Goal: Communication & Community: Answer question/provide support

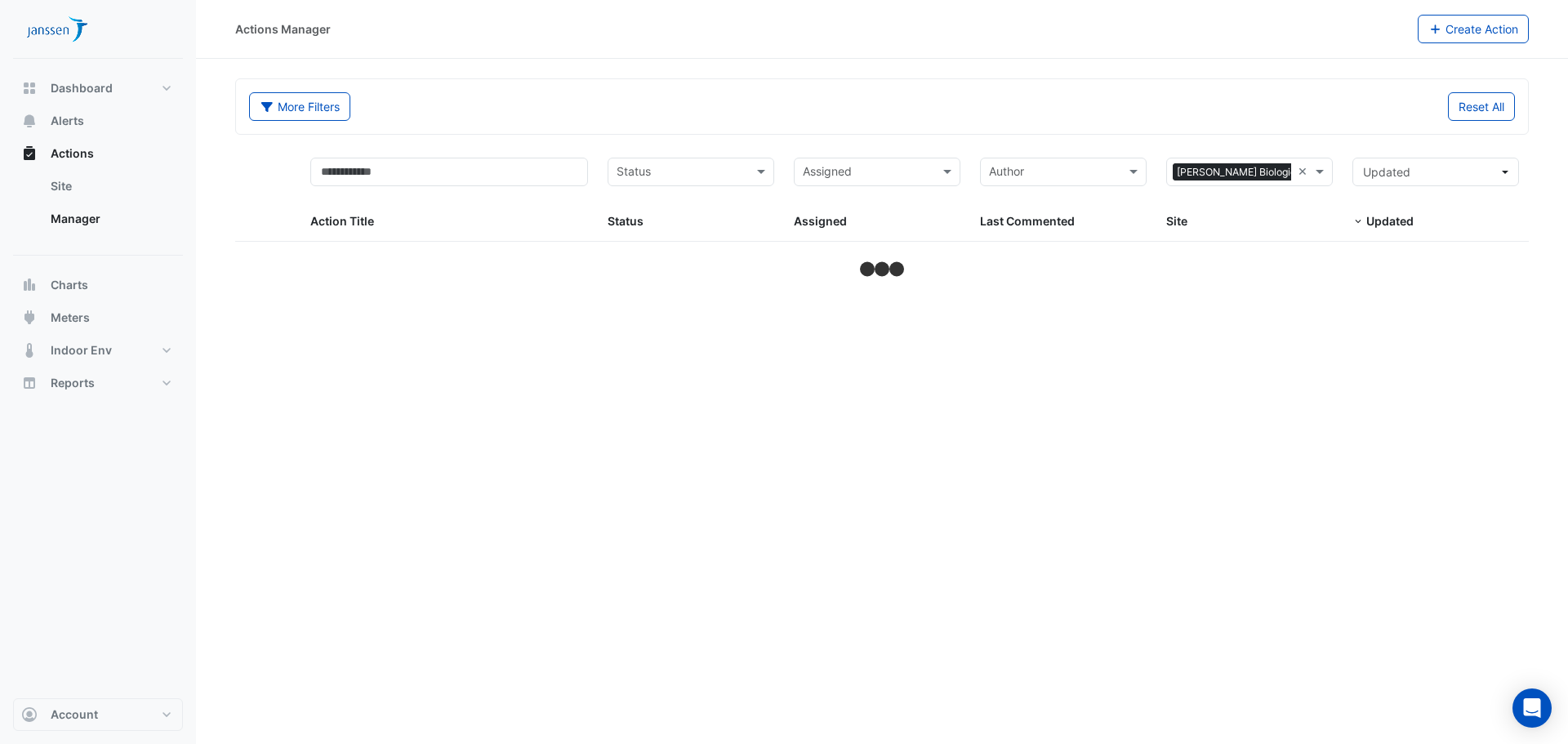
select select "***"
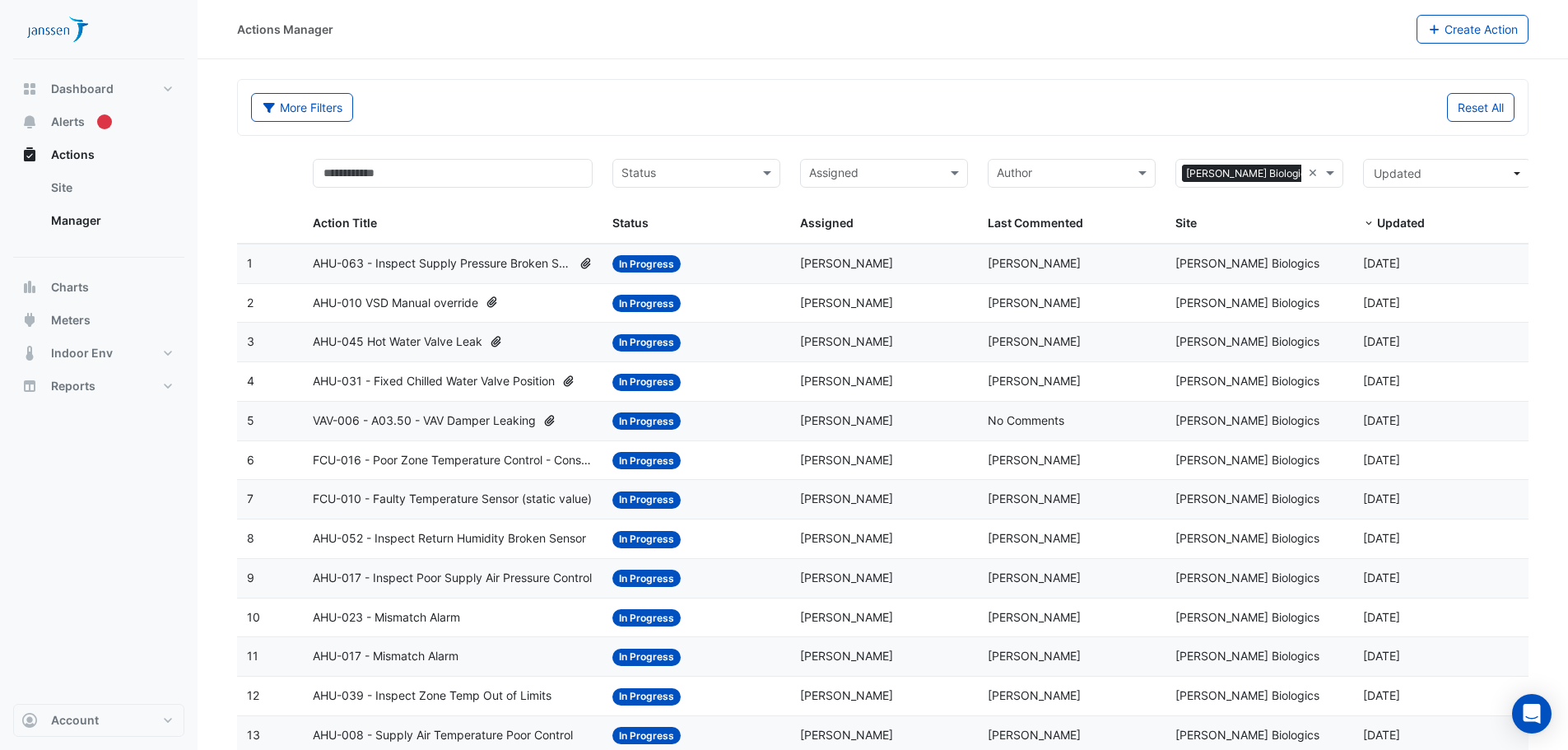
click at [447, 301] on span "AHU-010 VSD Manual override" at bounding box center [395, 303] width 165 height 19
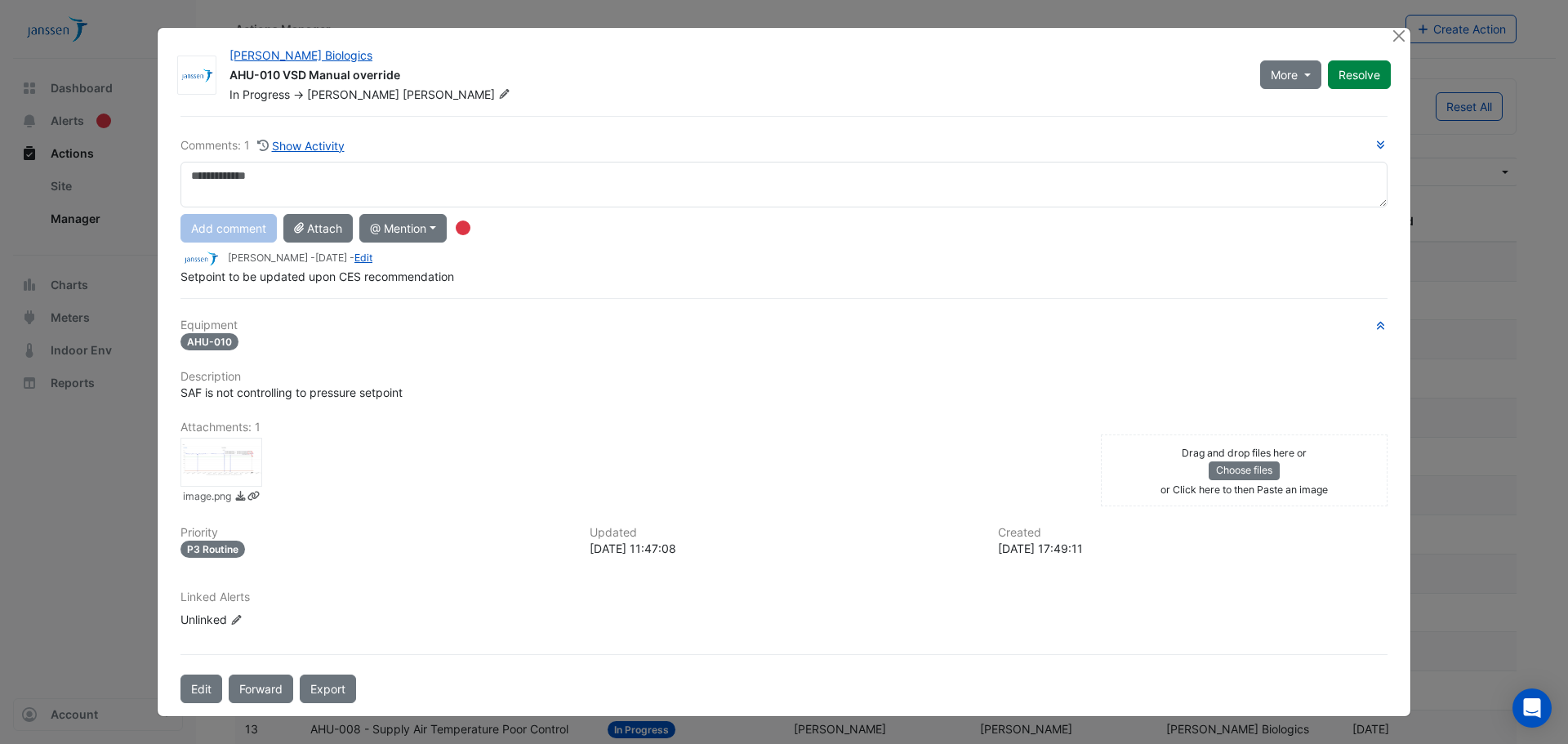
click at [396, 184] on textarea at bounding box center [784, 184] width 1207 height 46
type textarea "**********"
click at [213, 228] on button "Add comment" at bounding box center [228, 229] width 96 height 29
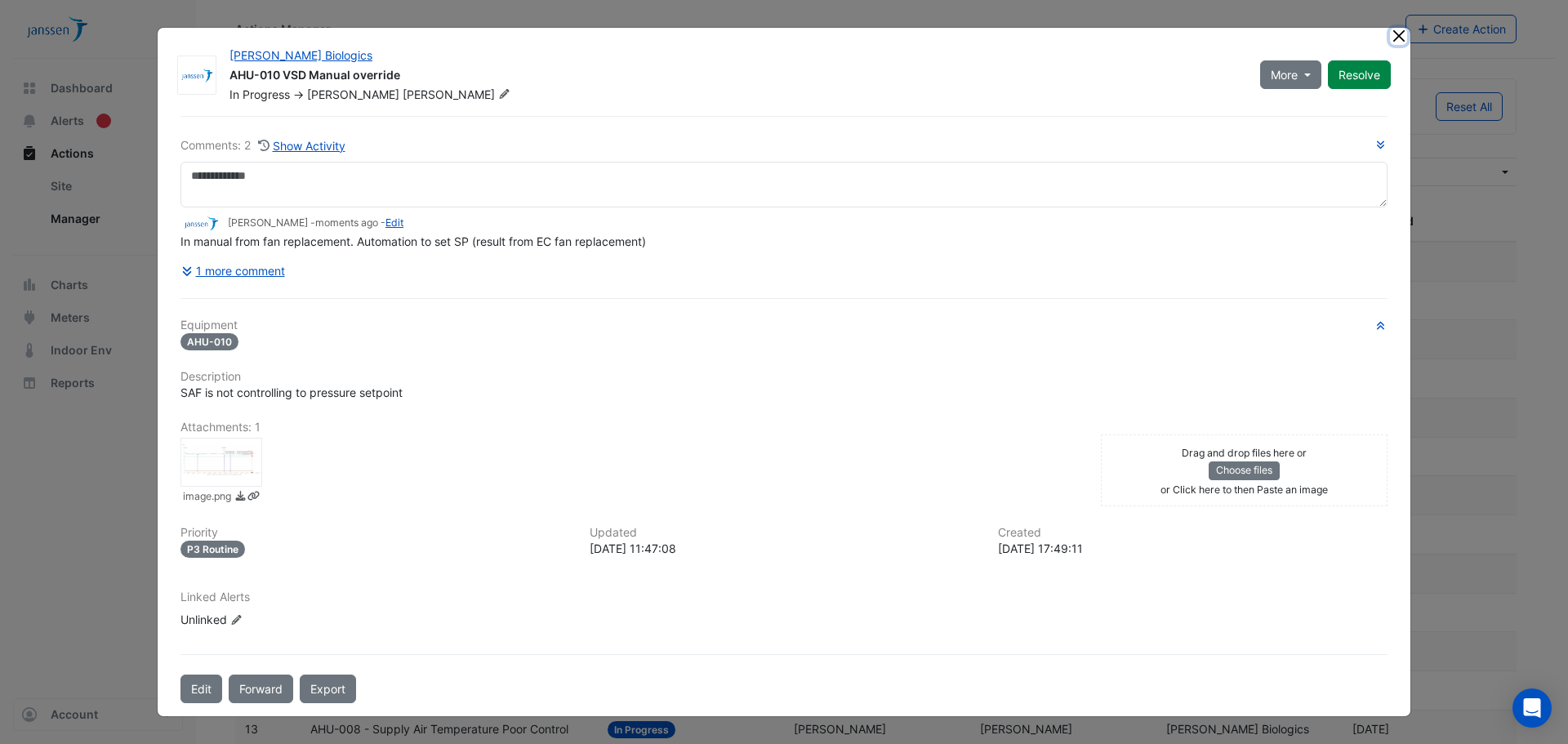
click at [1397, 41] on button "Close" at bounding box center [1398, 36] width 17 height 17
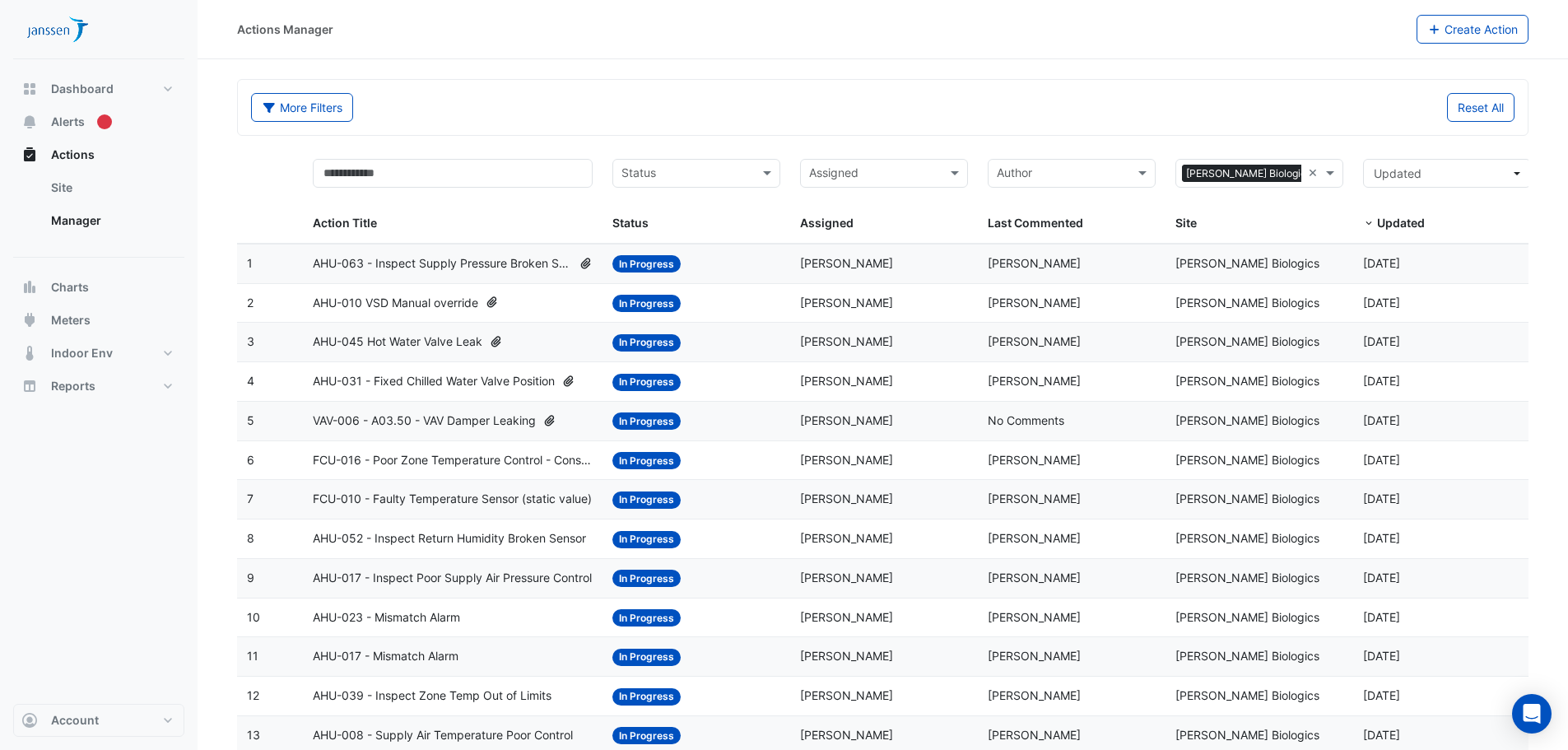
click at [465, 378] on span "AHU-031 - Fixed Chilled Water Valve Position" at bounding box center [434, 381] width 242 height 19
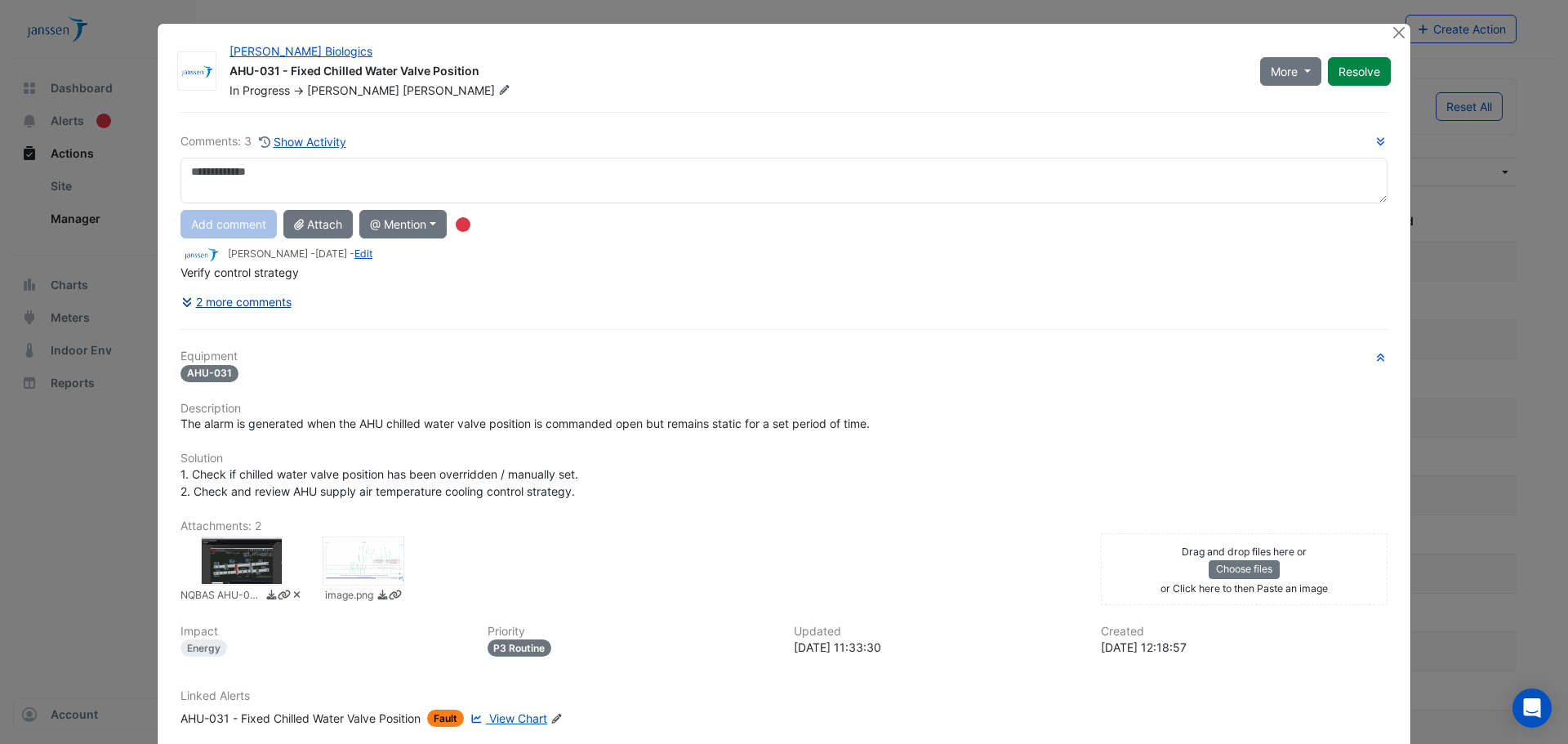
click at [241, 304] on button "2 more comments" at bounding box center [236, 302] width 112 height 29
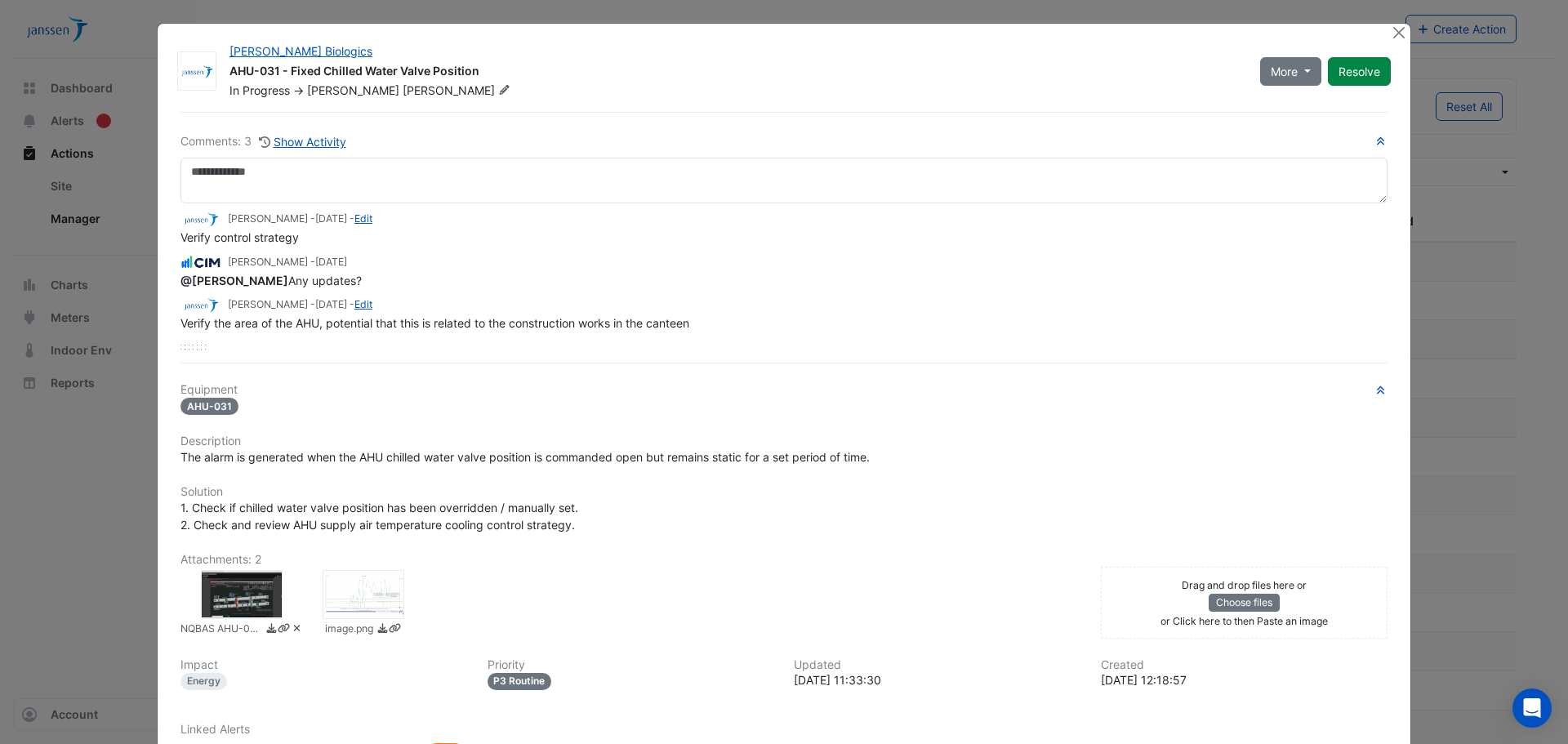
click at [238, 607] on div at bounding box center [241, 594] width 82 height 49
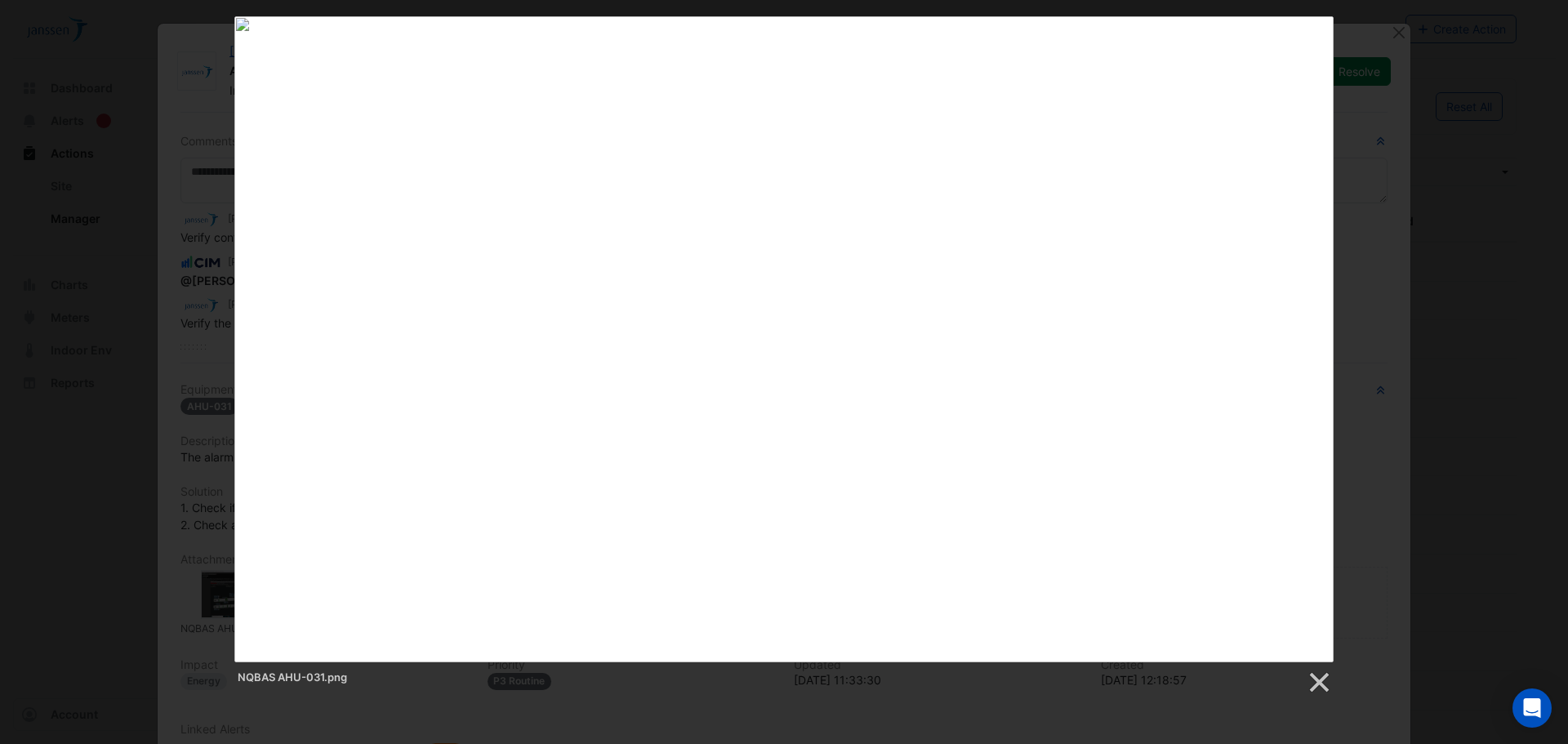
click at [1431, 94] on div "NQBAS AHU-031.png" at bounding box center [784, 355] width 1568 height 679
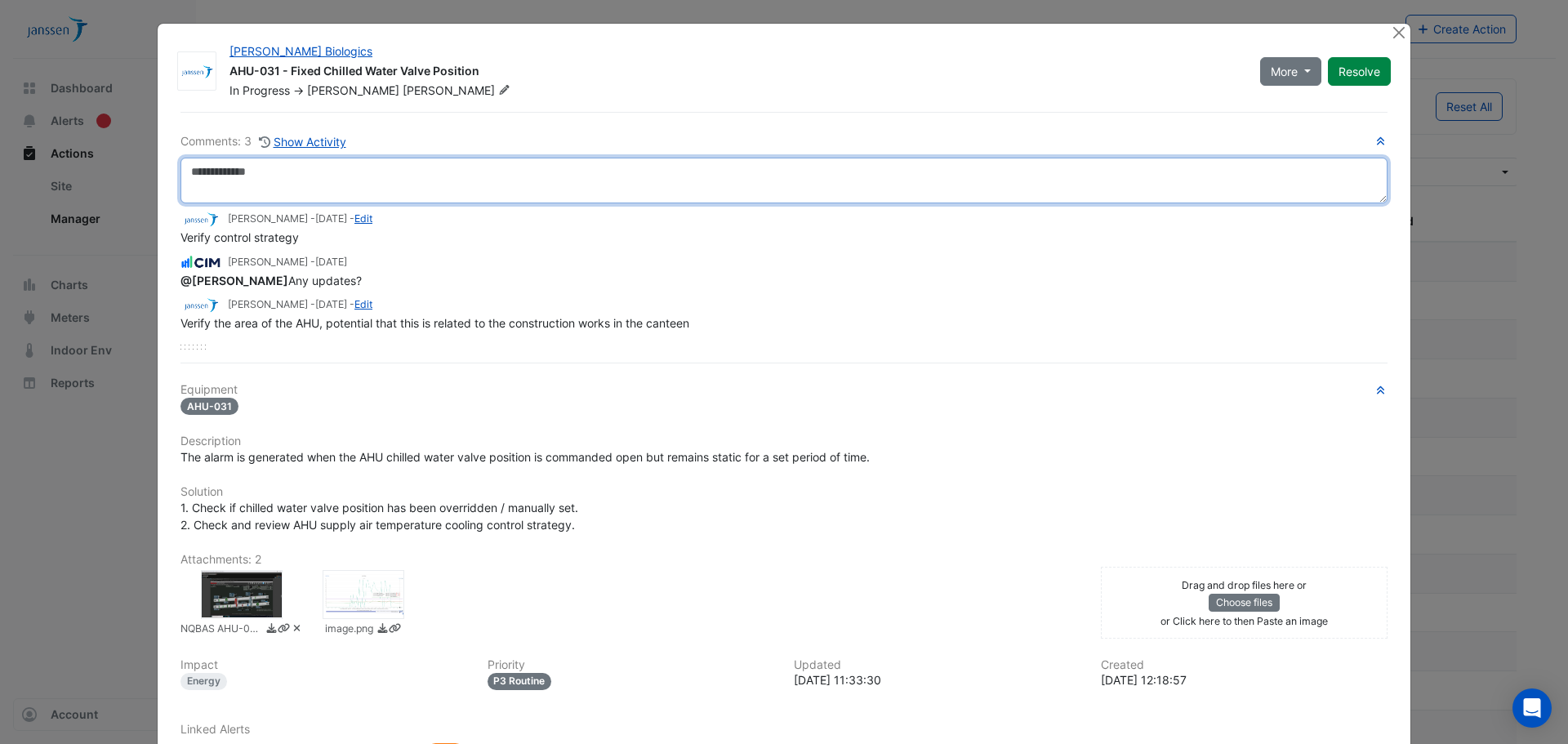
click at [583, 186] on textarea at bounding box center [784, 180] width 1207 height 46
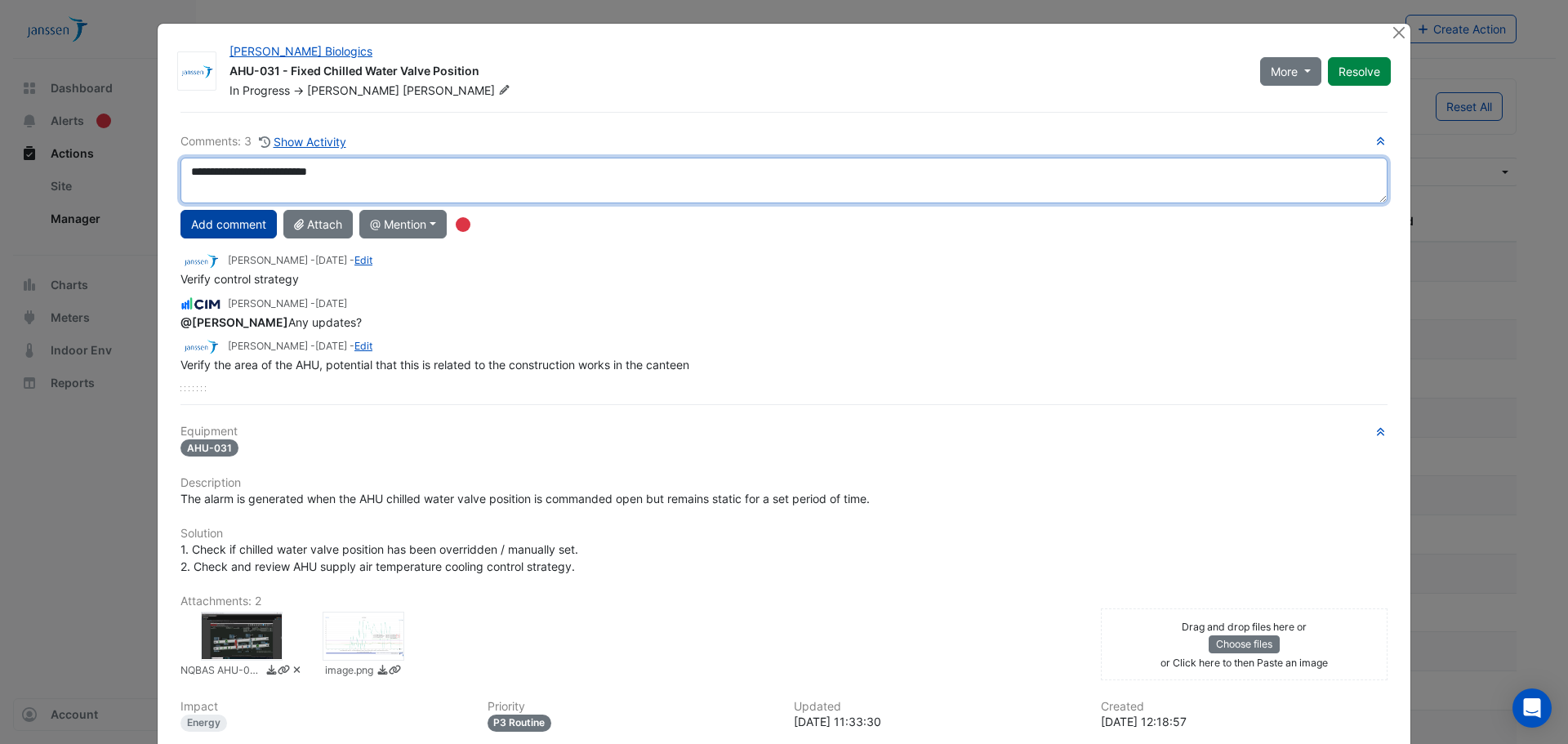
type textarea "**********"
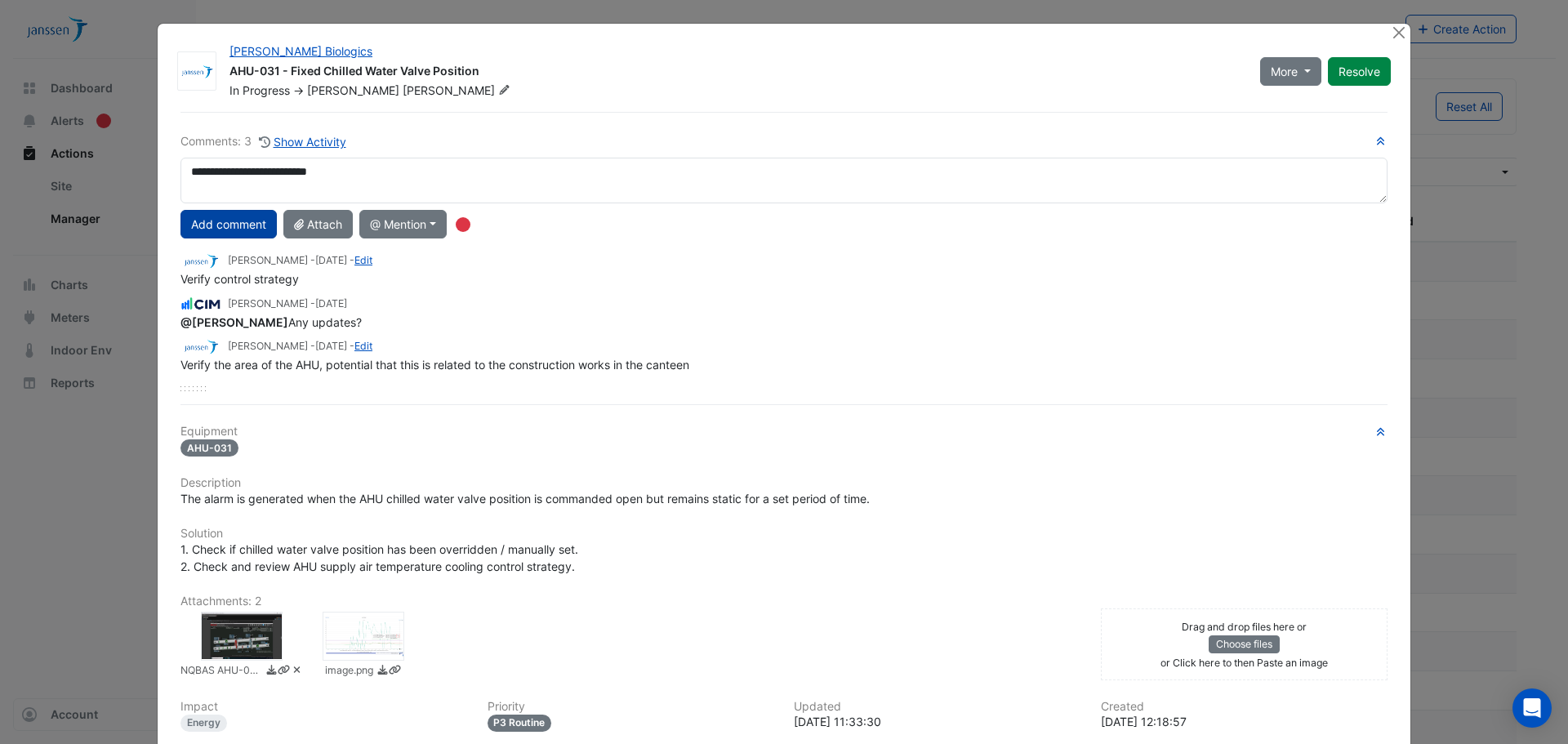
click at [239, 224] on button "Add comment" at bounding box center [228, 224] width 96 height 29
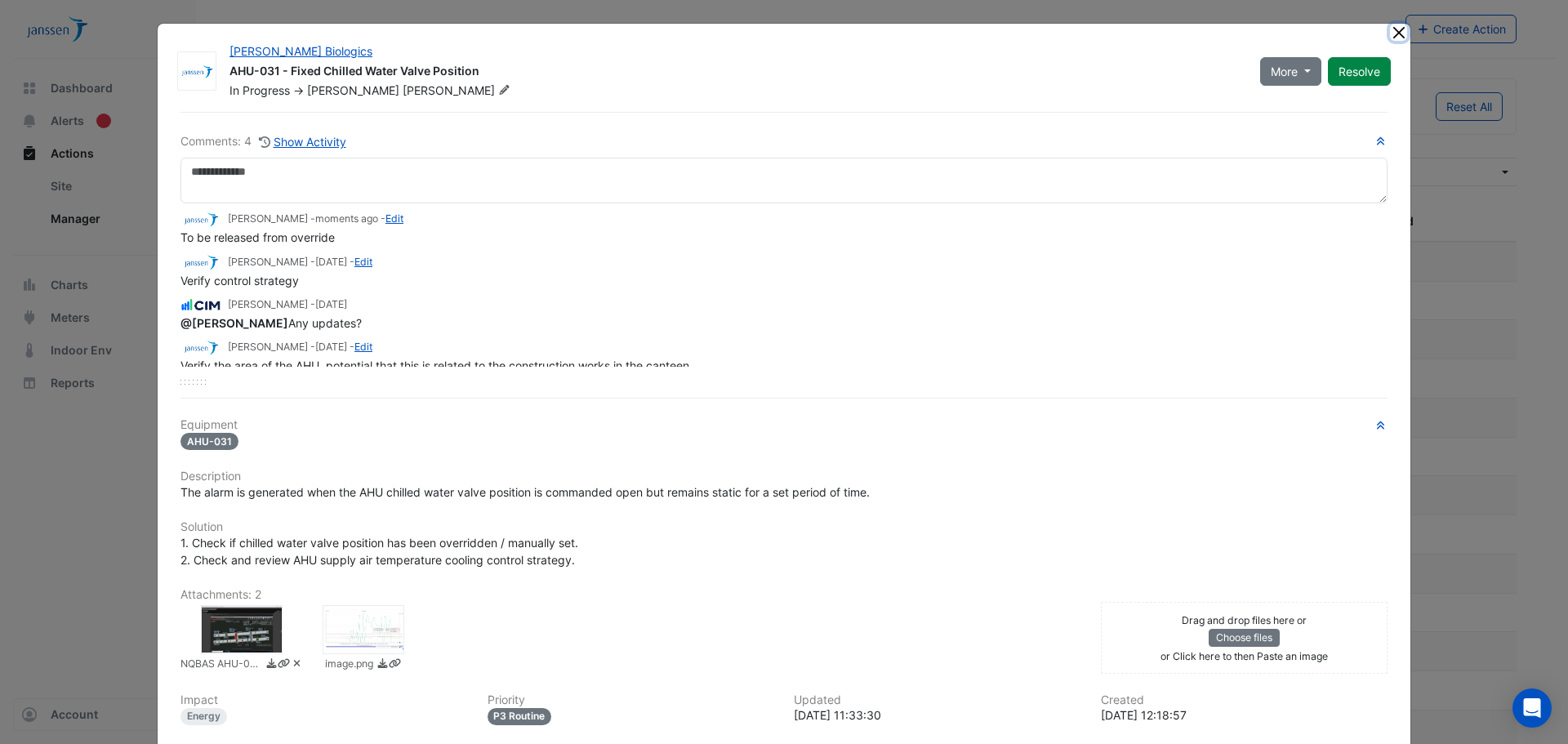
click at [1391, 33] on button "Close" at bounding box center [1398, 31] width 17 height 17
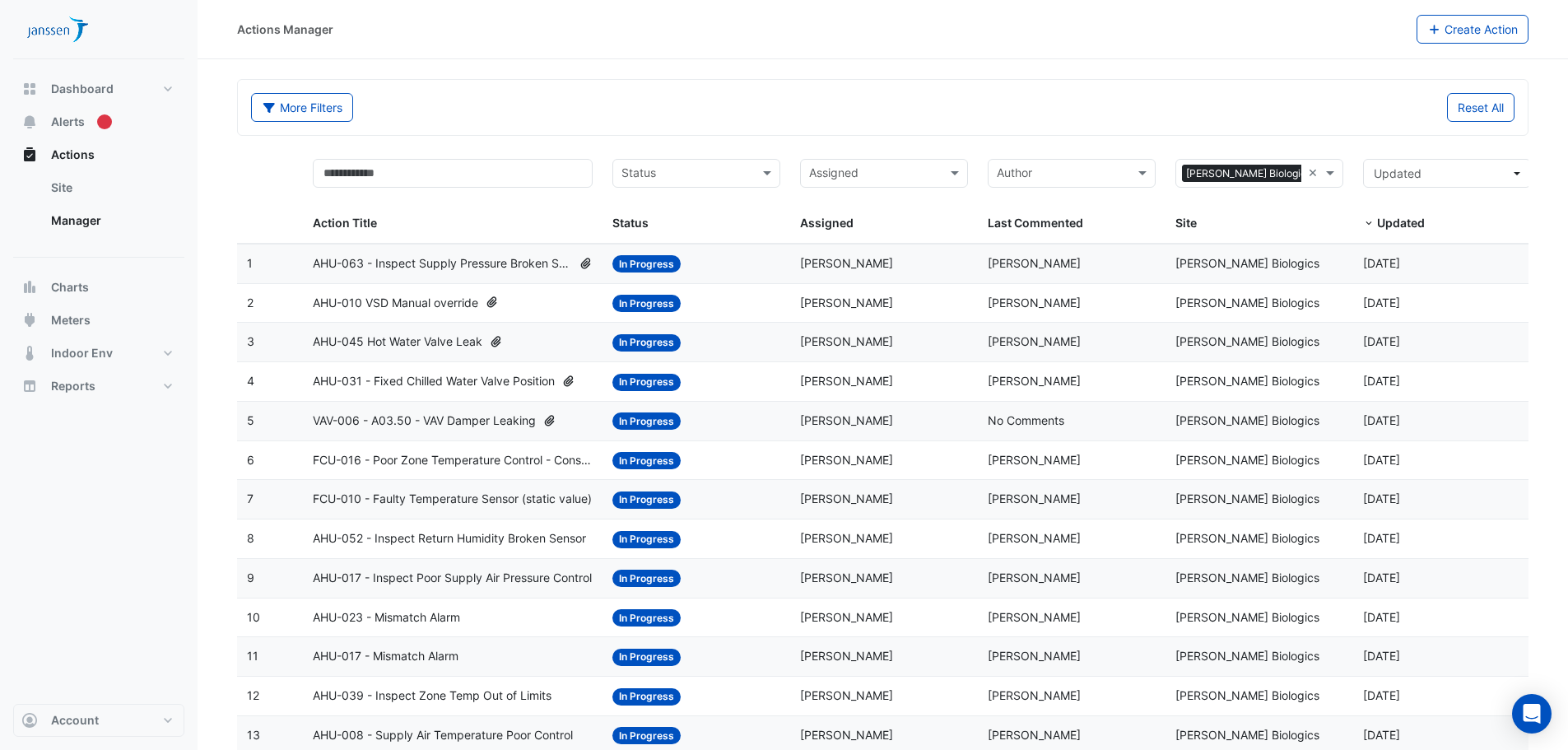
click at [437, 345] on span "AHU-045 Hot Water Valve Leak" at bounding box center [398, 342] width 170 height 19
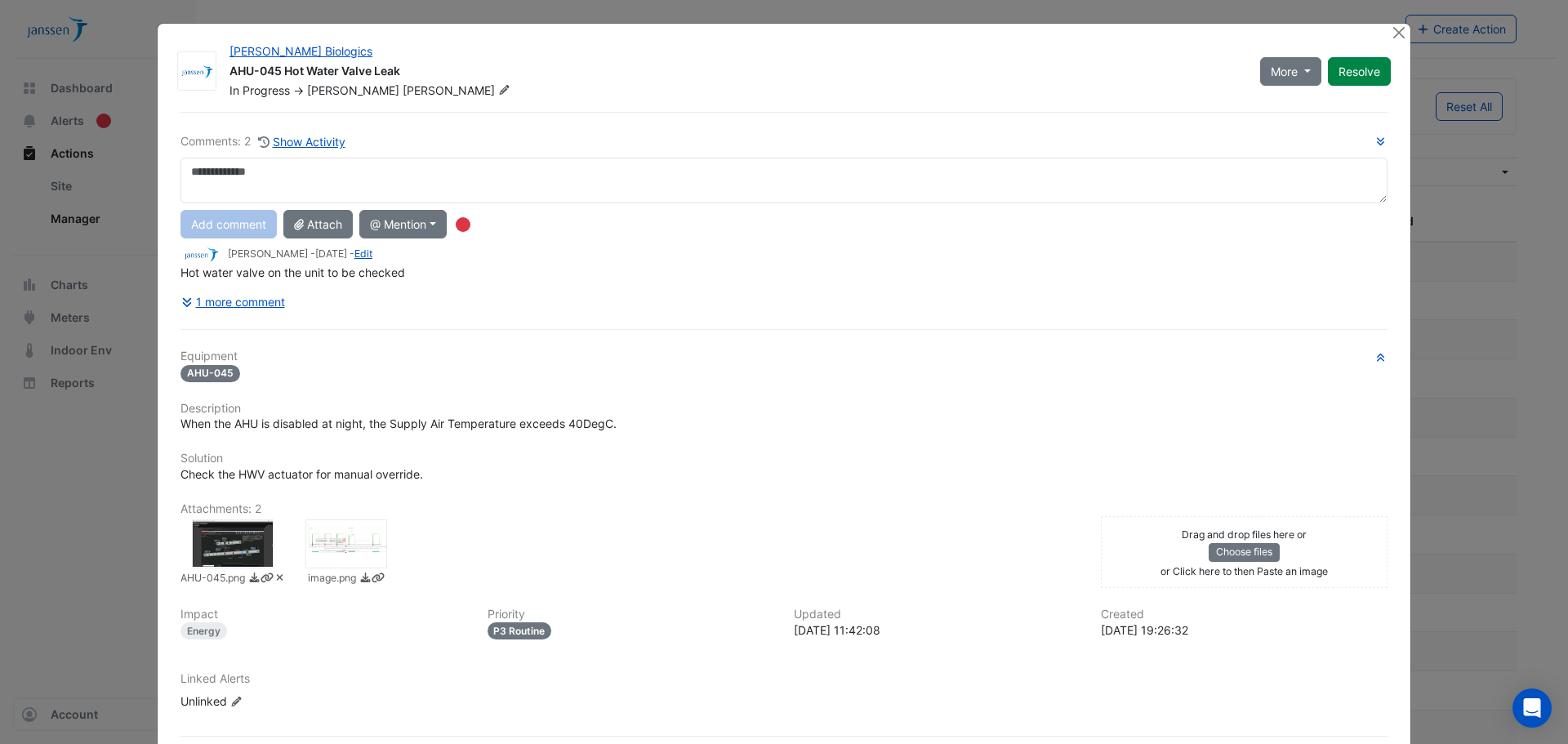
click at [233, 544] on div at bounding box center [232, 543] width 82 height 49
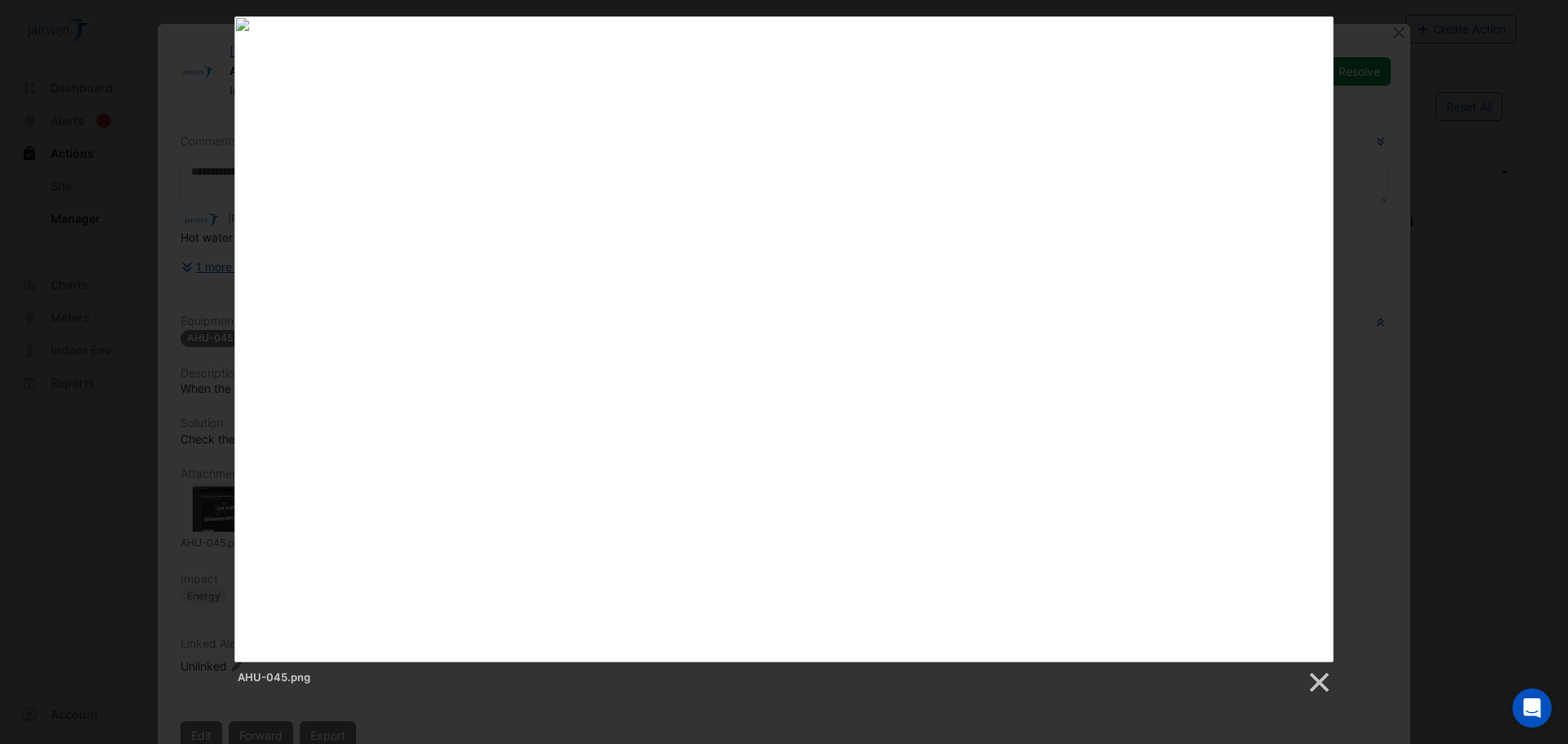
click at [1399, 247] on div "AHU-045.png" at bounding box center [784, 355] width 1568 height 679
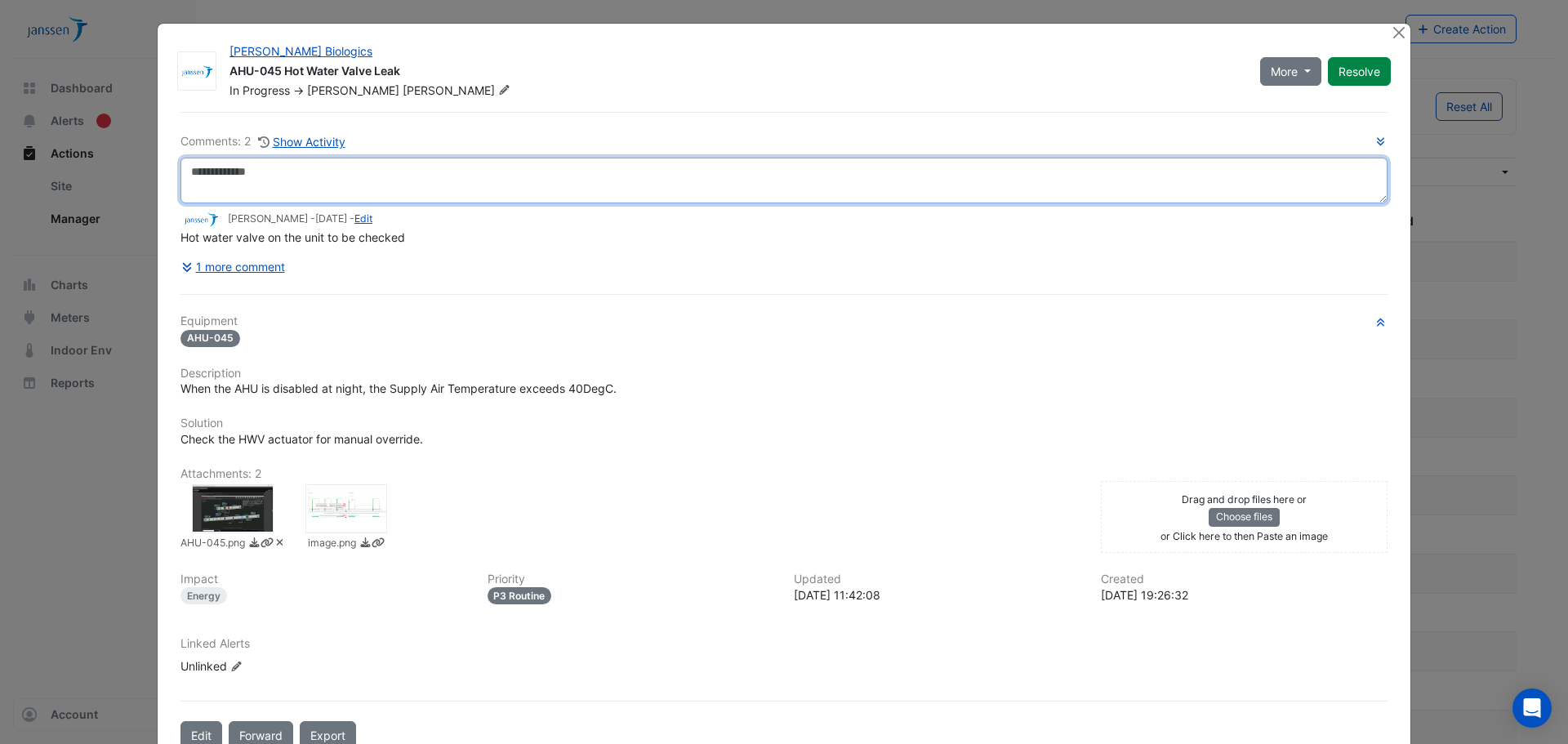
click at [376, 184] on textarea at bounding box center [784, 180] width 1207 height 46
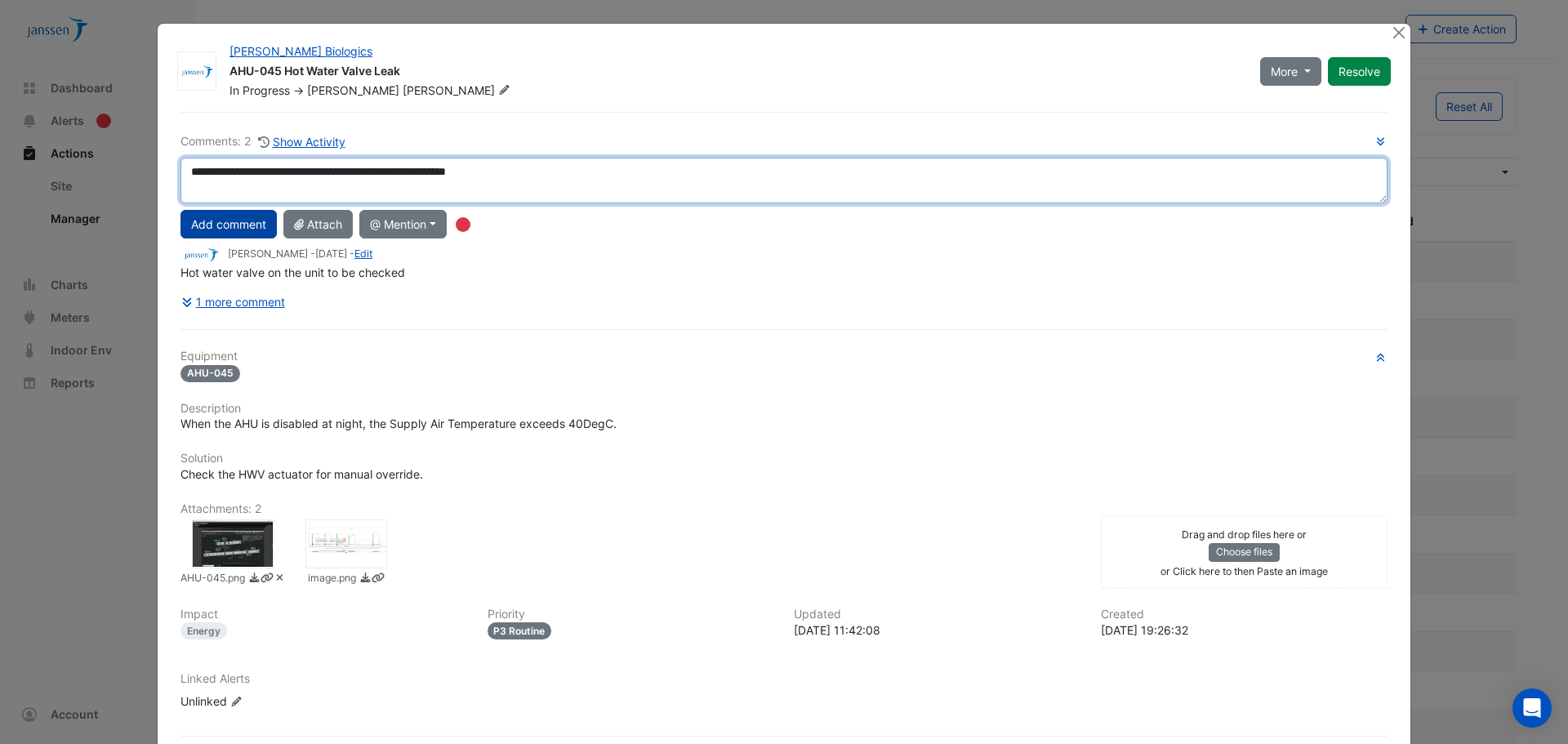
type textarea "**********"
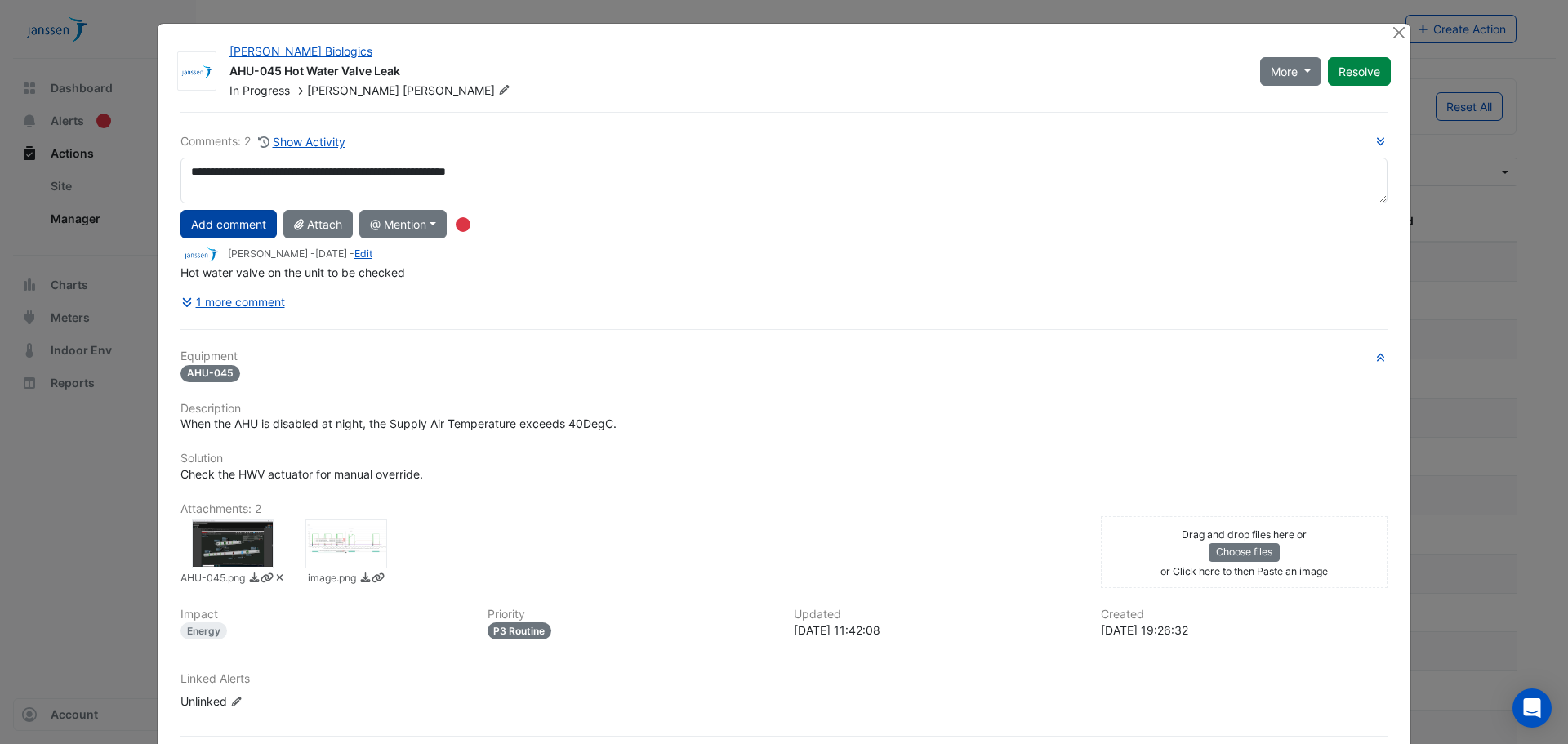
click at [260, 224] on button "Add comment" at bounding box center [228, 224] width 96 height 29
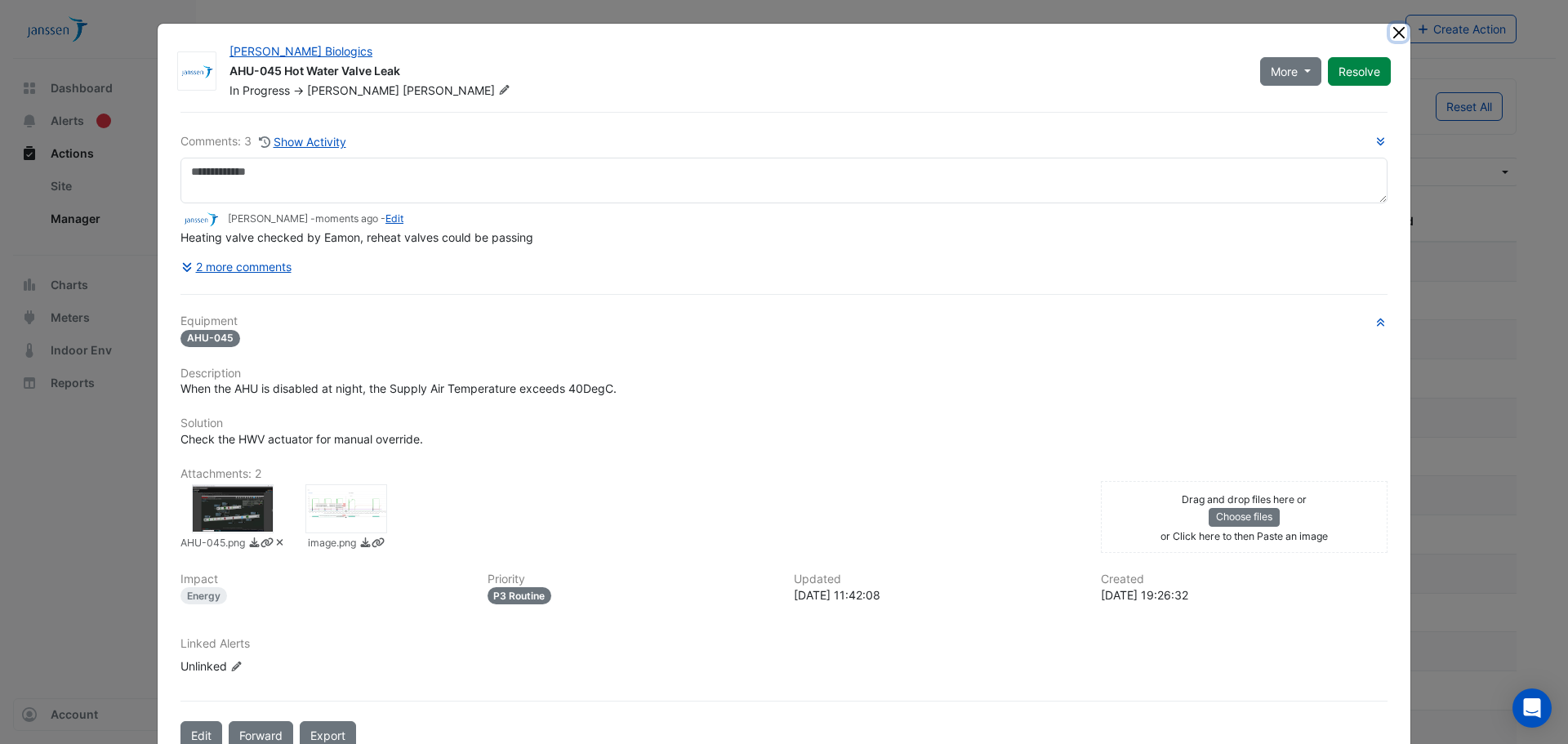
click at [1390, 36] on button "Close" at bounding box center [1398, 31] width 17 height 17
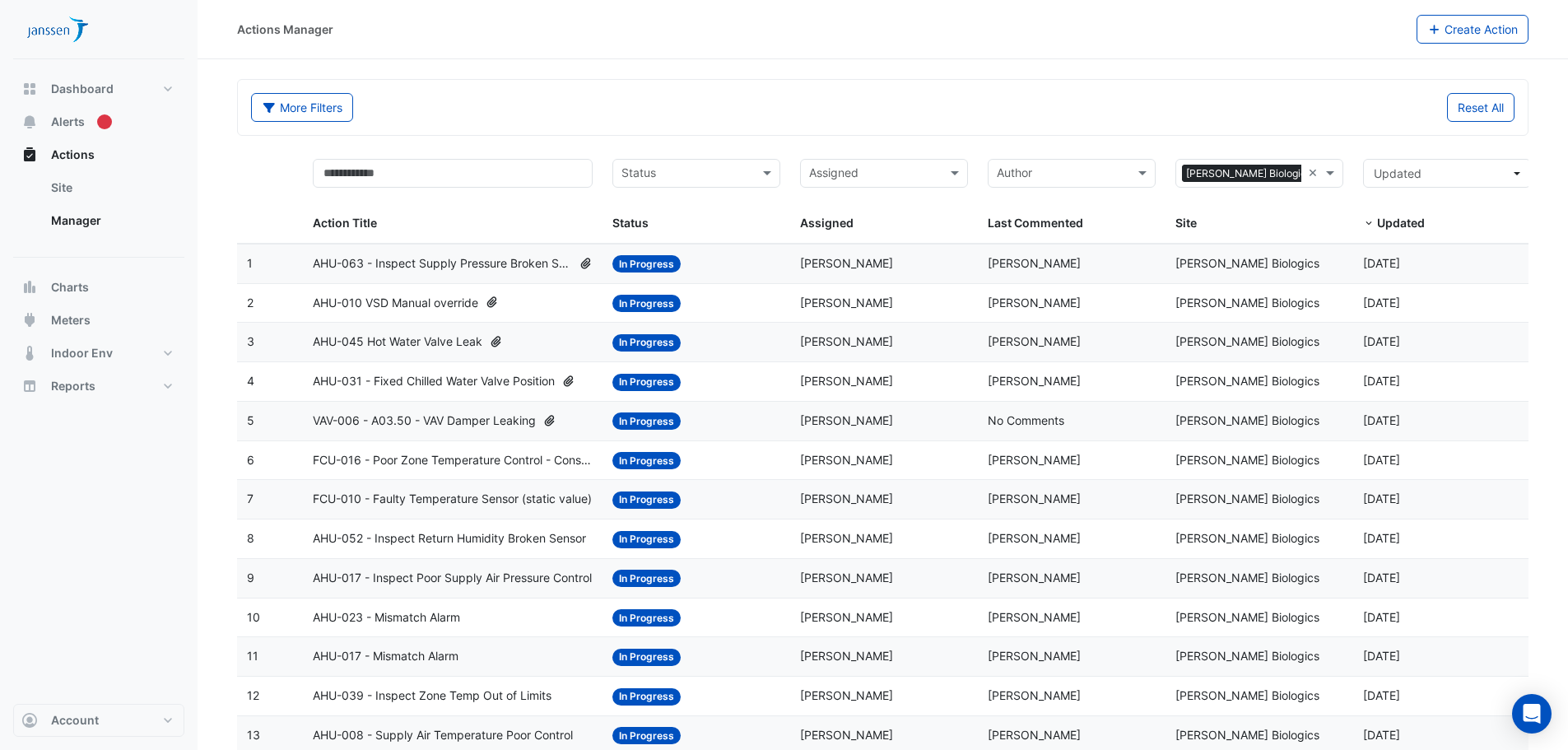
click at [540, 349] on div "AHU-045 Hot Water Valve Leak" at bounding box center [453, 342] width 281 height 19
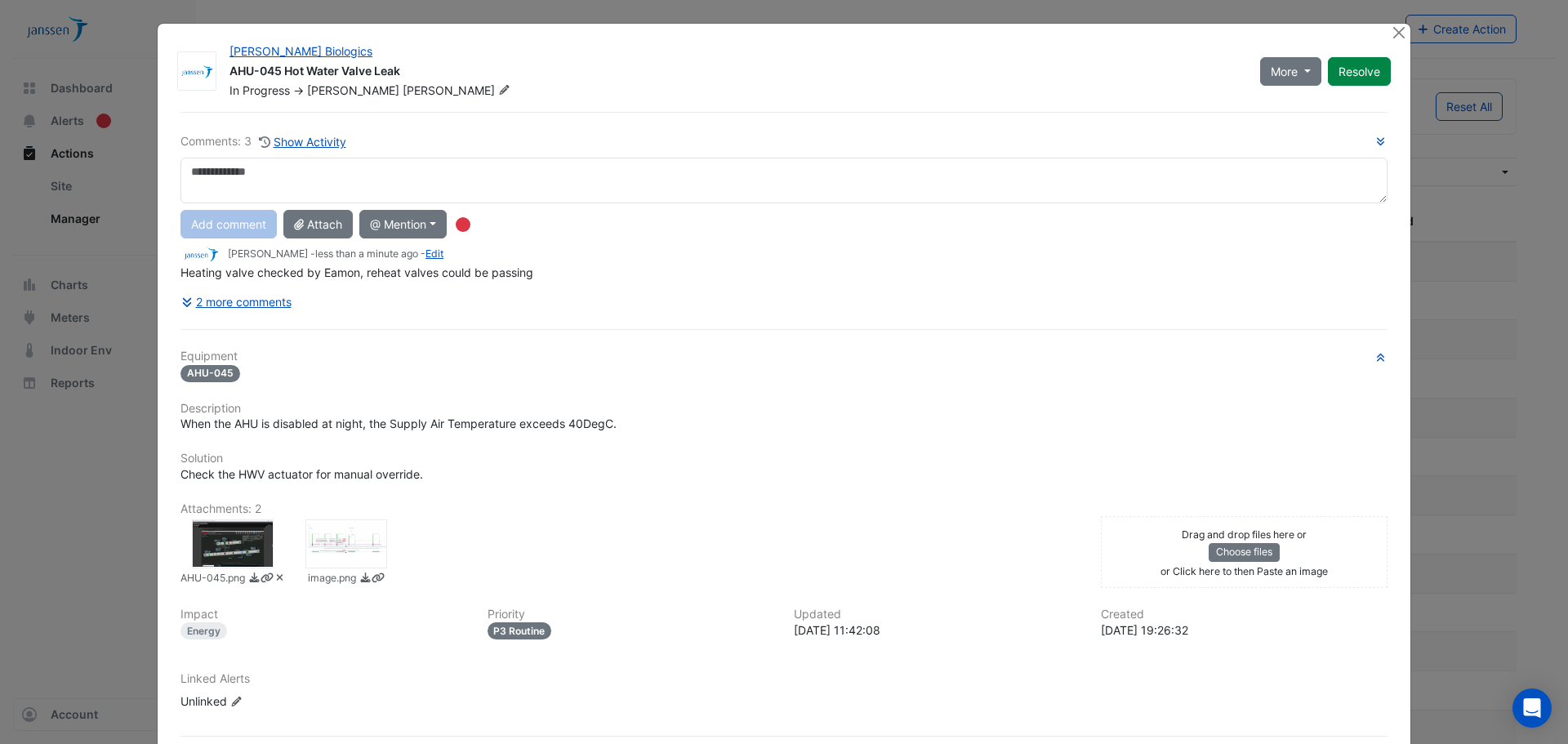
click at [339, 545] on div at bounding box center [346, 543] width 82 height 49
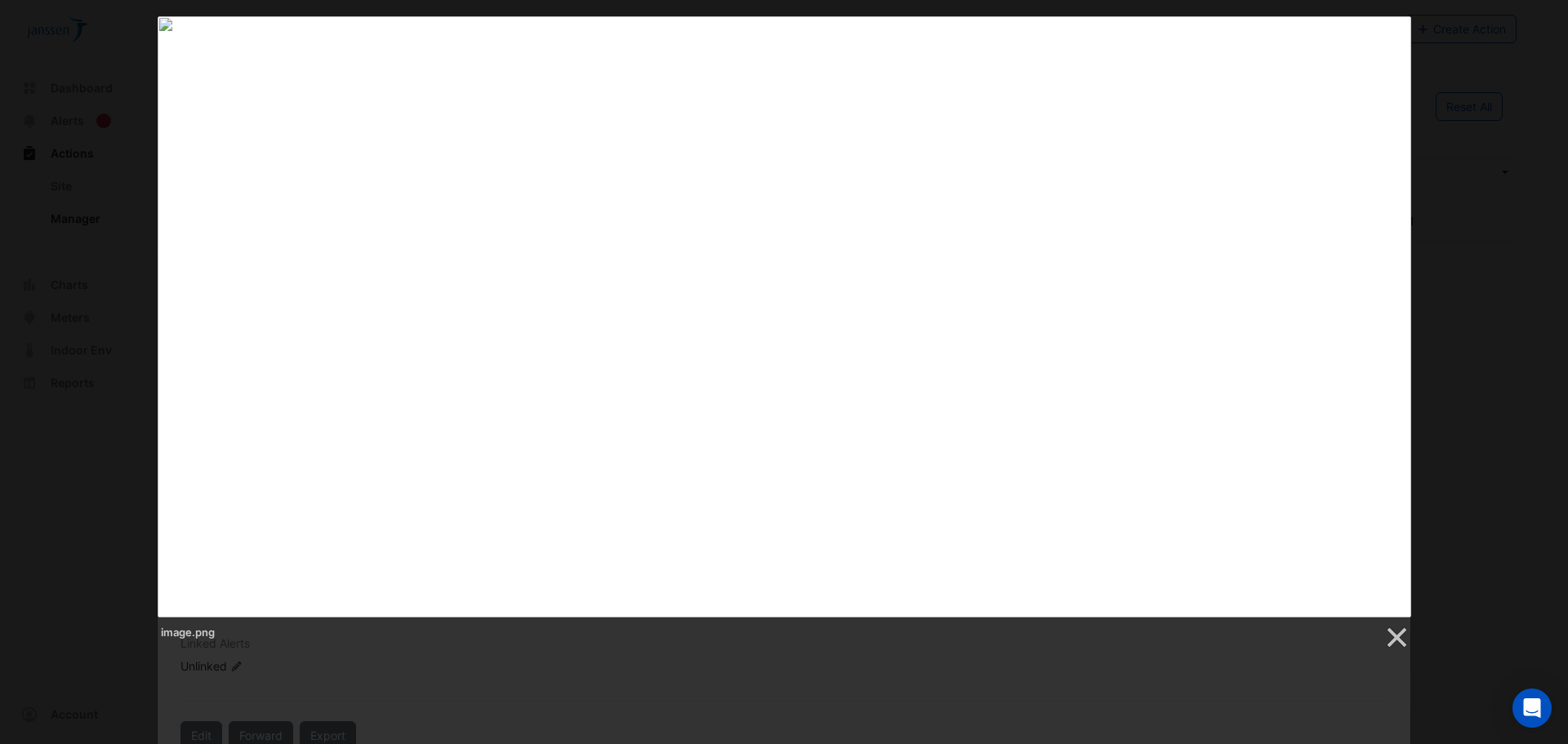
click at [1486, 284] on div "image.png" at bounding box center [784, 333] width 1568 height 634
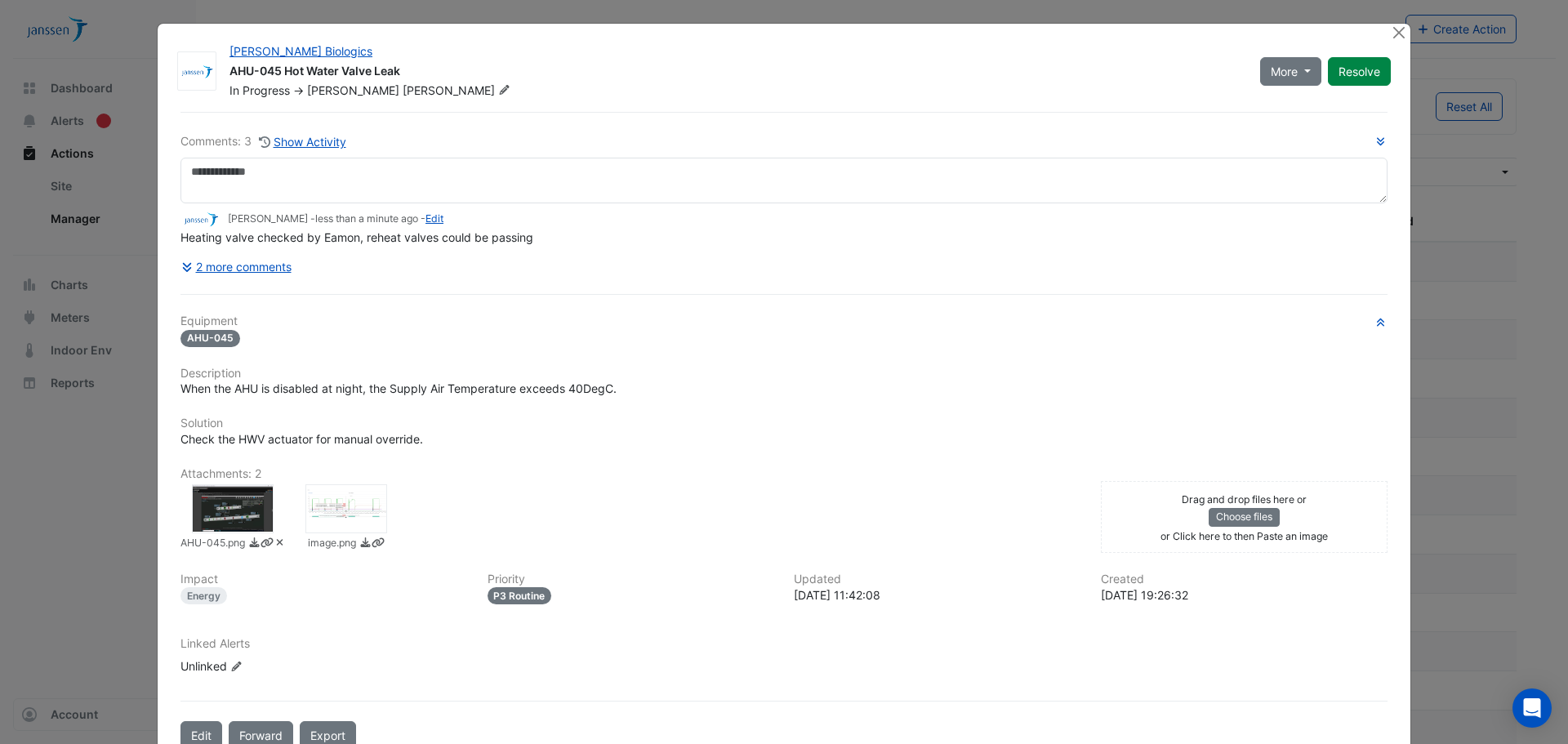
click at [1528, 378] on ngb-modal-window "[PERSON_NAME] Biologics AHU-045 Hot Water Valve Leak In Progress -> [PERSON_NAM…" at bounding box center [784, 372] width 1568 height 744
click at [1393, 30] on button "Close" at bounding box center [1398, 31] width 17 height 17
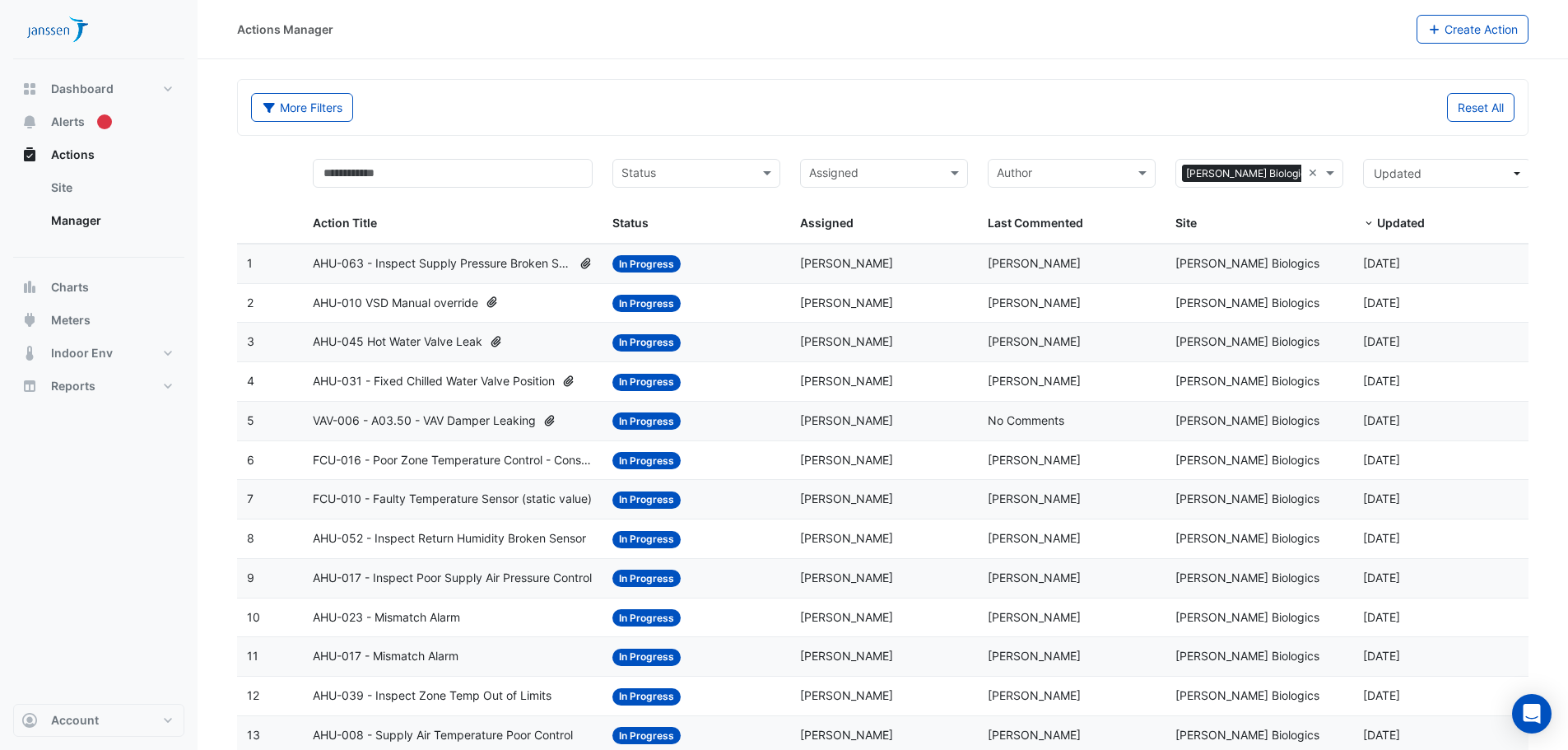
click at [454, 342] on span "AHU-045 Hot Water Valve Leak" at bounding box center [398, 342] width 170 height 19
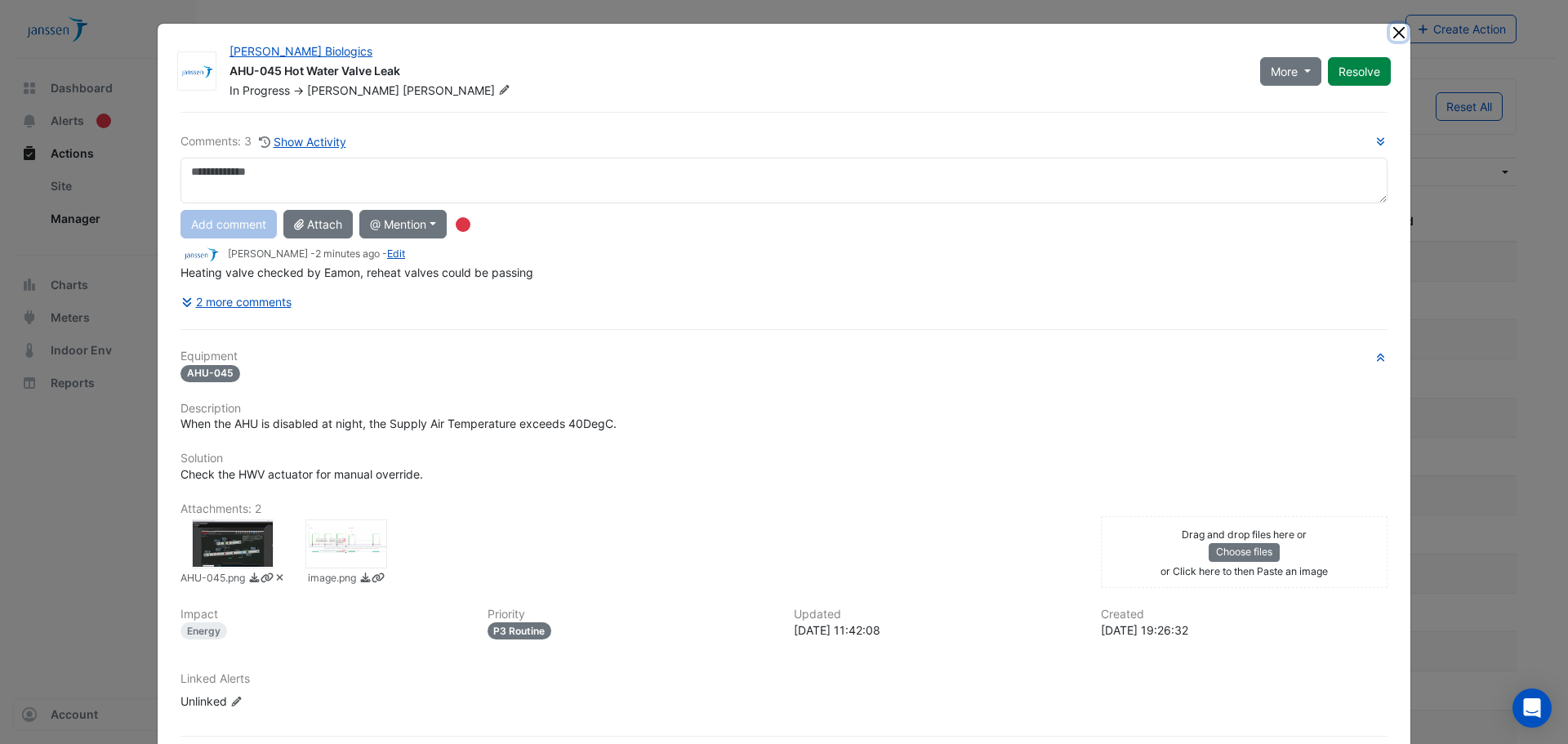
click at [1394, 37] on button "Close" at bounding box center [1398, 31] width 17 height 17
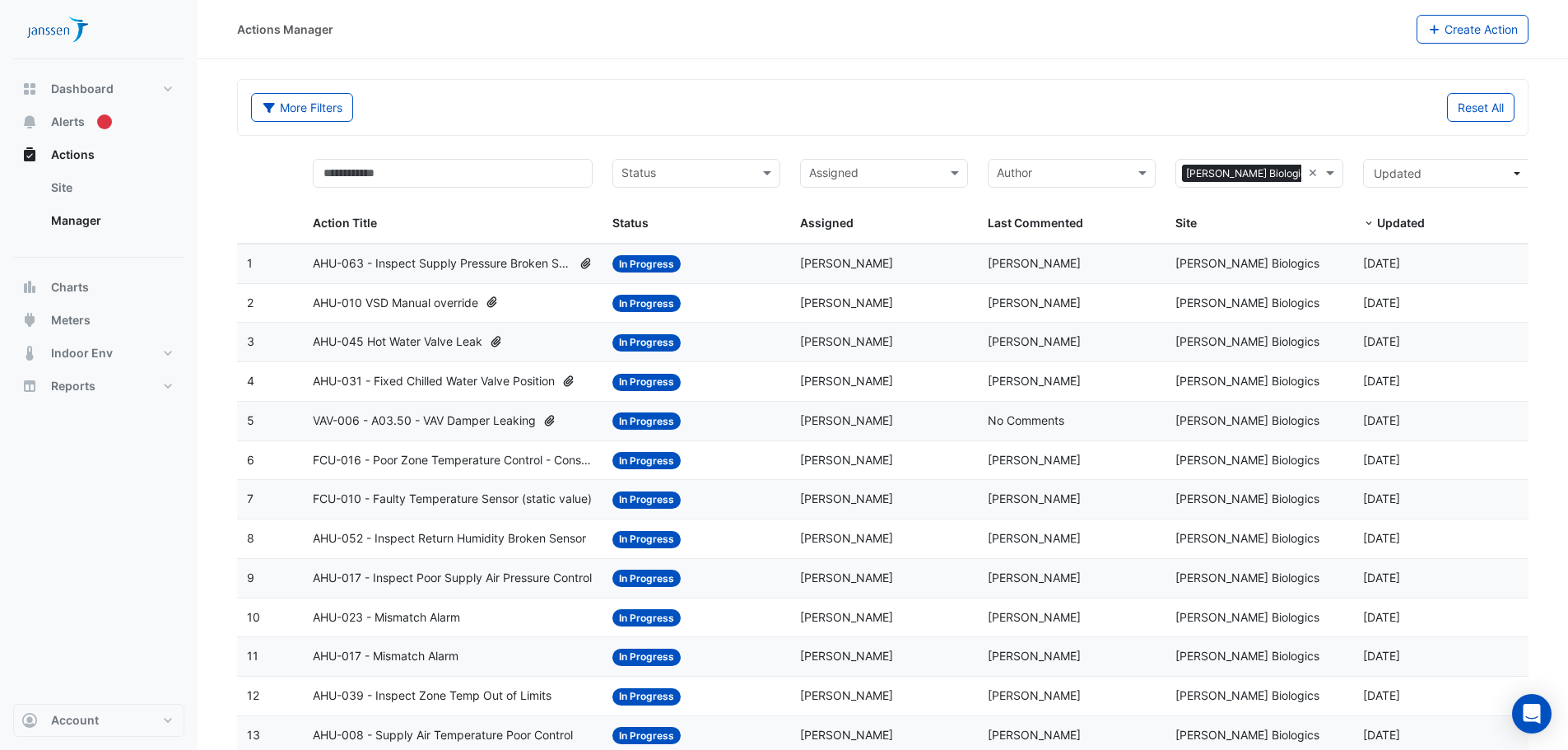
click at [450, 342] on span "AHU-045 Hot Water Valve Leak" at bounding box center [398, 342] width 170 height 19
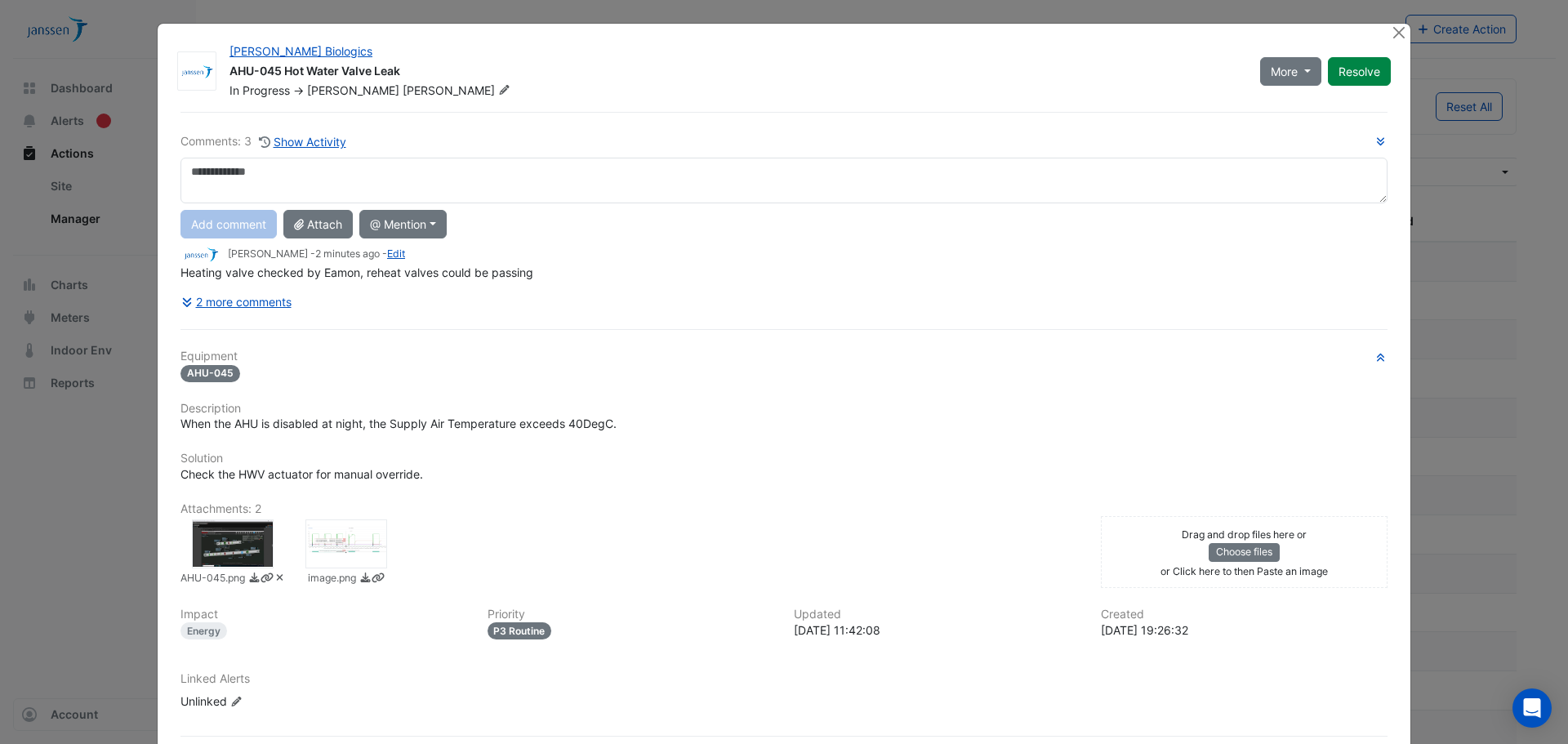
click at [517, 196] on textarea at bounding box center [784, 180] width 1207 height 46
type textarea "**********"
click at [211, 220] on button "Add comment" at bounding box center [228, 224] width 96 height 29
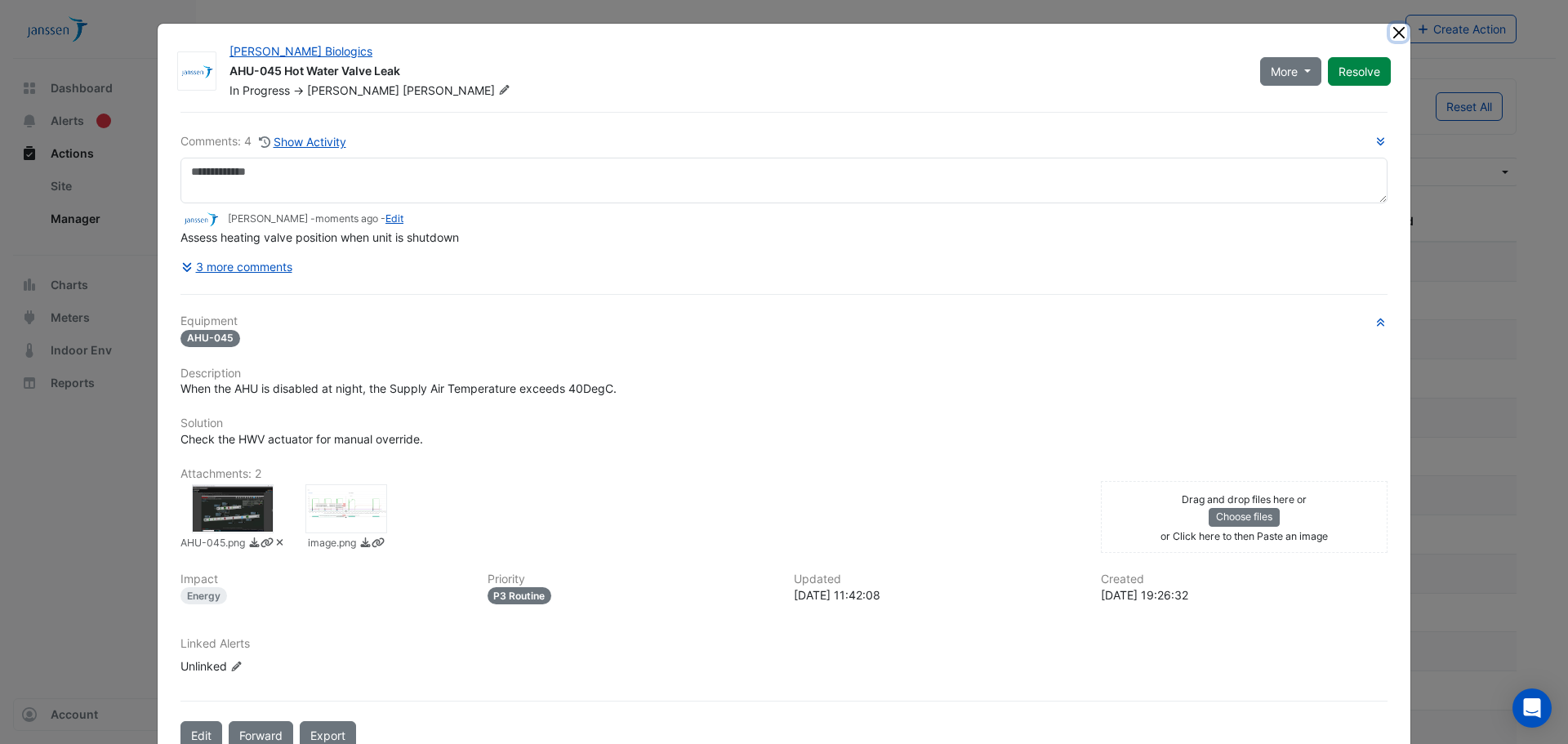
click at [1390, 37] on button "Close" at bounding box center [1398, 31] width 17 height 17
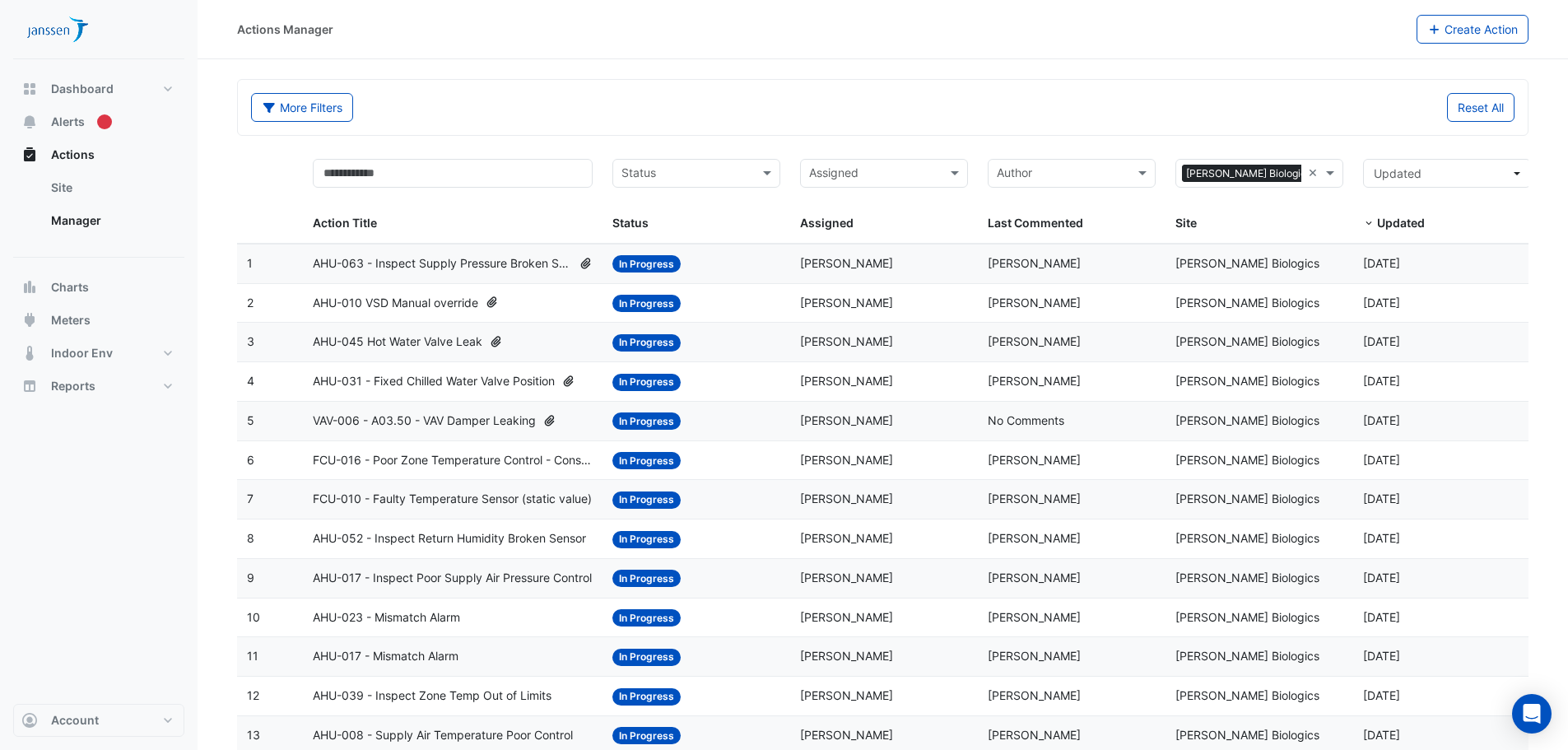
click at [473, 419] on span "VAV-006 - A03.50 - VAV Damper Leaking" at bounding box center [424, 420] width 223 height 19
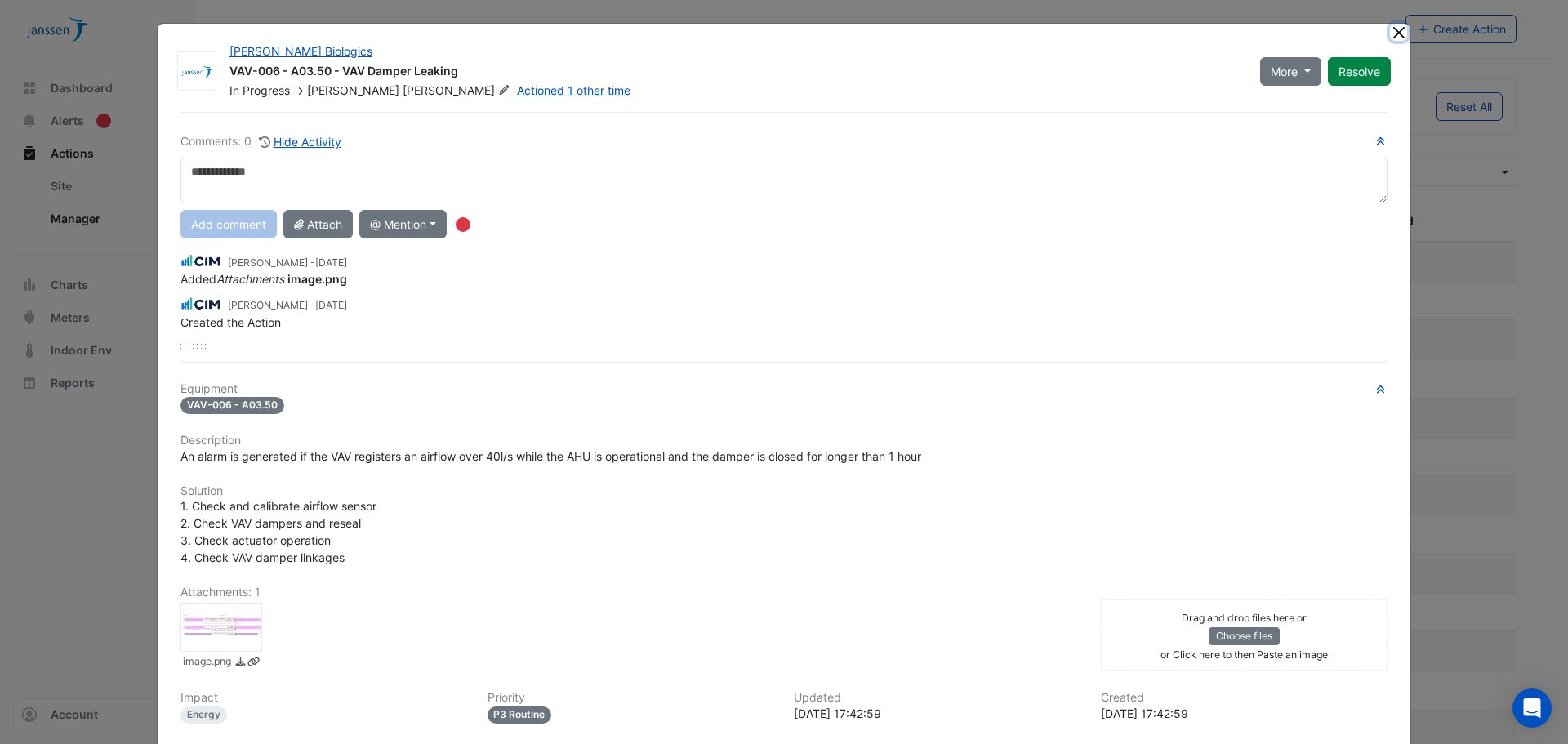
click at [1392, 33] on button "Close" at bounding box center [1398, 31] width 17 height 17
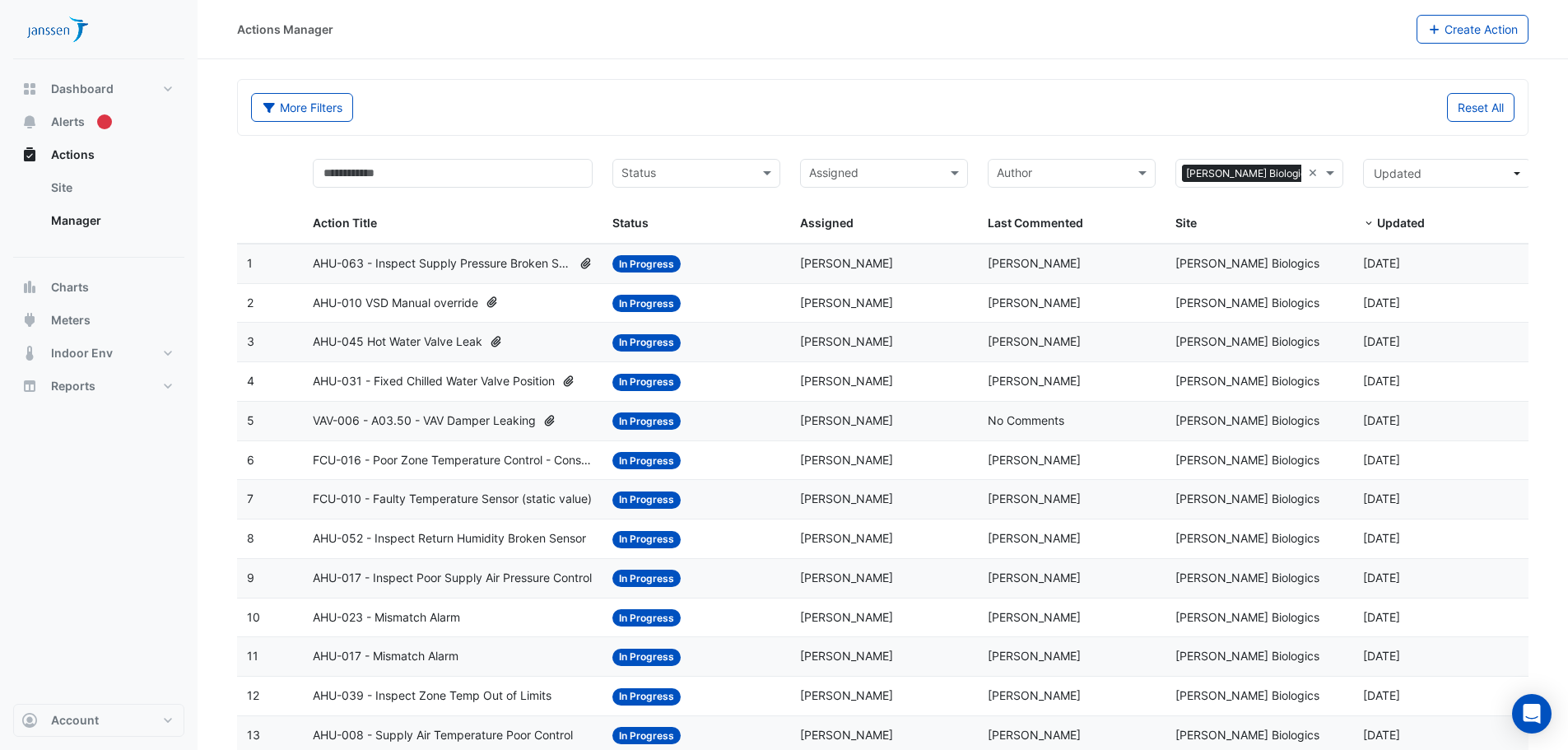
click at [418, 342] on span "AHU-045 Hot Water Valve Leak" at bounding box center [398, 342] width 170 height 19
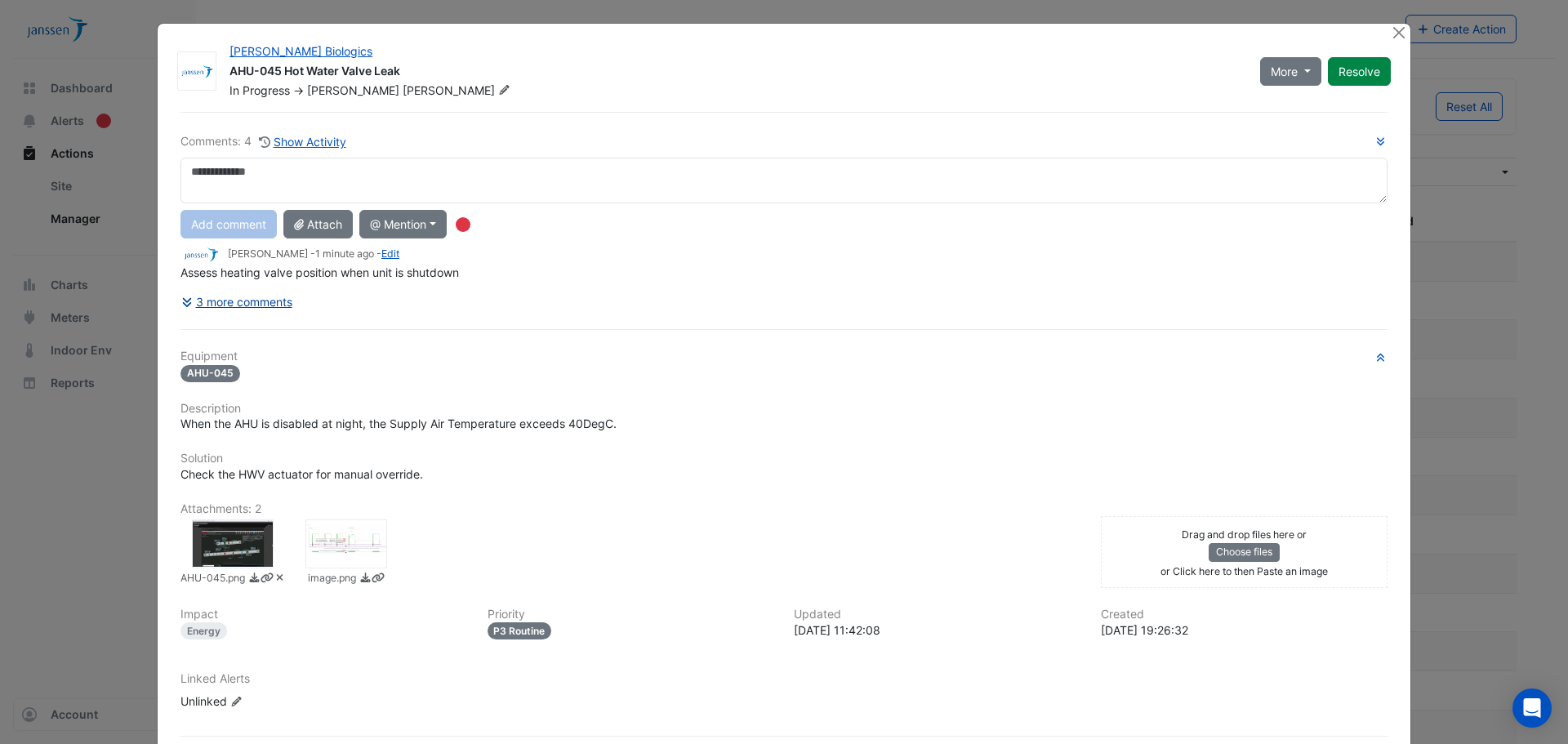
click at [239, 304] on button "3 more comments" at bounding box center [237, 302] width 113 height 29
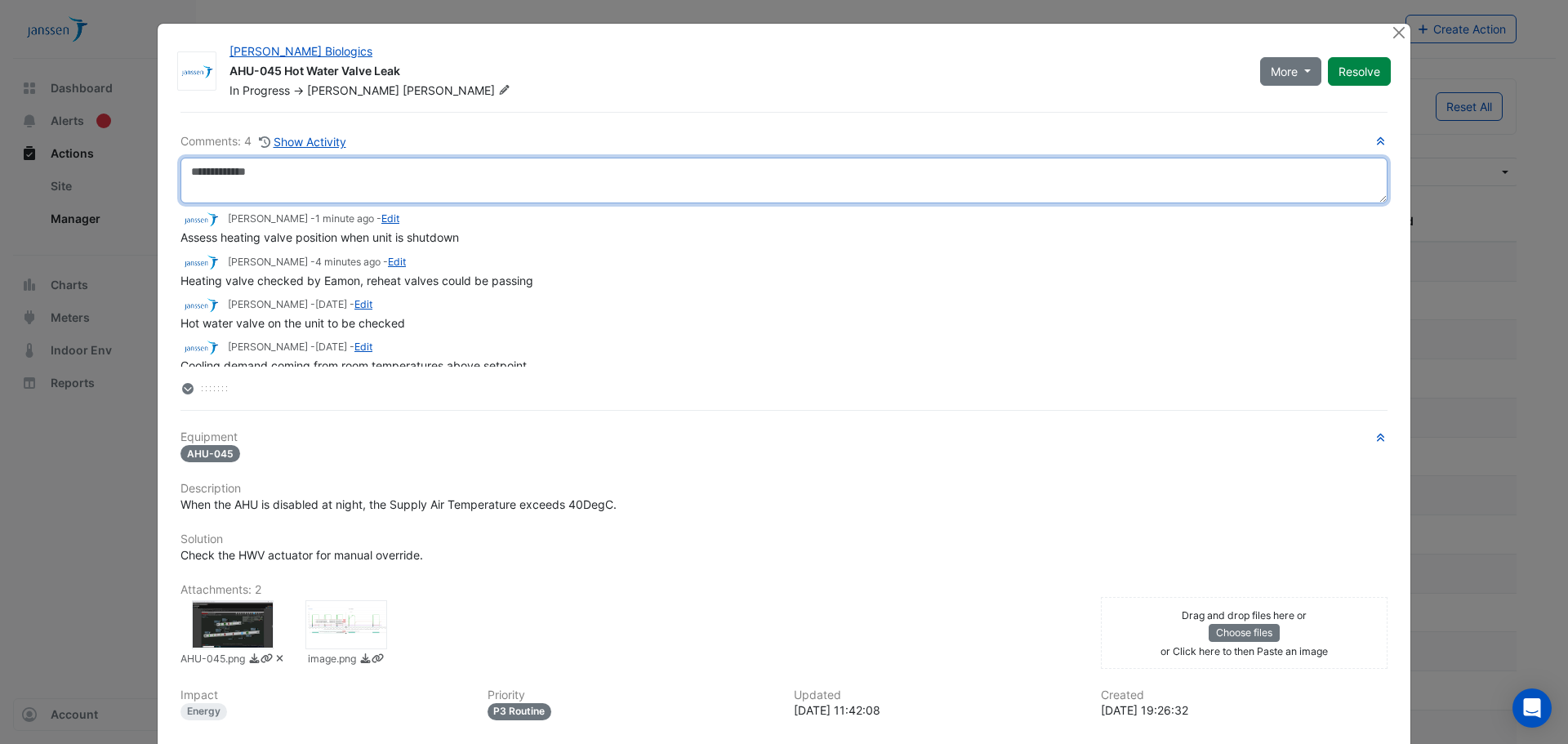
click at [399, 189] on textarea at bounding box center [784, 180] width 1207 height 46
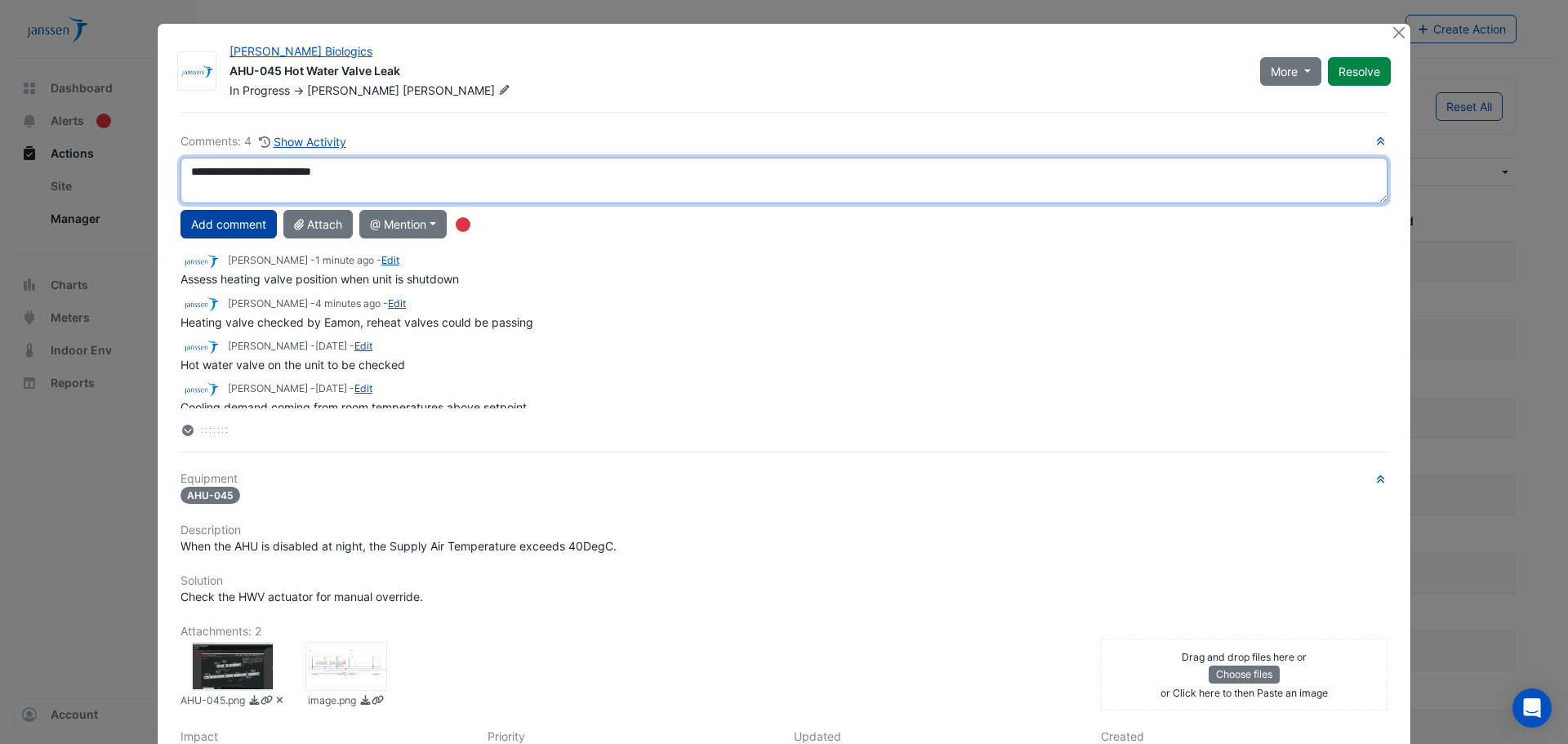
type textarea "**********"
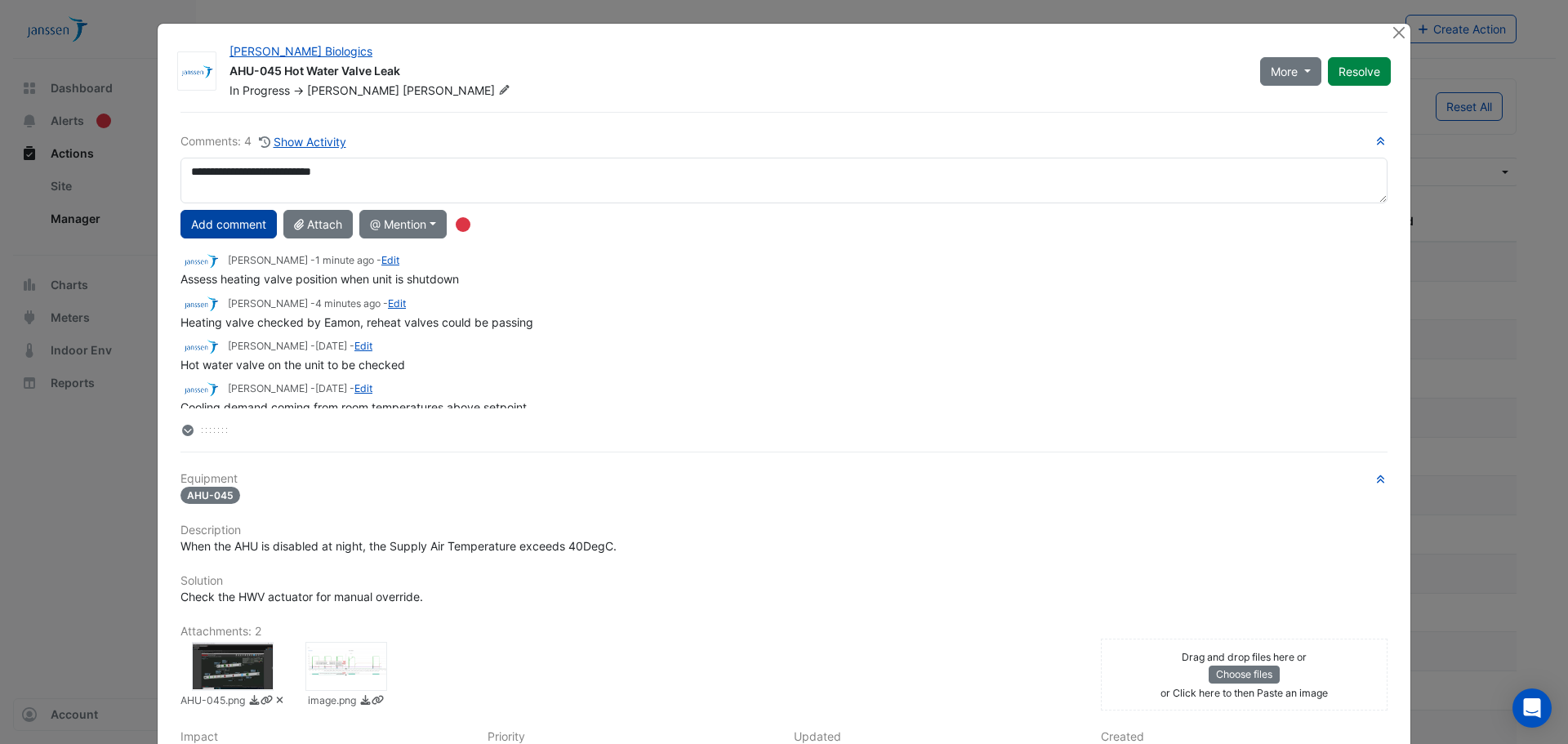
click at [245, 220] on button "Add comment" at bounding box center [228, 224] width 96 height 29
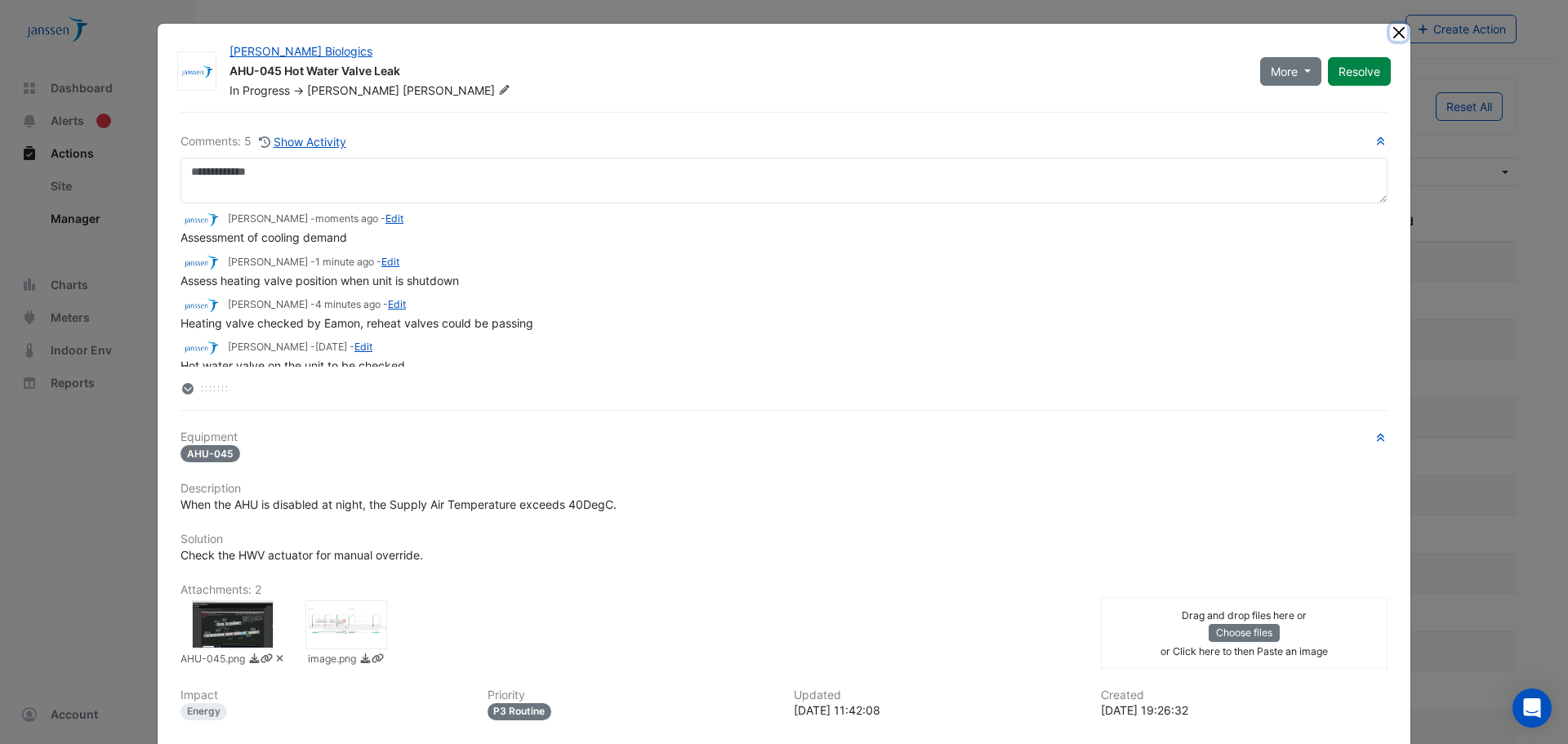
click at [1393, 30] on button "Close" at bounding box center [1398, 31] width 17 height 17
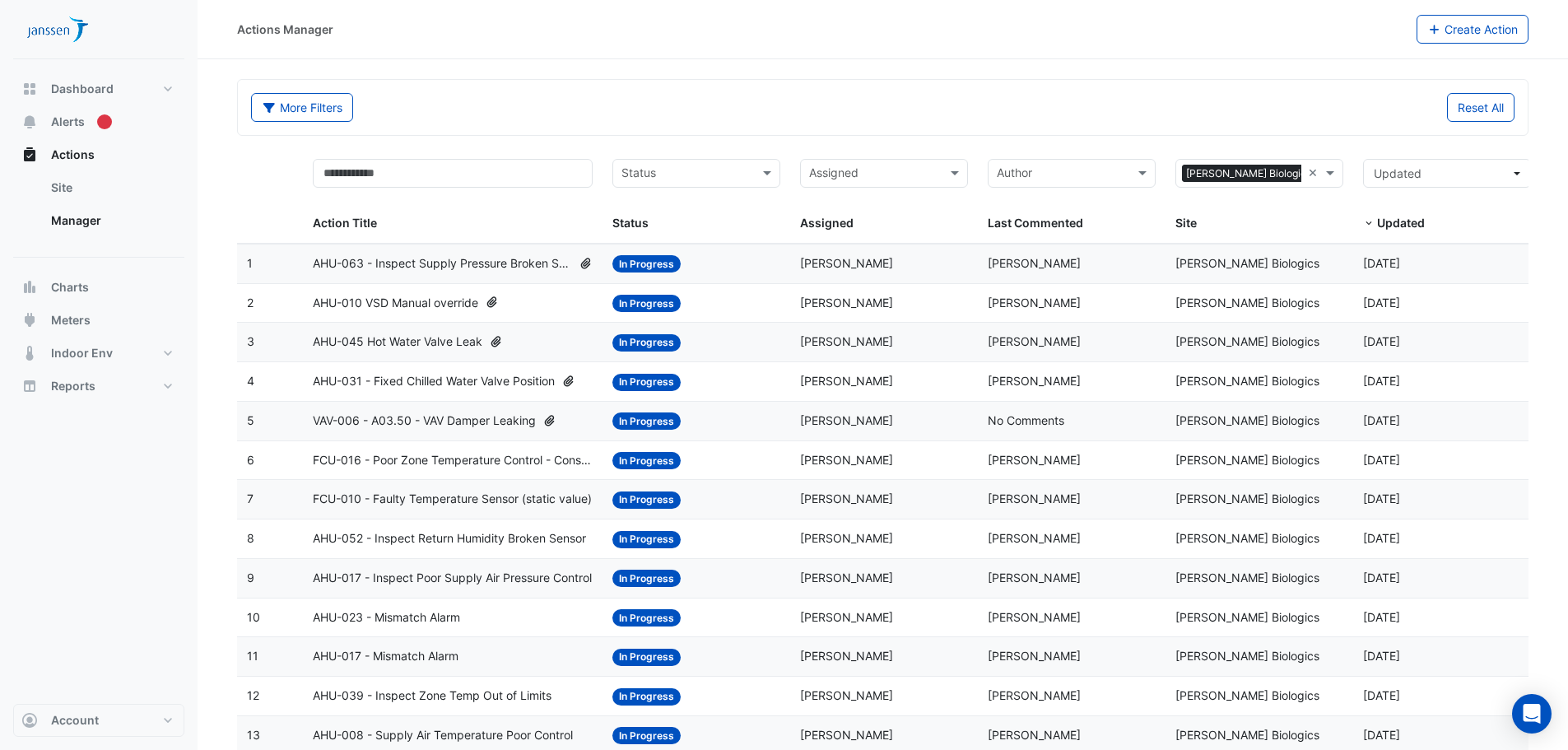
click at [476, 422] on span "VAV-006 - A03.50 - VAV Damper Leaking" at bounding box center [424, 420] width 223 height 19
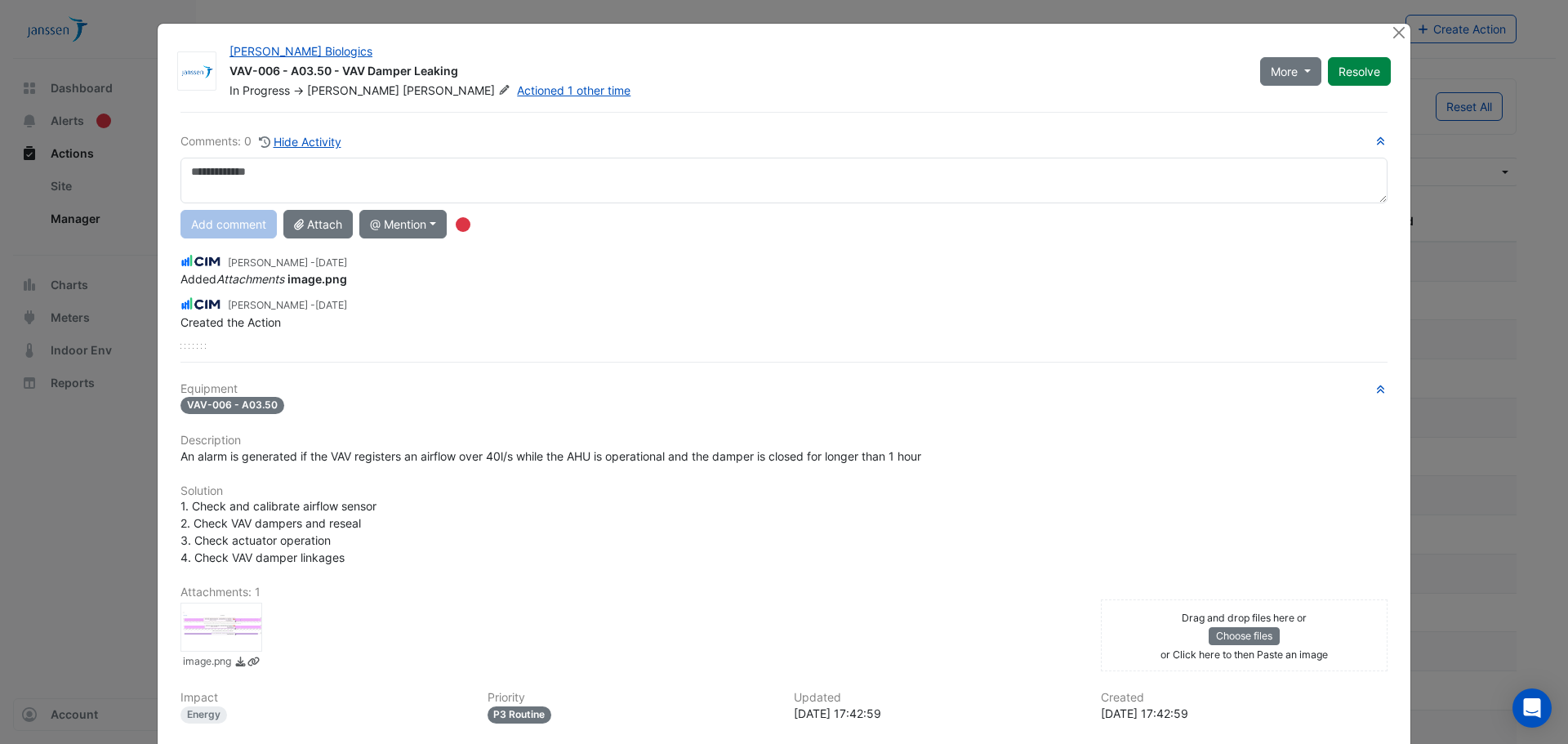
scroll to position [82, 0]
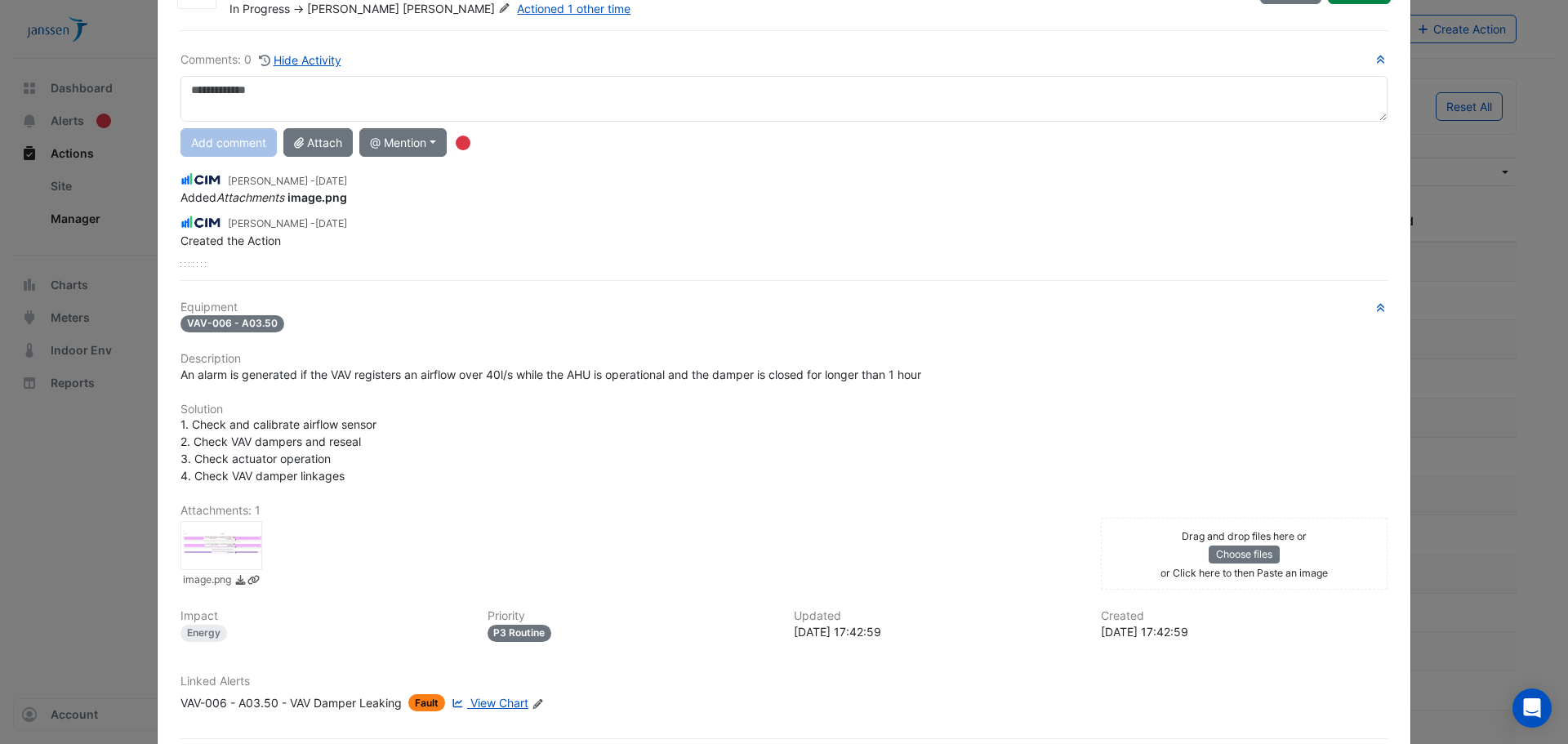
click at [228, 549] on div at bounding box center [221, 545] width 82 height 49
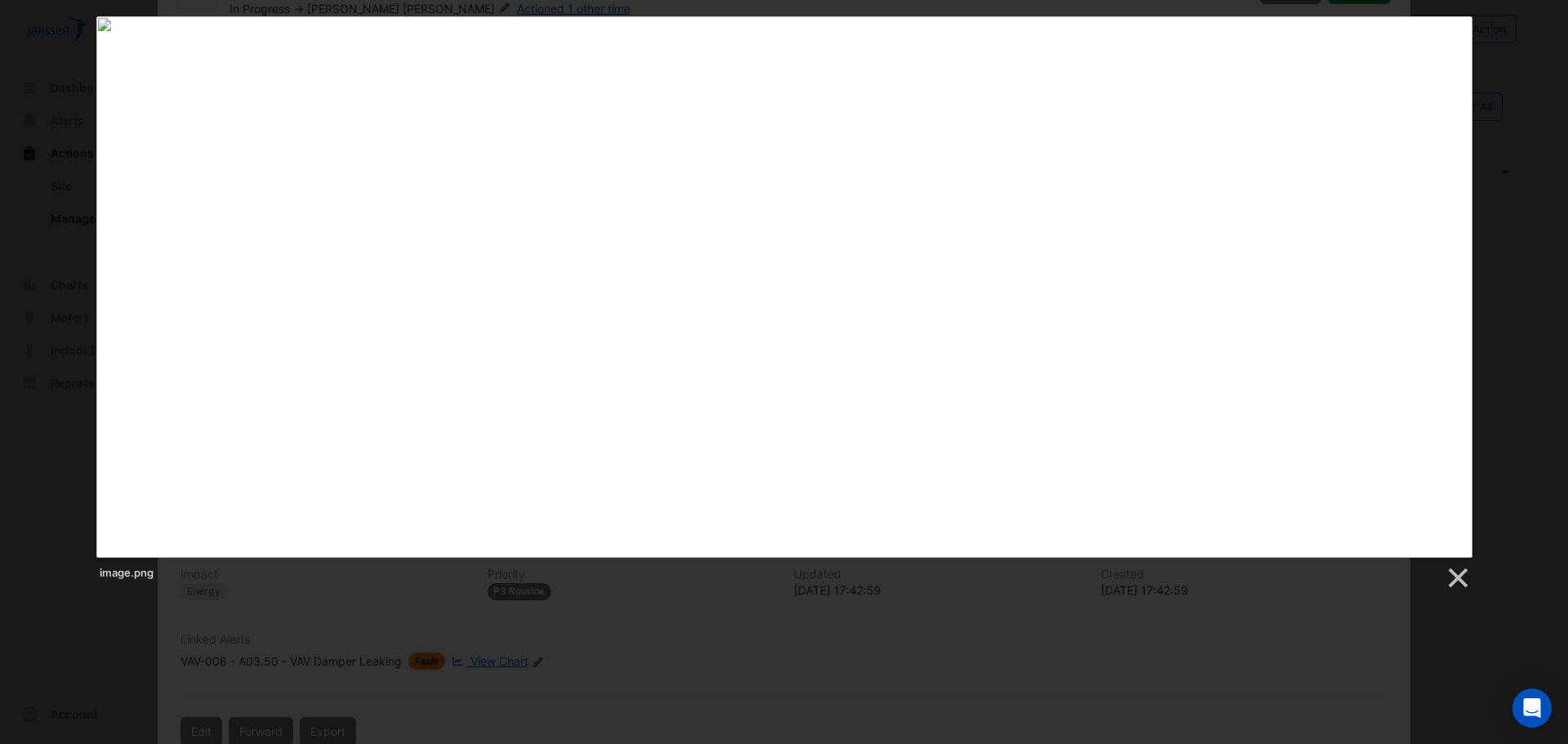
click at [1497, 230] on div "image.png" at bounding box center [784, 303] width 1568 height 574
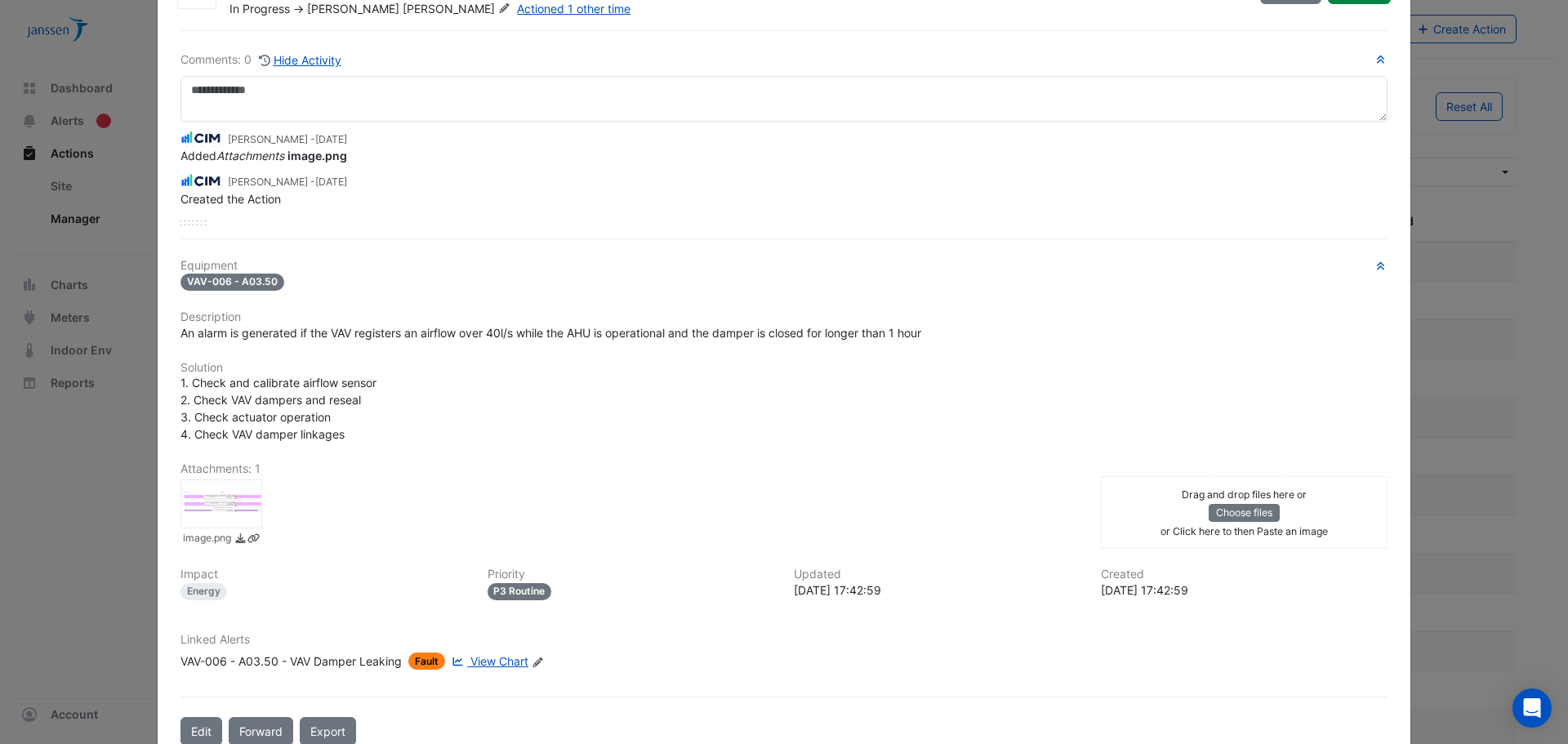
click at [217, 500] on div at bounding box center [221, 504] width 82 height 49
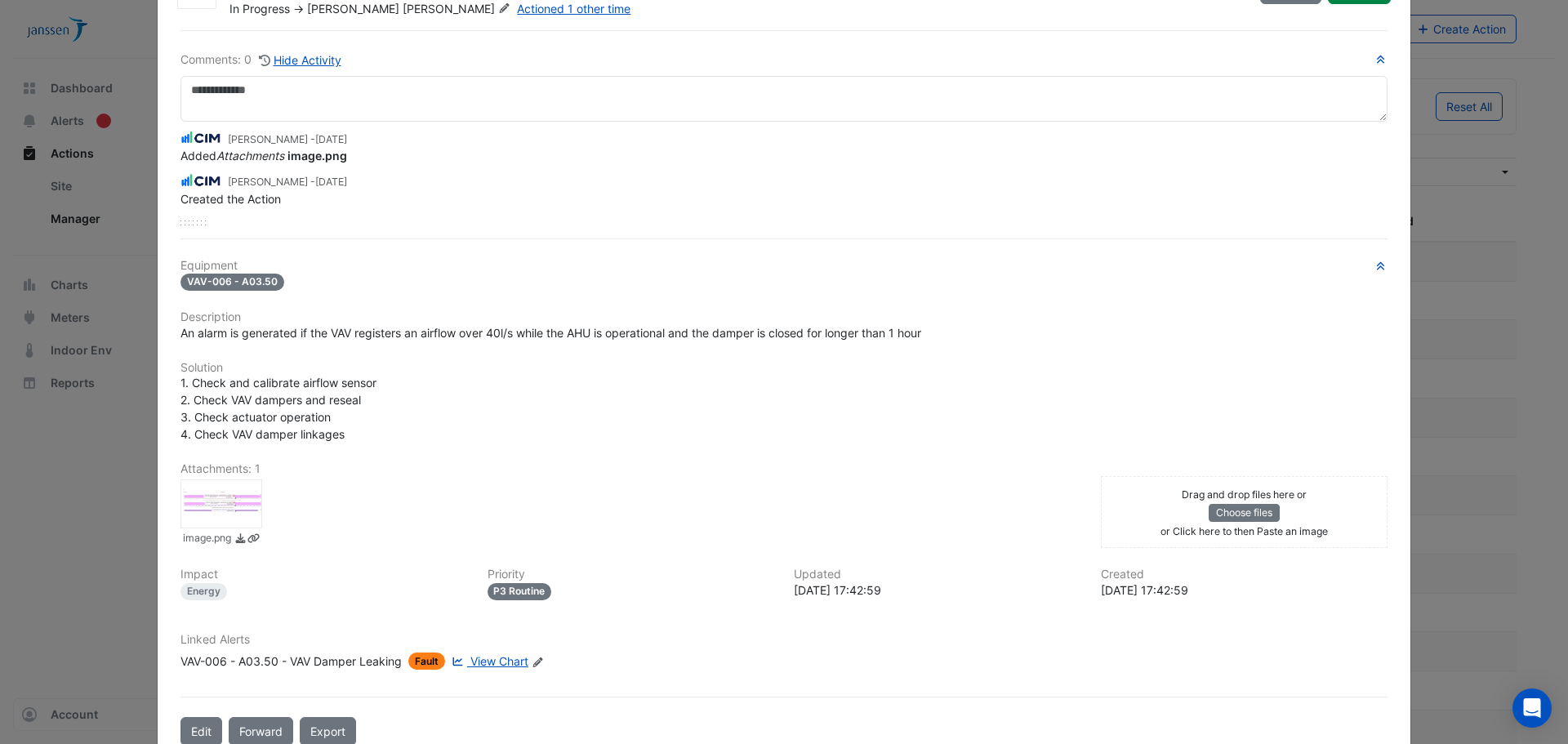
click at [65, 515] on ngb-modal-window "[PERSON_NAME] Biologics VAV-006 - A03.50 - VAV Damper Leaking In Progress -> [P…" at bounding box center [784, 372] width 1568 height 744
click at [96, 517] on ngb-modal-window "[PERSON_NAME] Biologics VAV-006 - A03.50 - VAV Damper Leaking In Progress -> [P…" at bounding box center [784, 372] width 1568 height 744
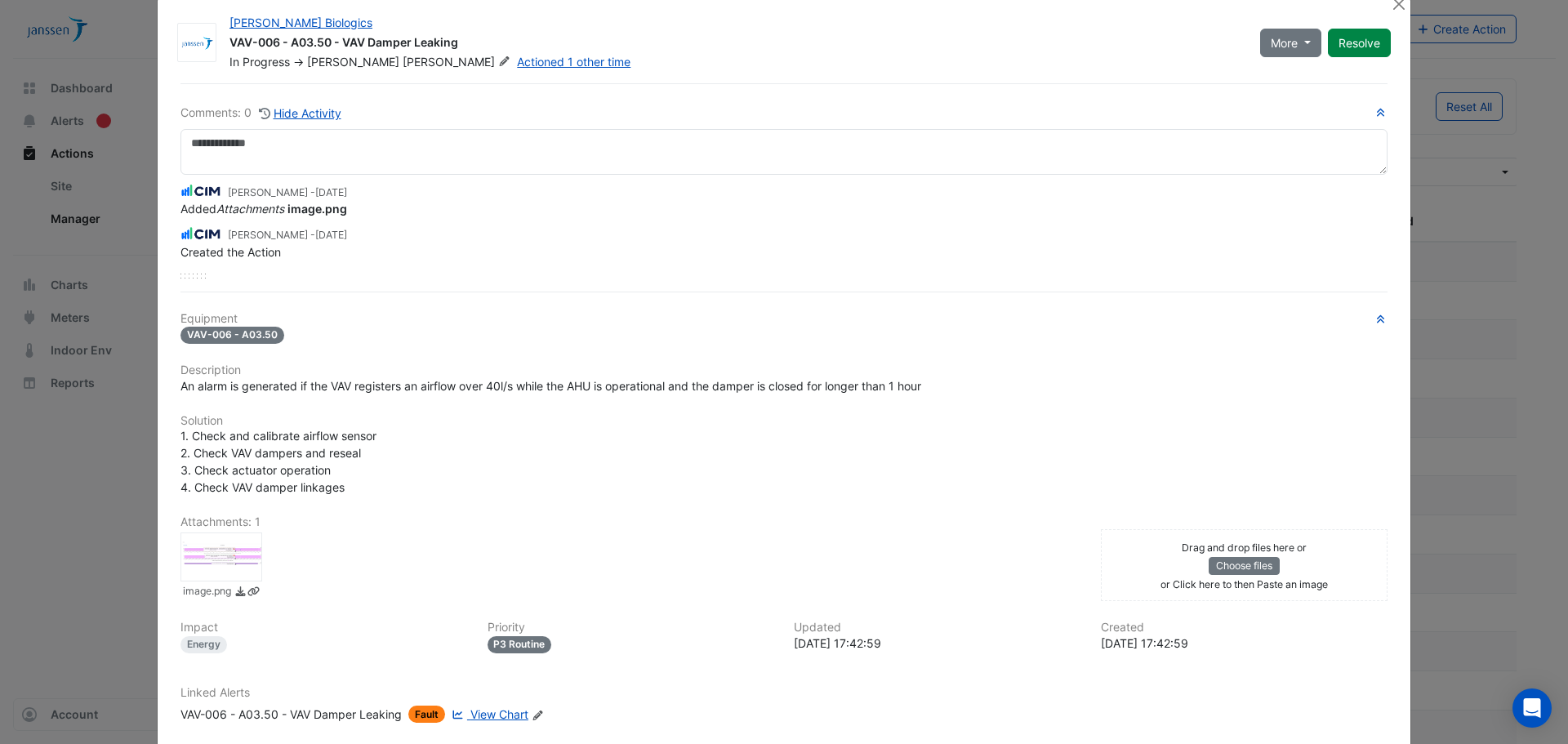
scroll to position [0, 0]
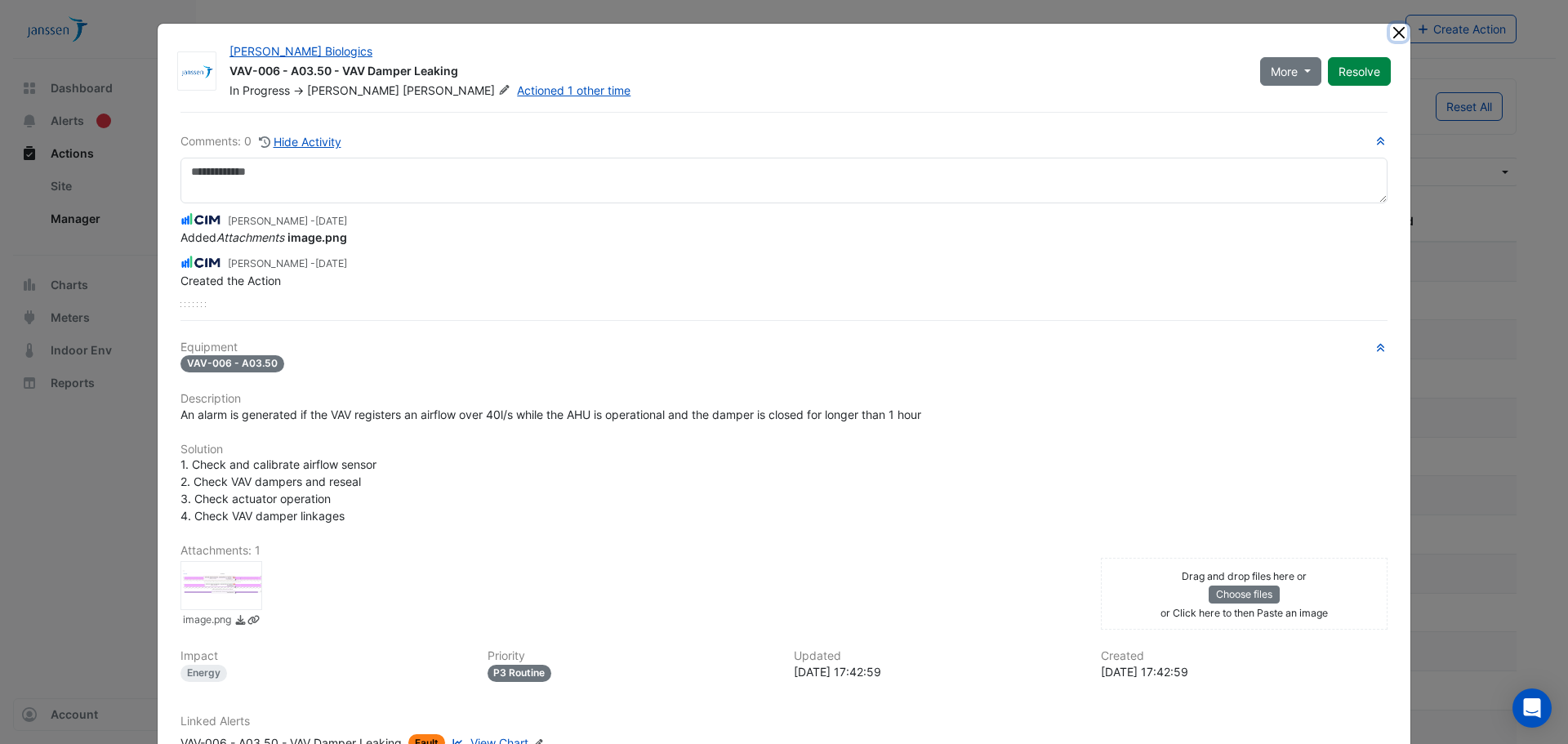
click at [1390, 32] on button "Close" at bounding box center [1398, 31] width 17 height 17
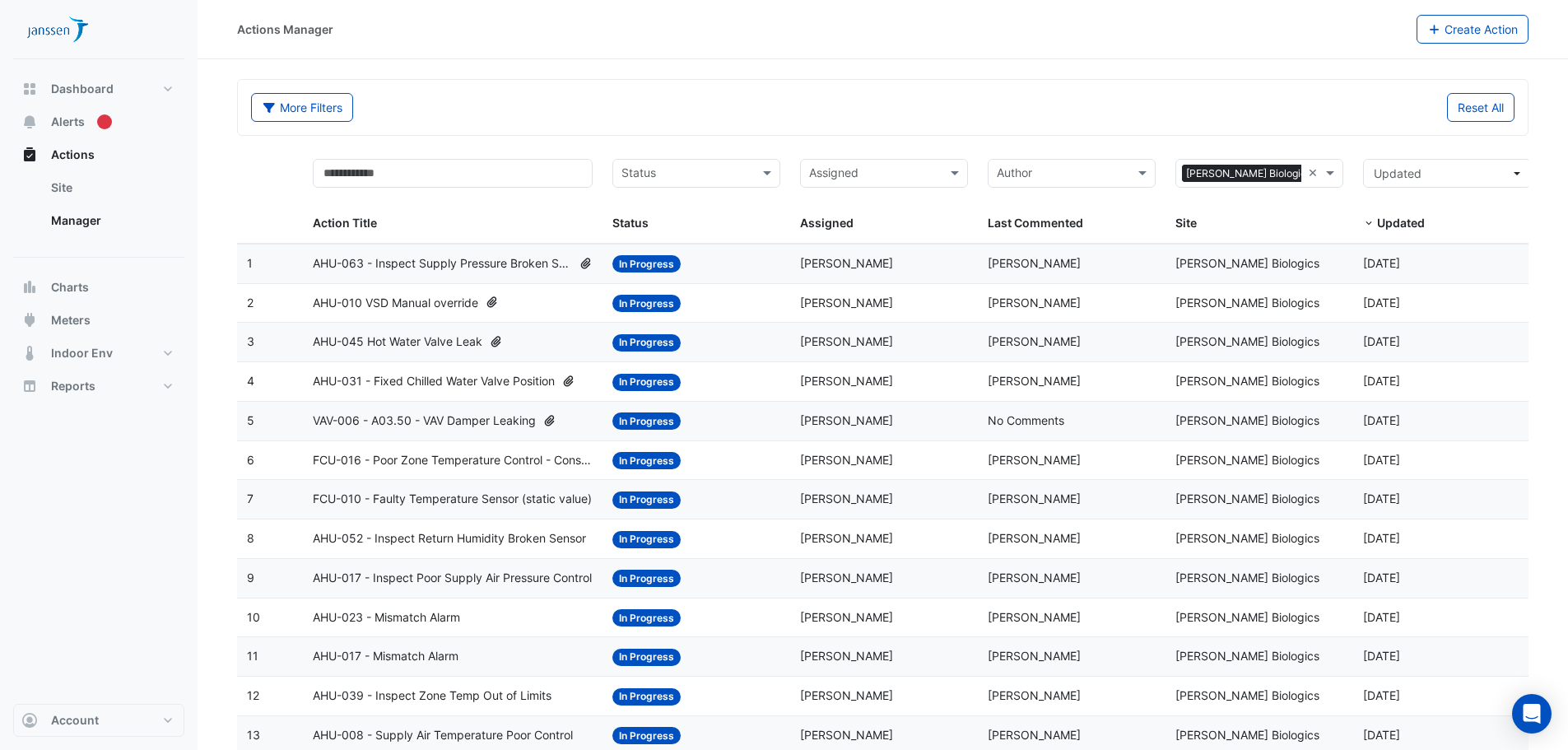
click at [487, 460] on span "FCU-016 - Poor Zone Temperature Control - Considering the chilled and hot water…" at bounding box center [453, 460] width 281 height 19
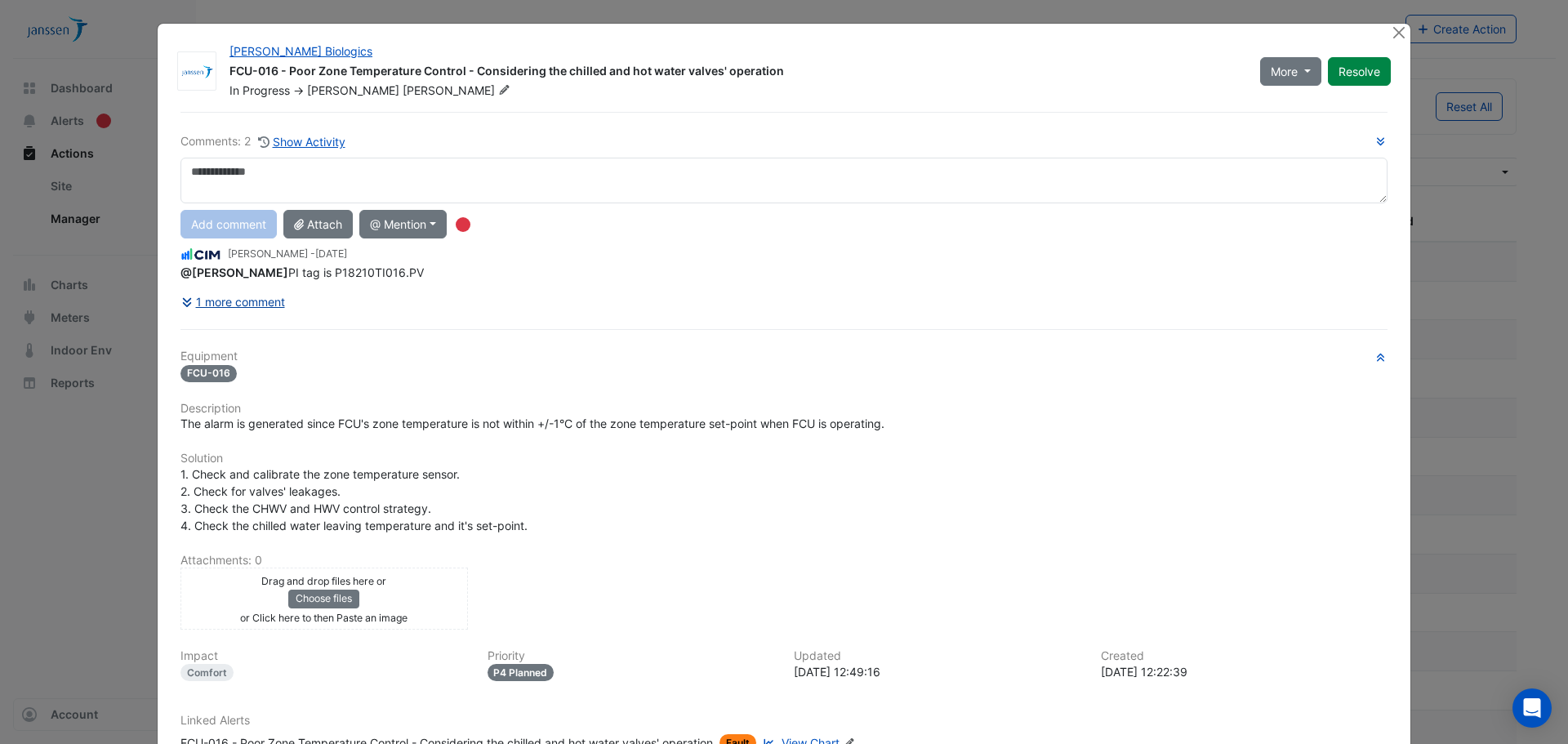
click at [238, 296] on button "1 more comment" at bounding box center [232, 302] width 105 height 29
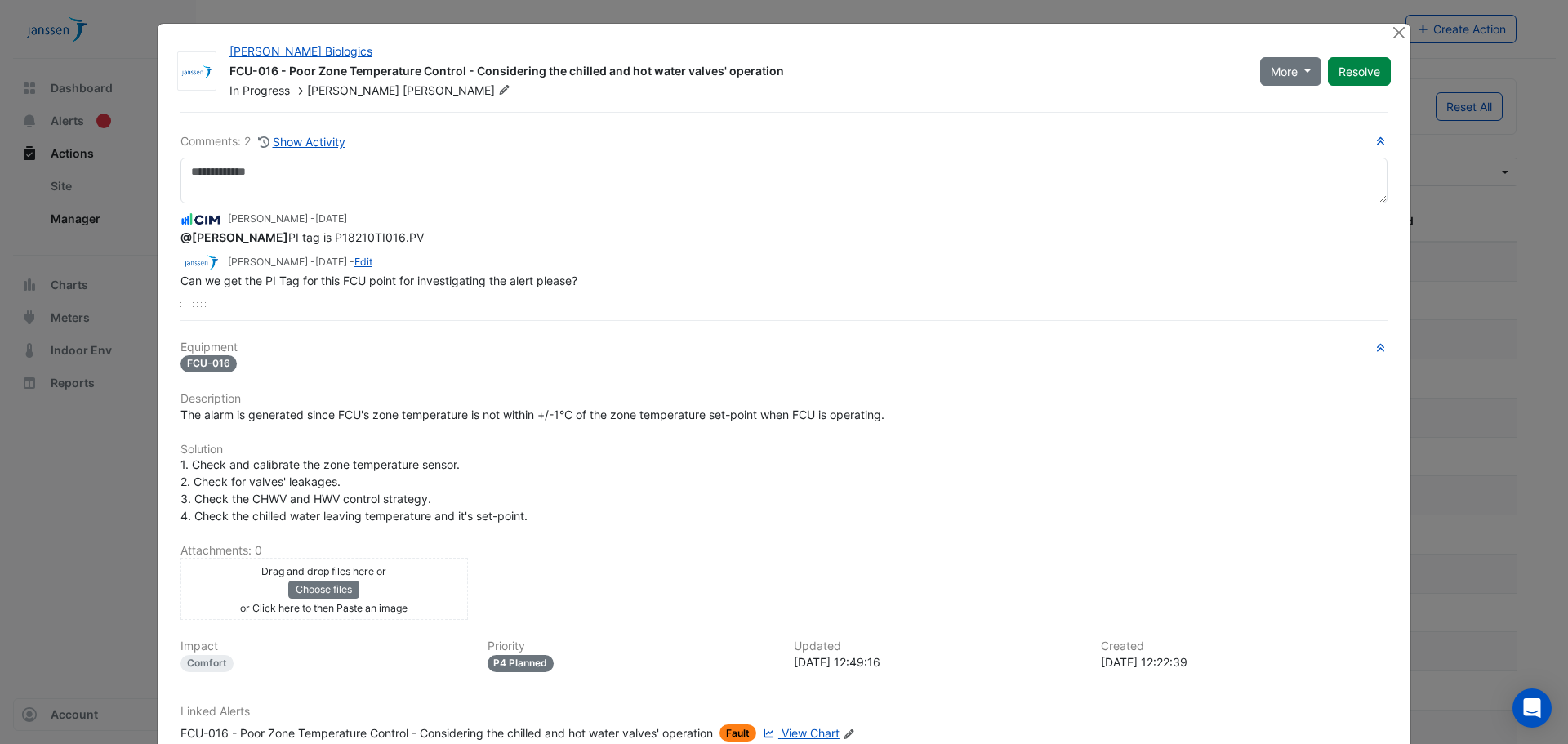
scroll to position [82, 0]
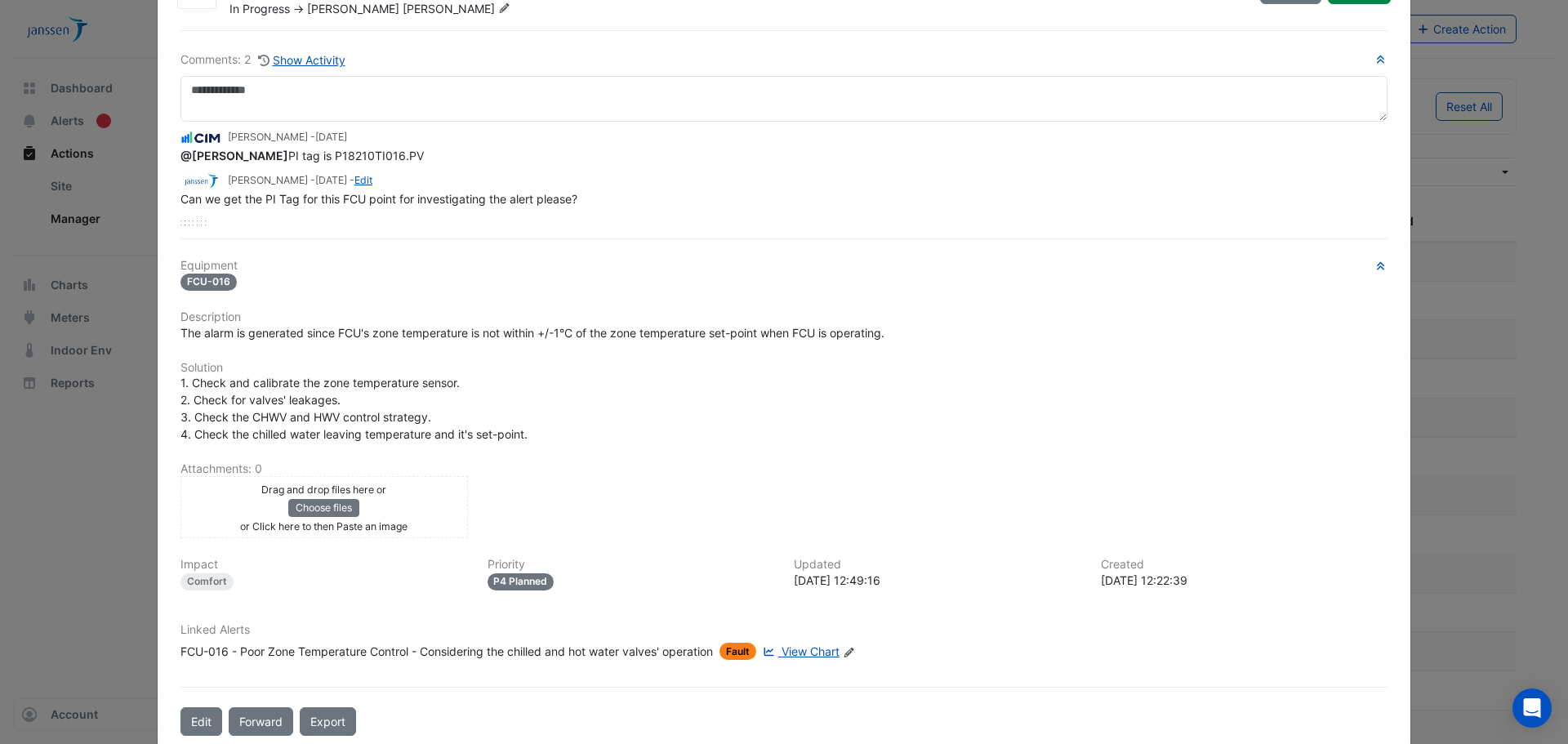
click at [826, 658] on span "View Chart" at bounding box center [810, 651] width 58 height 13
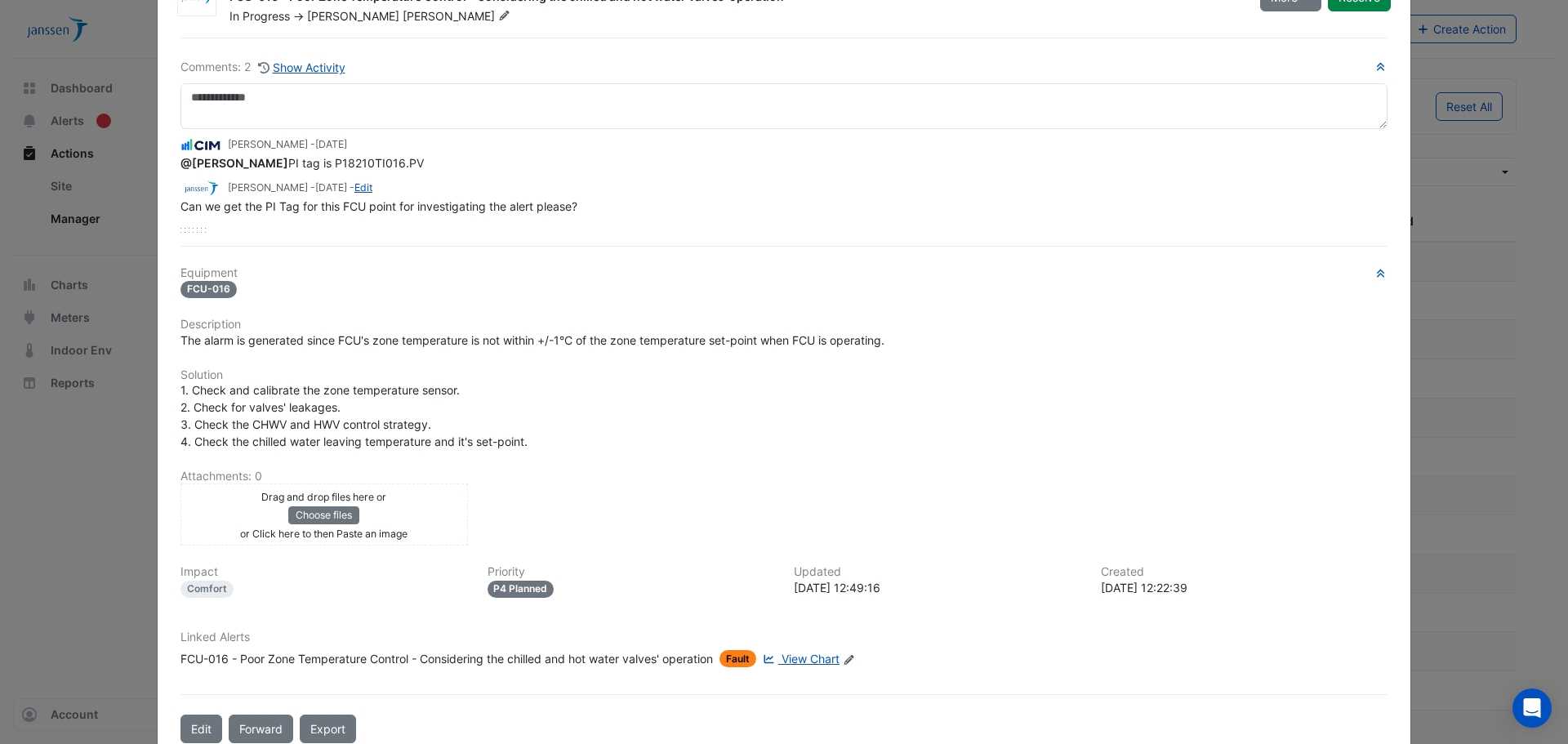
scroll to position [46, 0]
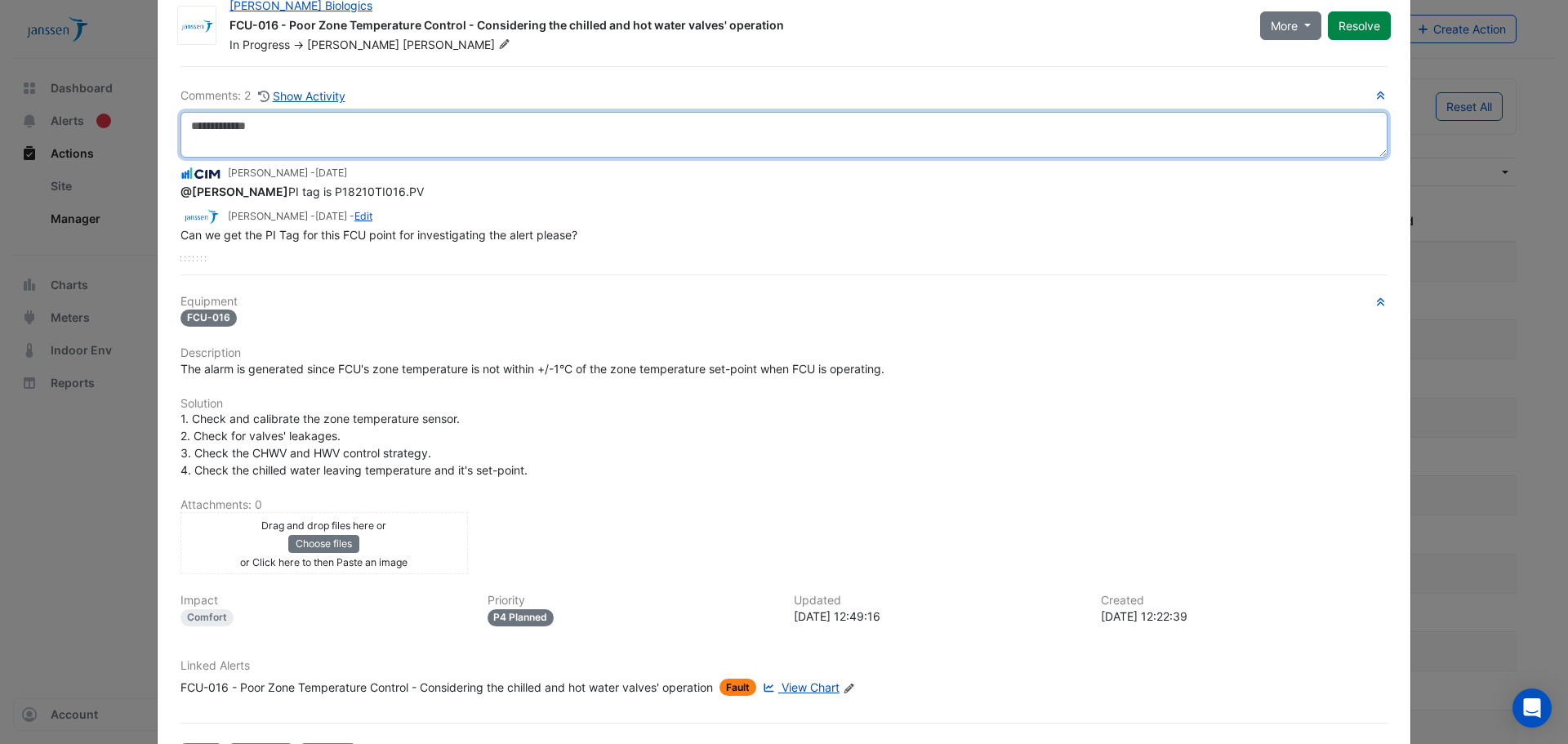
click at [400, 137] on textarea at bounding box center [784, 134] width 1207 height 46
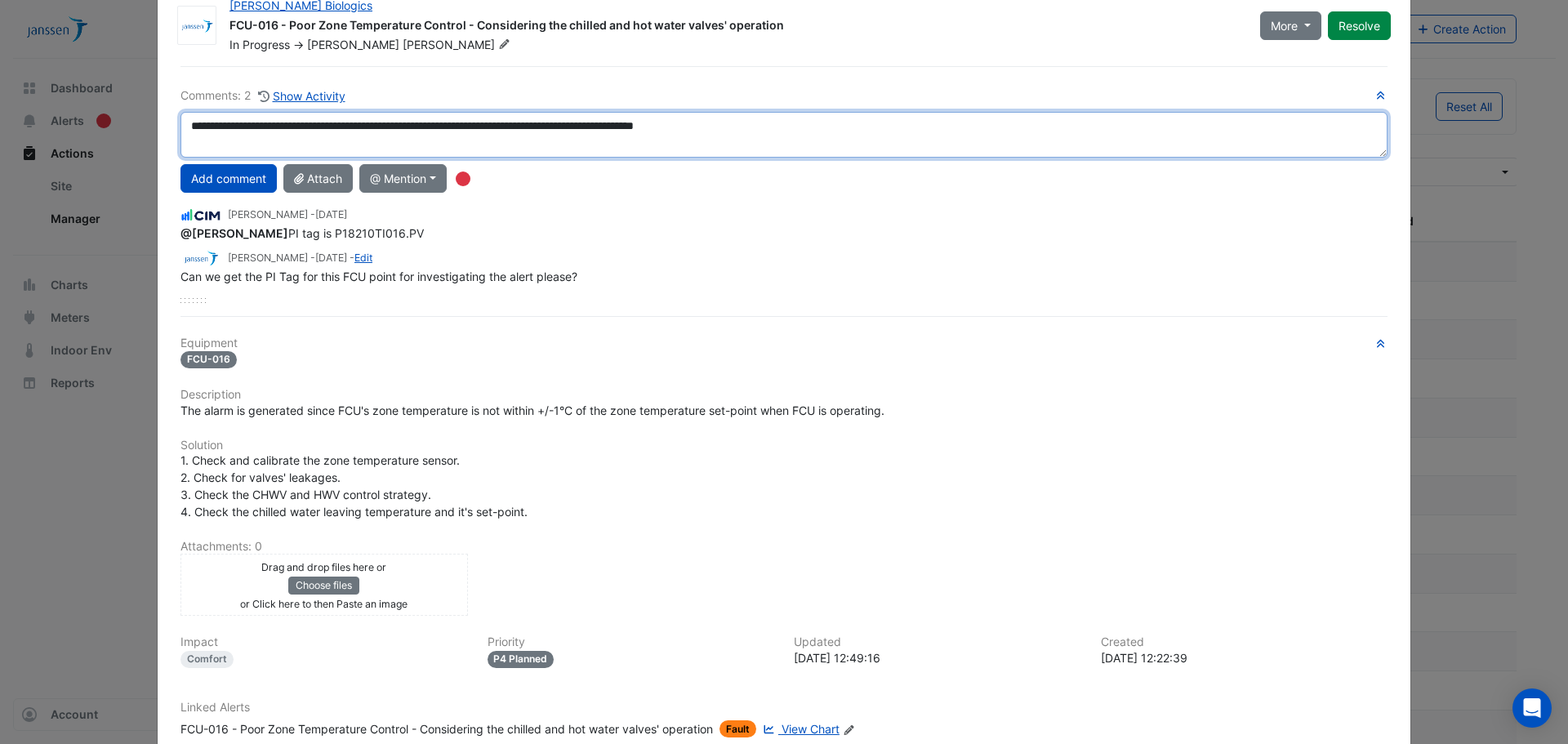
click at [768, 129] on textarea "**********" at bounding box center [784, 134] width 1207 height 46
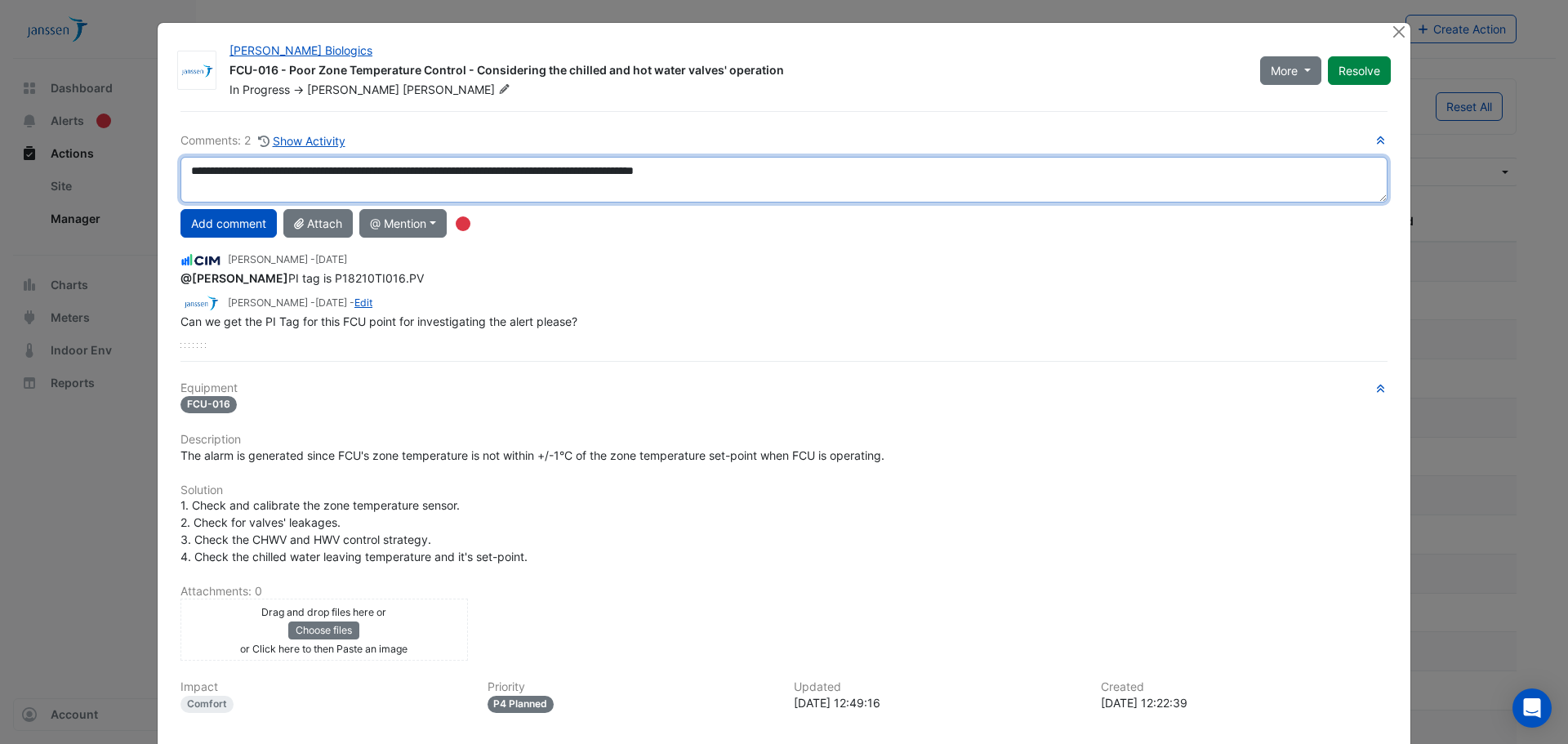
scroll to position [0, 0]
type textarea "**********"
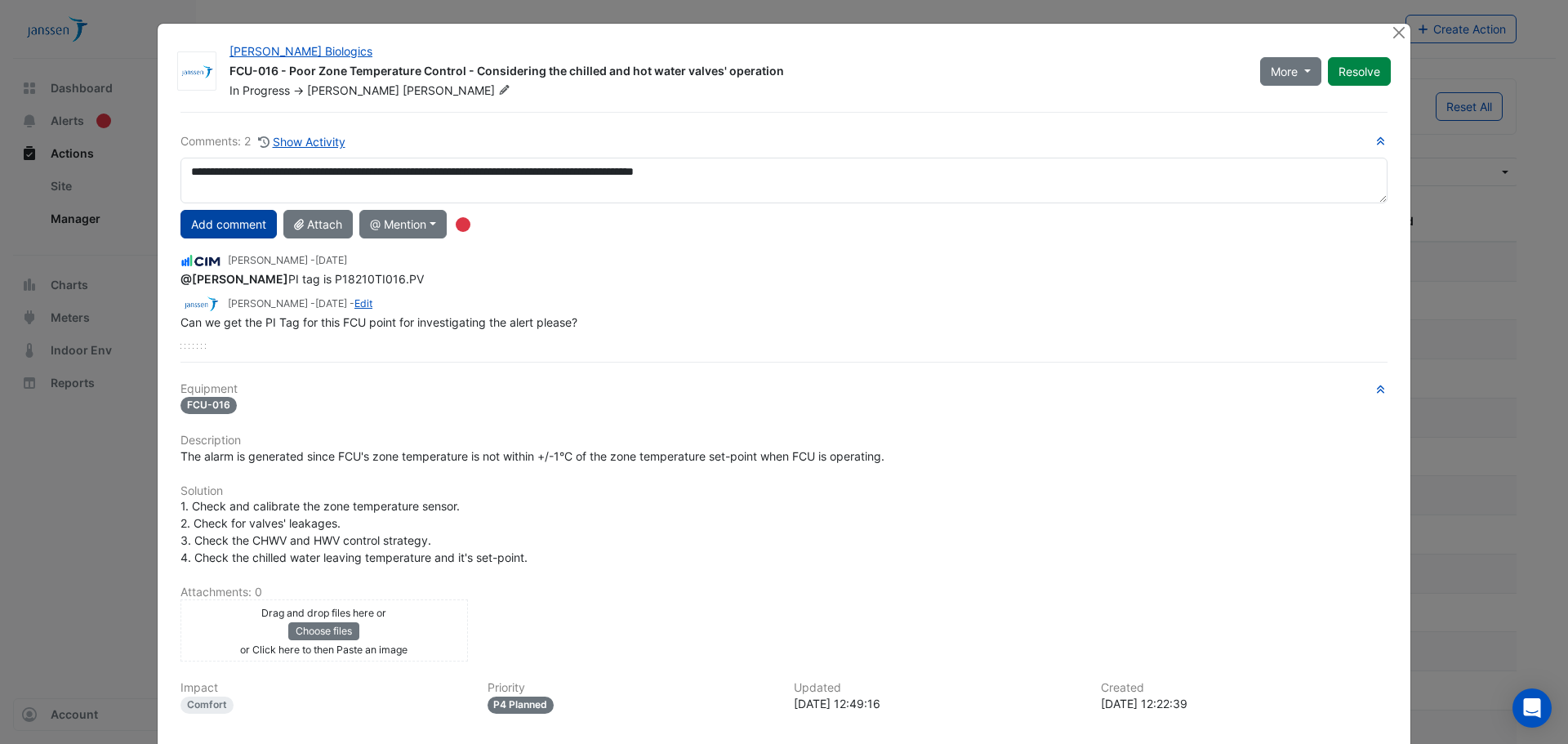
click at [221, 230] on button "Add comment" at bounding box center [228, 224] width 96 height 29
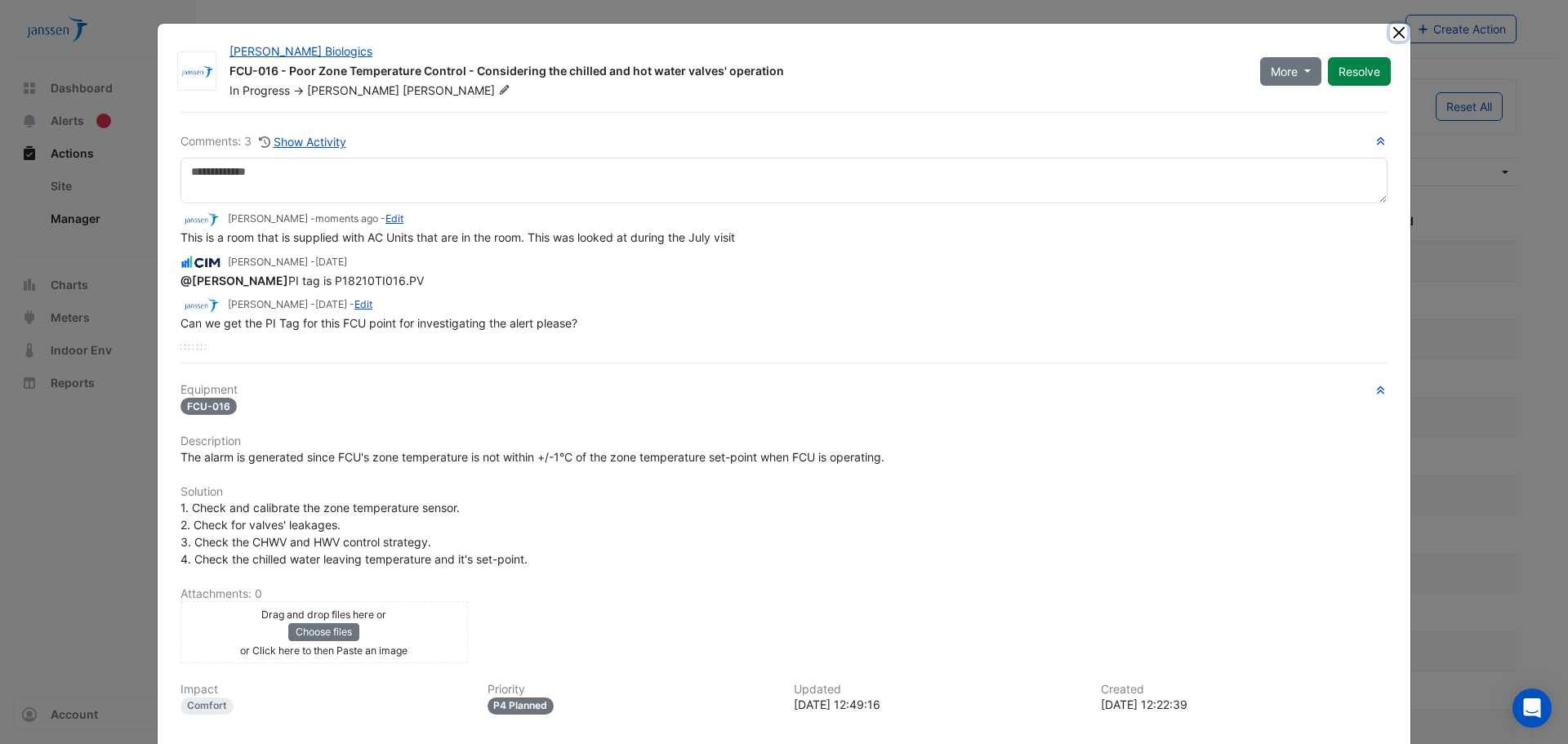
click at [1395, 32] on button "Close" at bounding box center [1398, 31] width 17 height 17
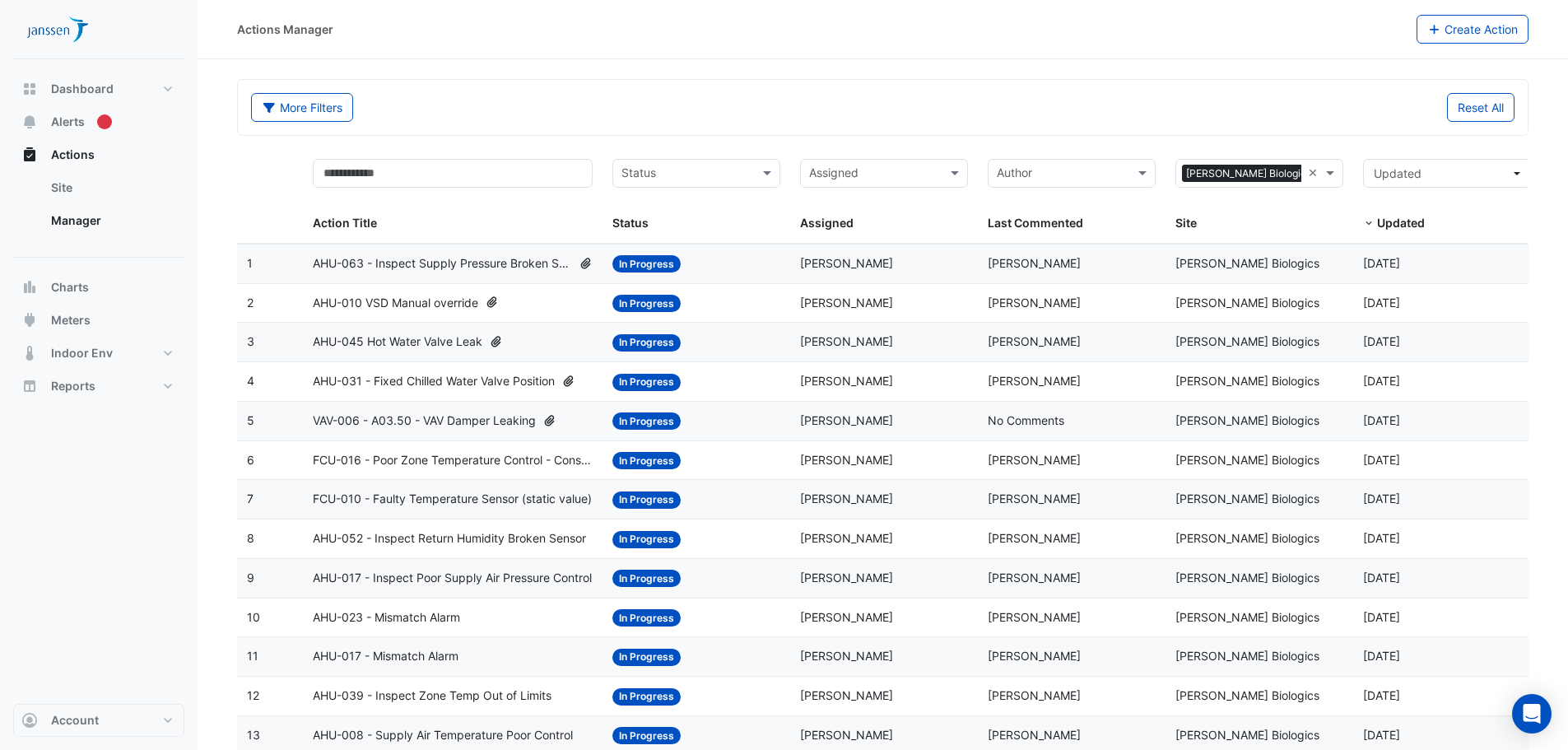
click at [450, 588] on datatable-body-cell "Action Title: AHU-017 - Inspect Poor Supply Air Pressure Control" at bounding box center [453, 577] width 300 height 39
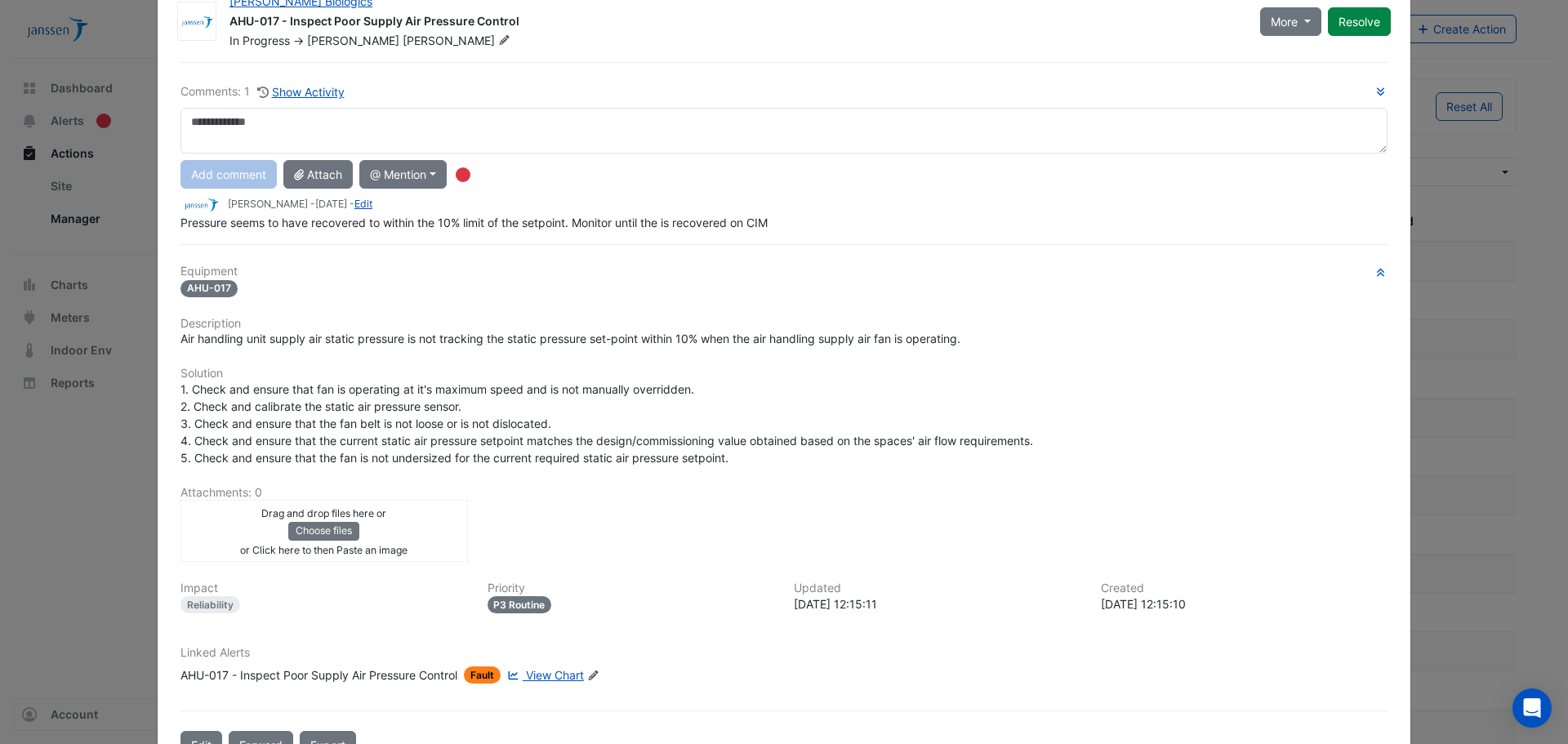
scroll to position [102, 0]
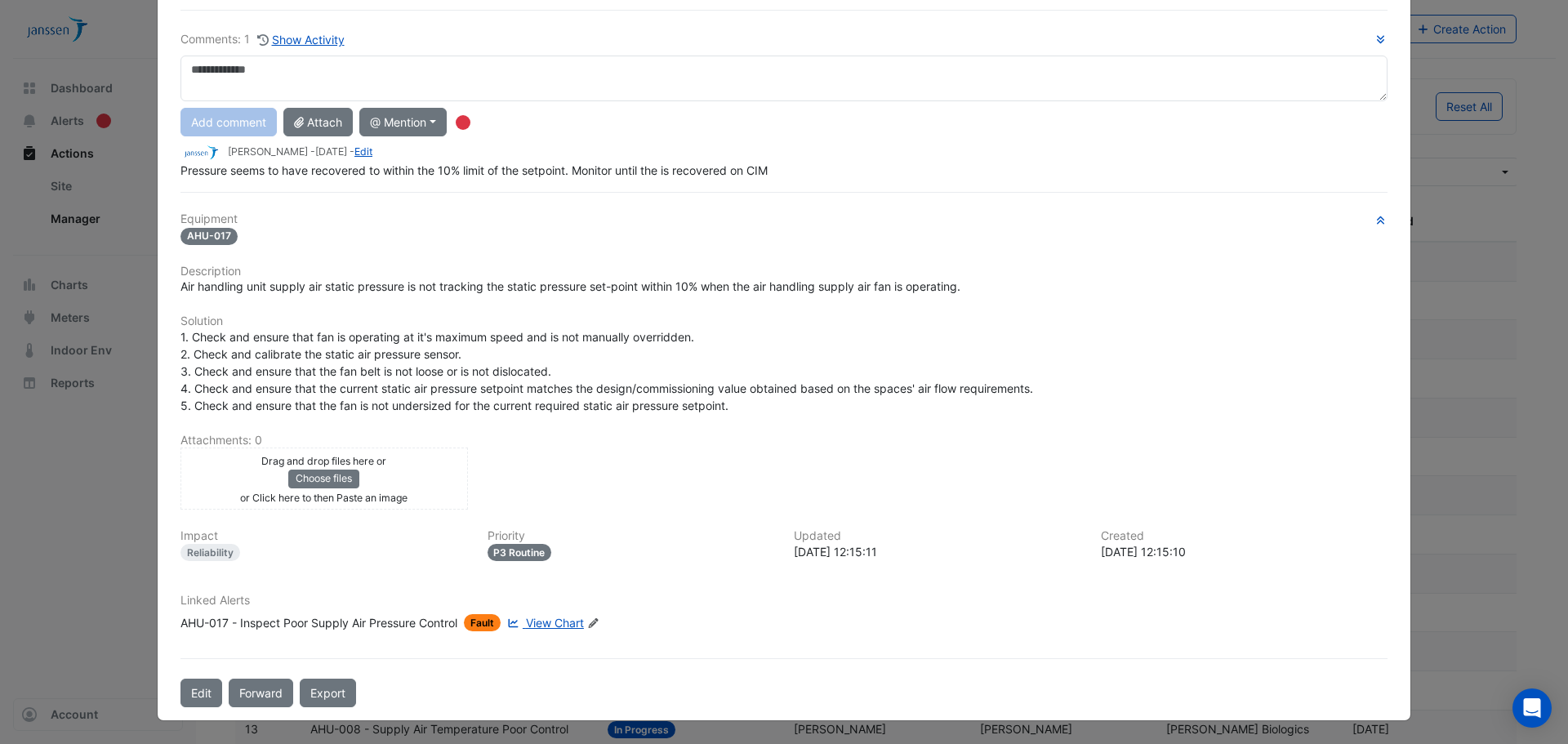
click at [557, 622] on span "View Chart" at bounding box center [554, 622] width 58 height 13
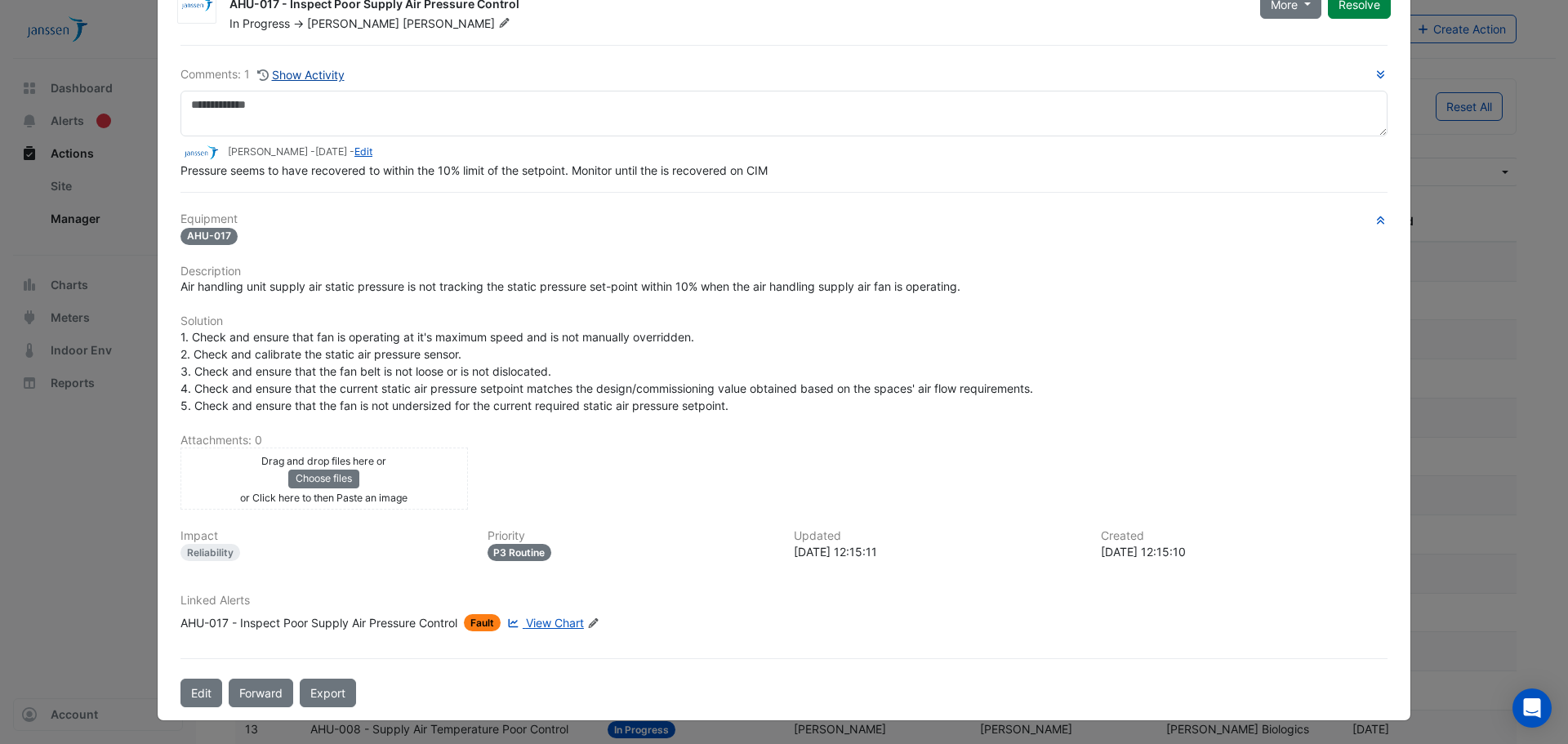
scroll to position [0, 0]
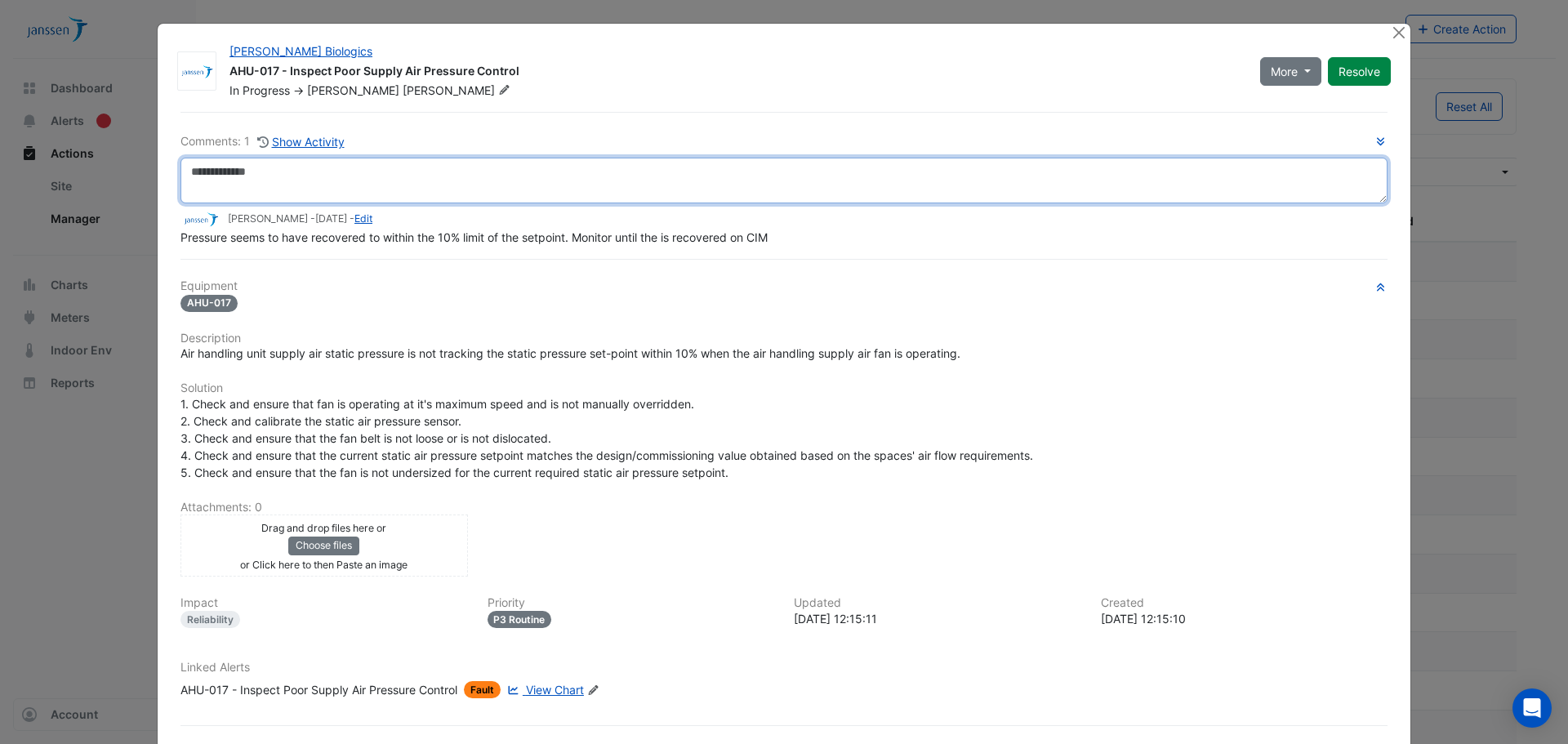
click at [289, 186] on textarea at bounding box center [784, 180] width 1207 height 46
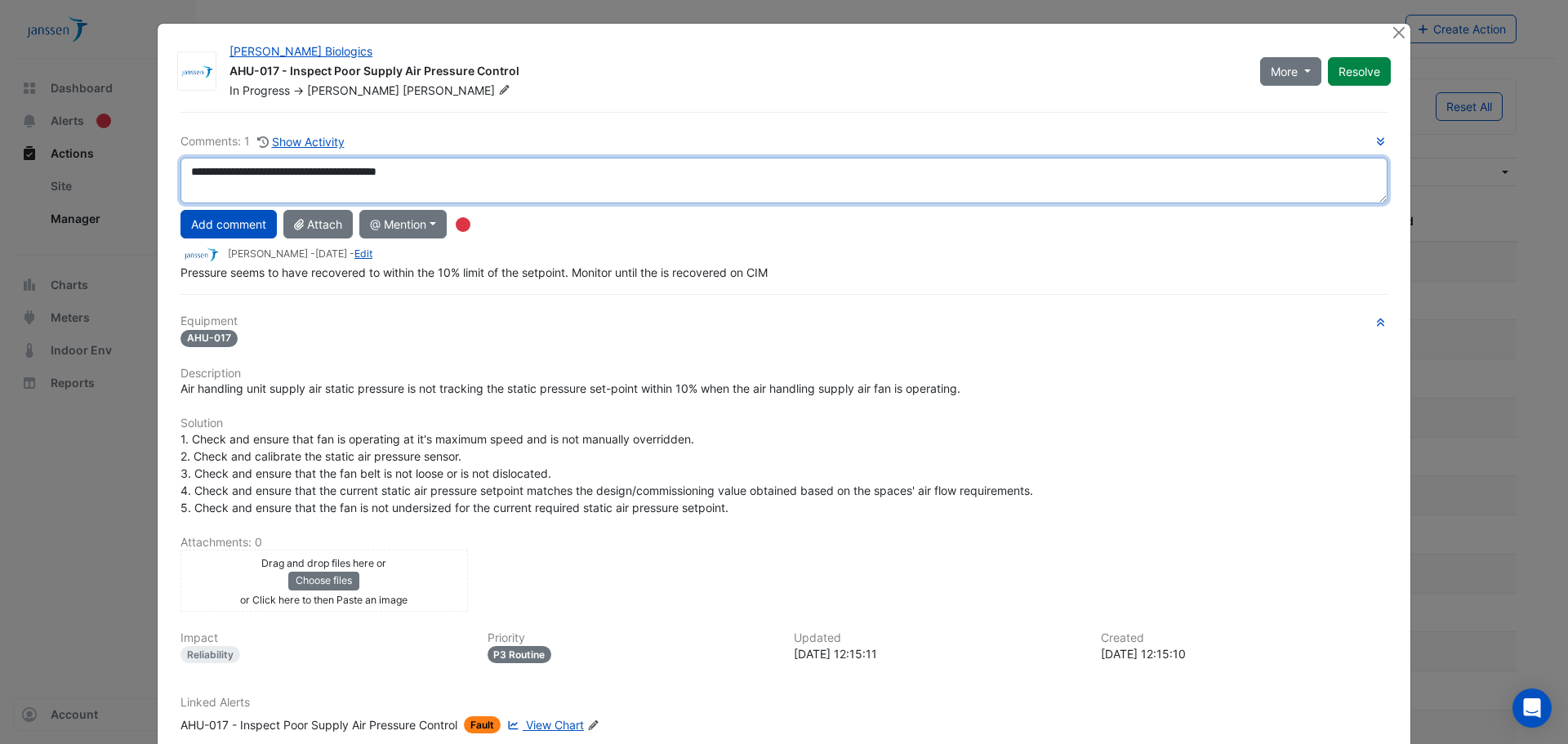
click at [182, 170] on textarea "**********" at bounding box center [784, 180] width 1207 height 46
type textarea "**********"
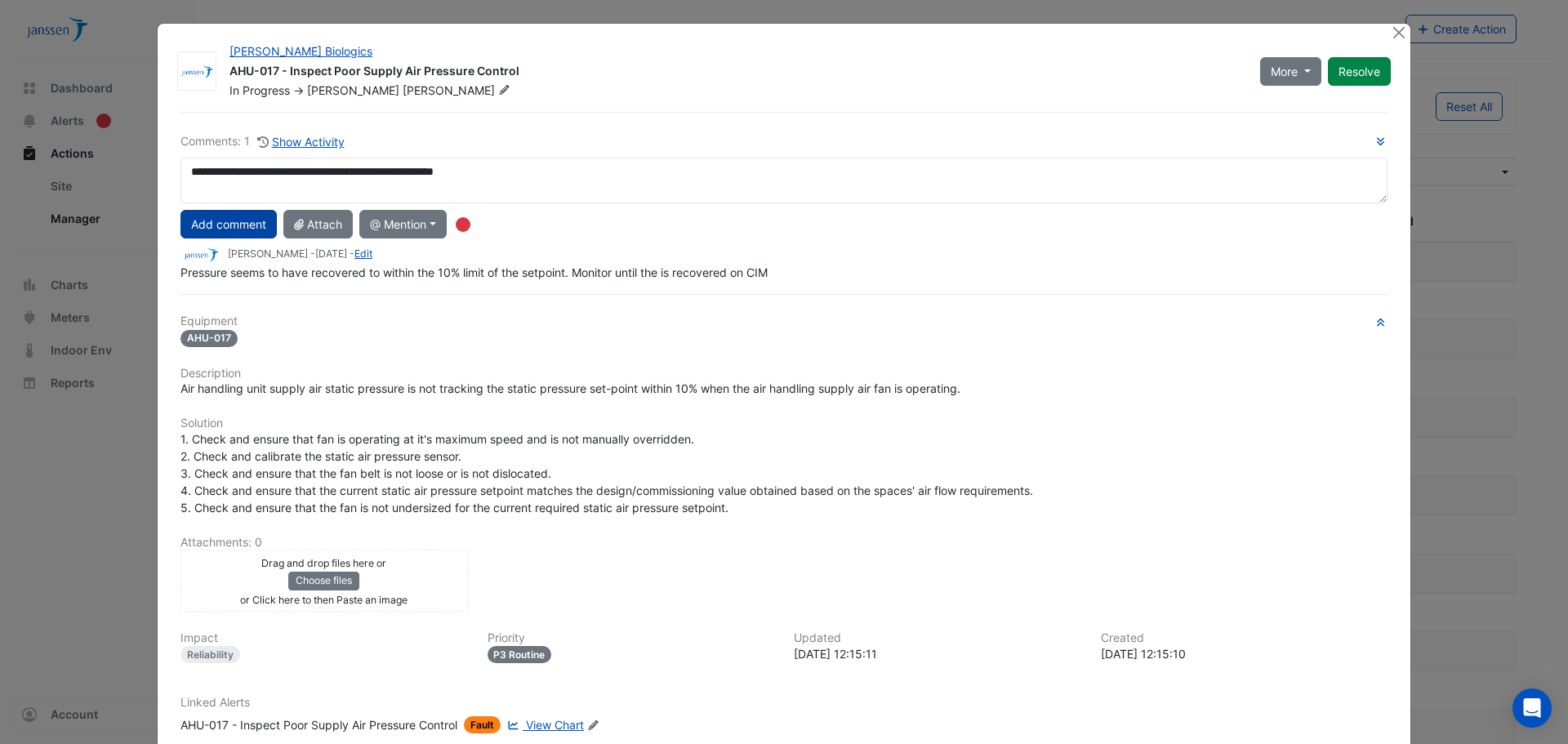
click at [248, 227] on button "Add comment" at bounding box center [228, 224] width 96 height 29
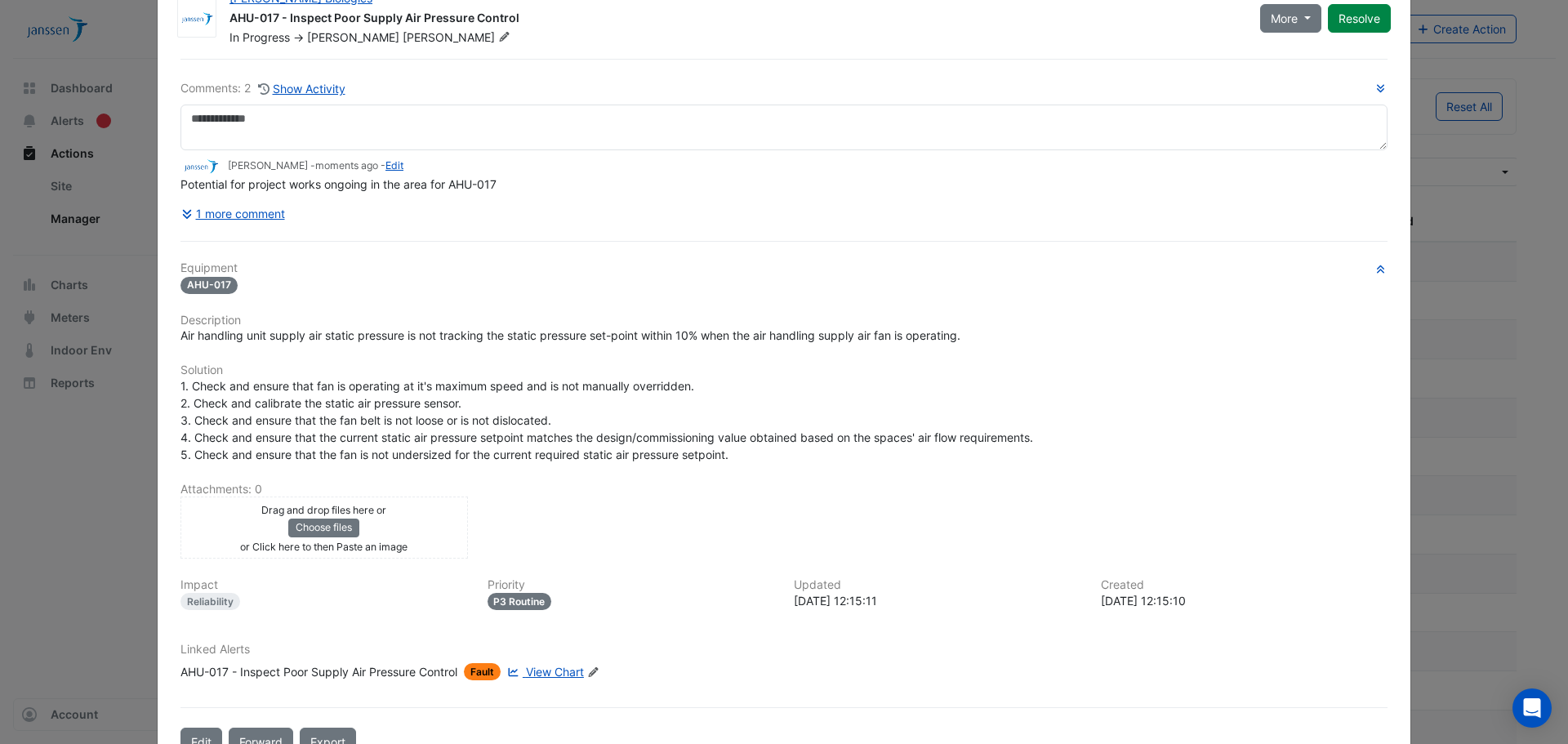
scroll to position [82, 0]
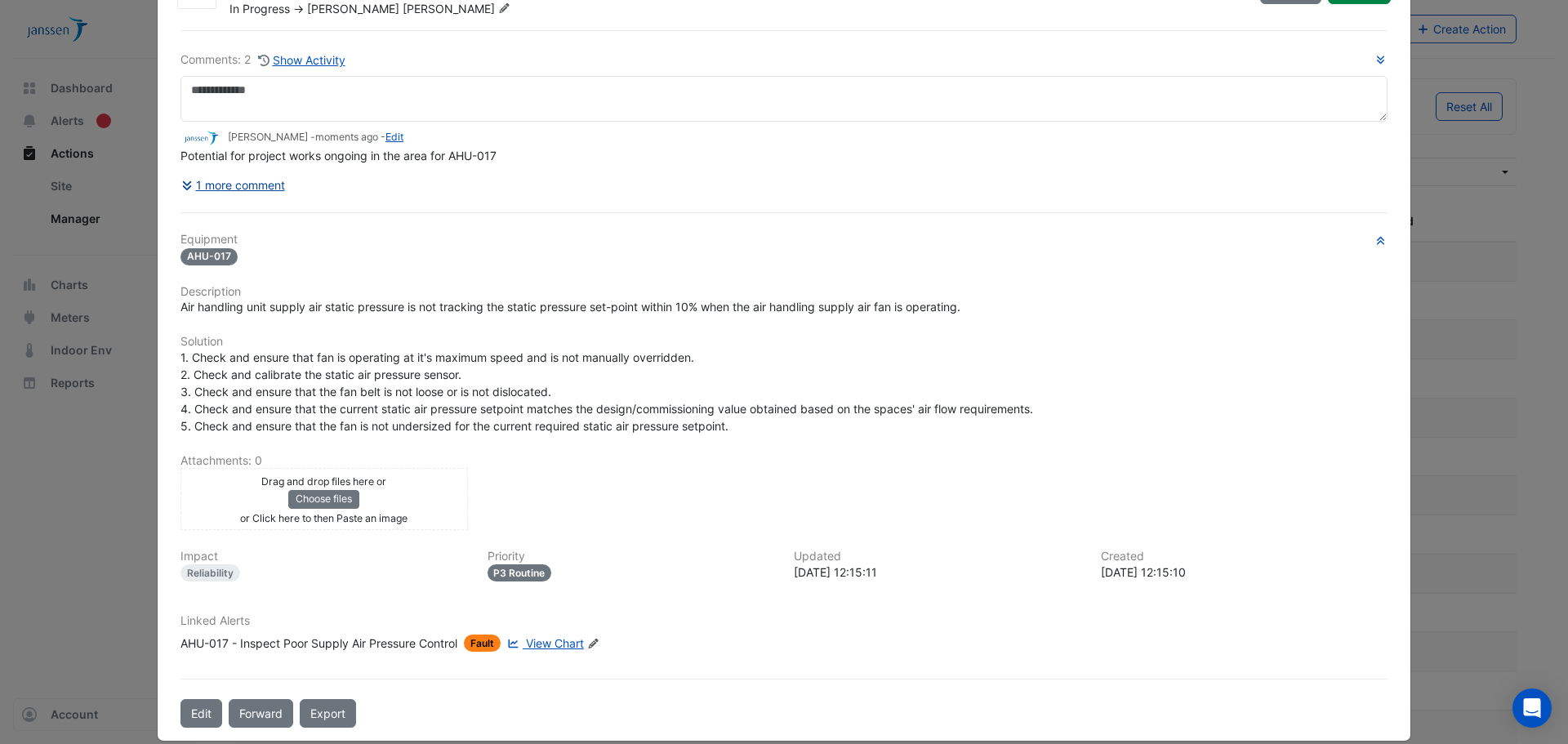
click at [216, 186] on button "1 more comment" at bounding box center [232, 185] width 105 height 29
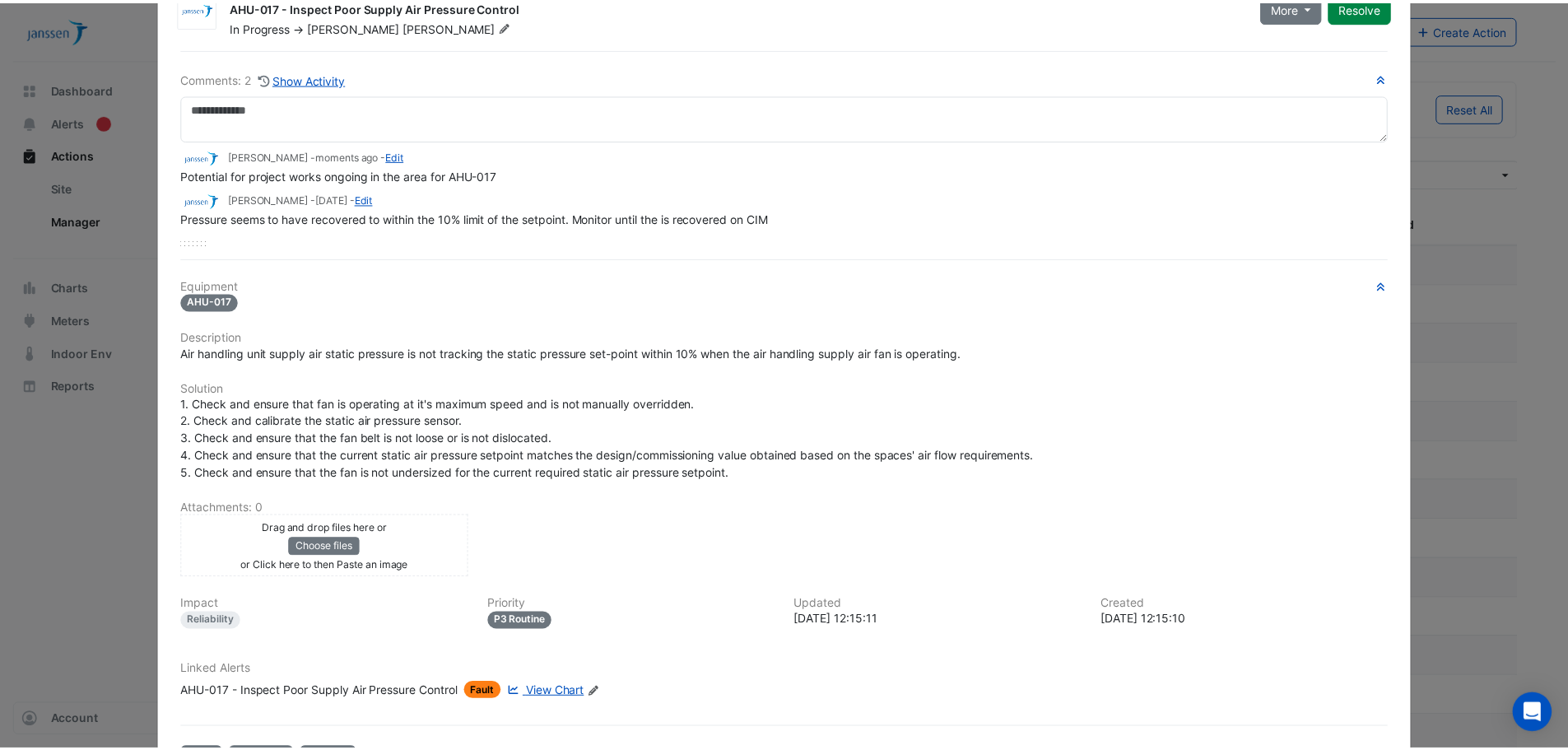
scroll to position [0, 0]
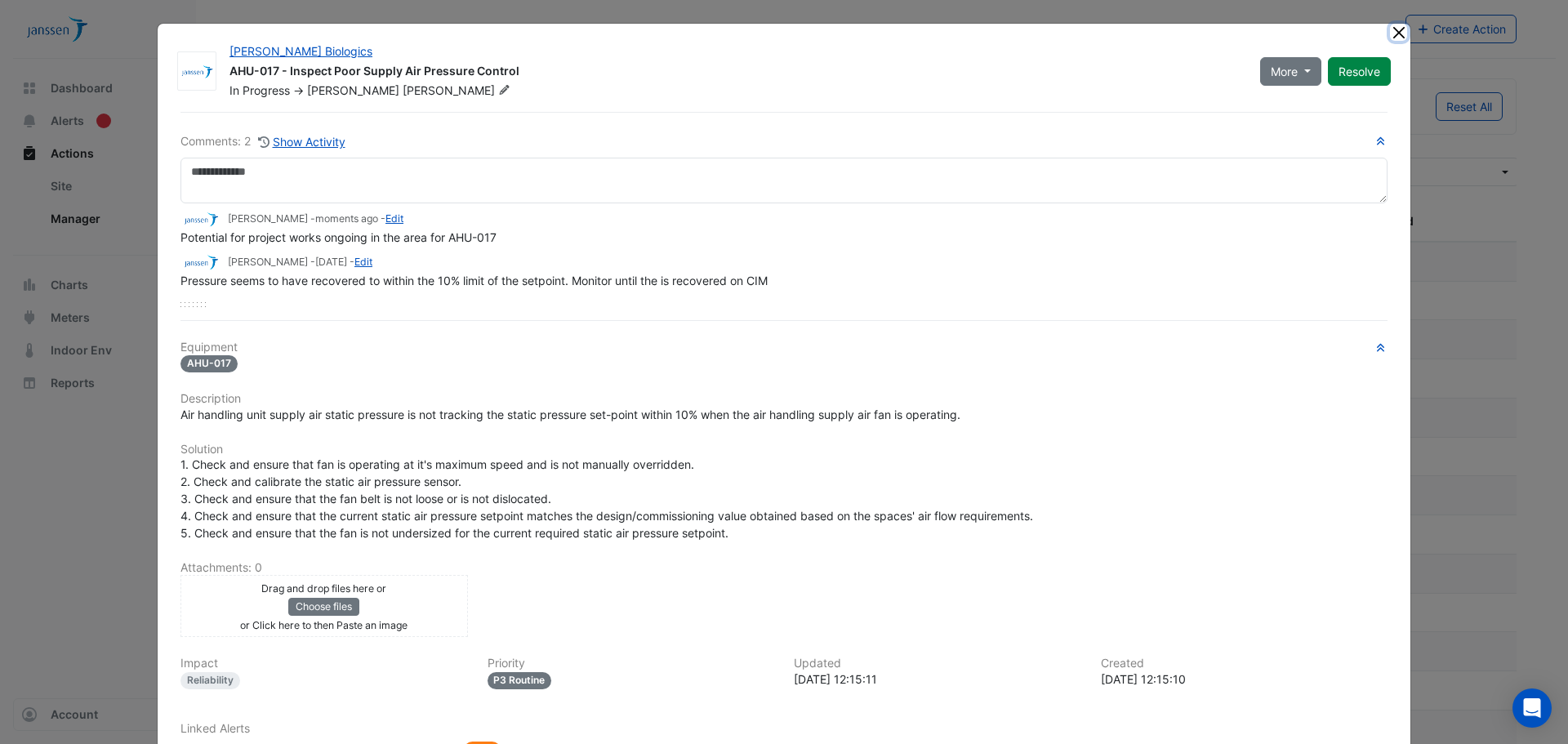
click at [1396, 32] on button "Close" at bounding box center [1398, 31] width 17 height 17
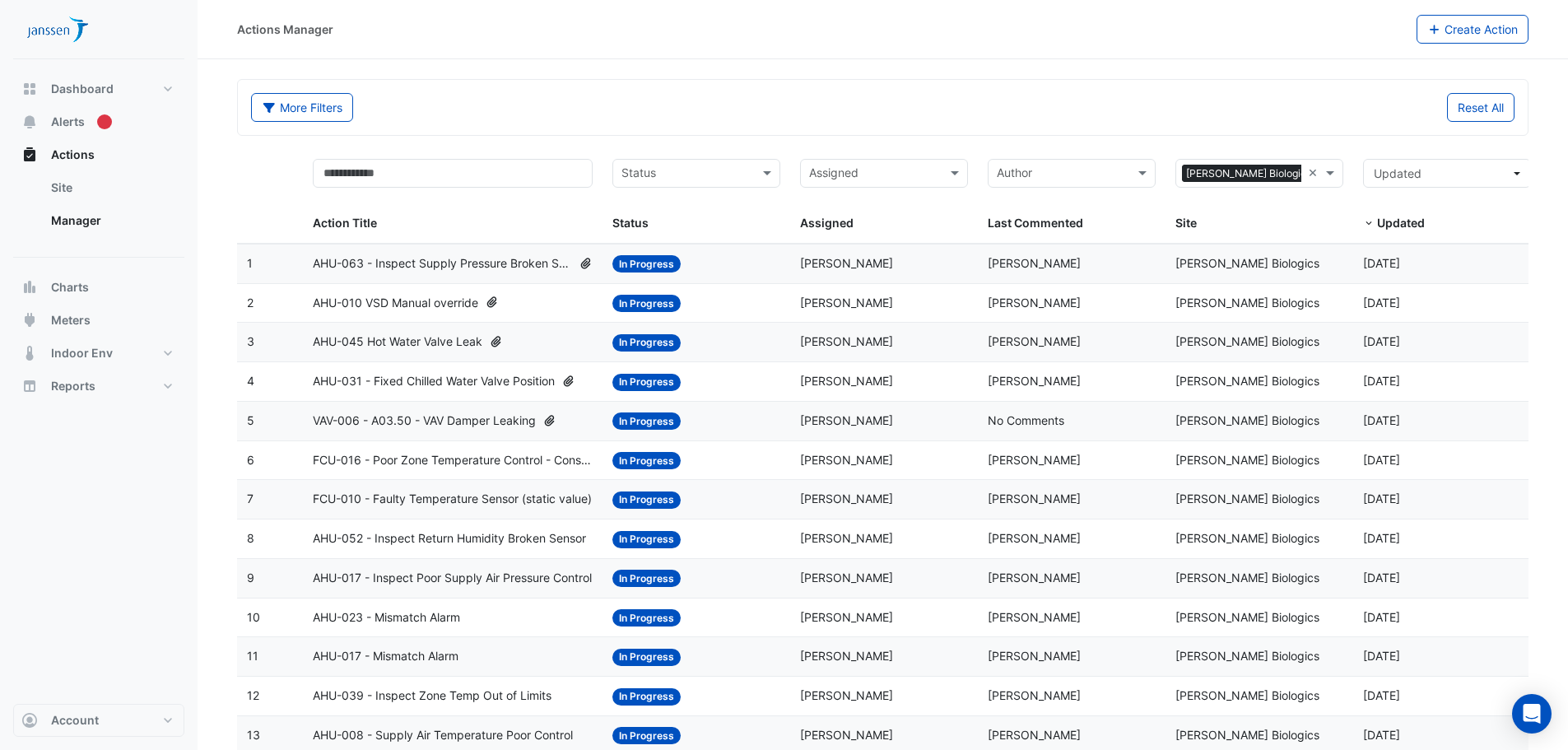
click at [428, 698] on span "AHU-039 - Inspect Zone Temp Out of Limits" at bounding box center [432, 696] width 239 height 19
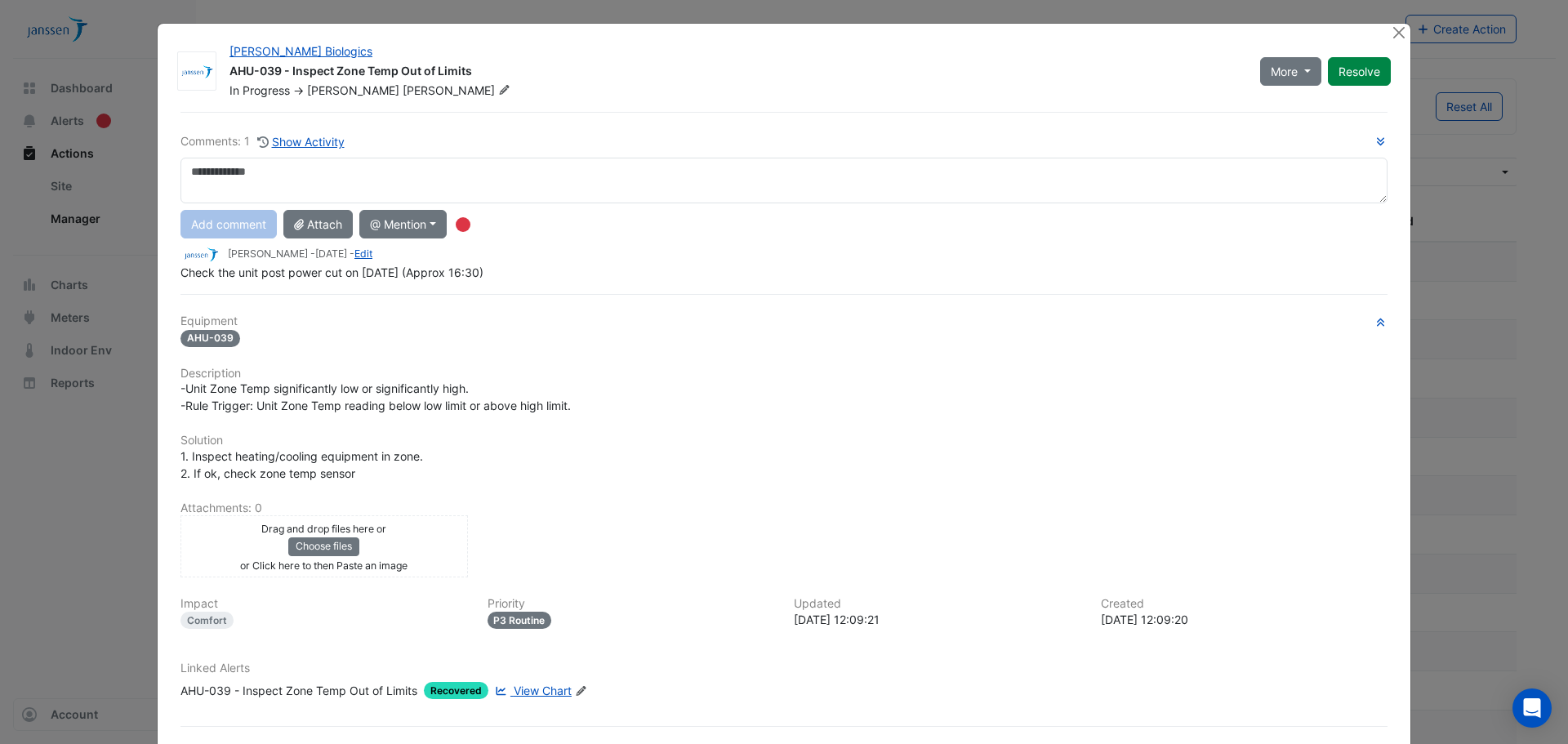
click at [563, 200] on textarea at bounding box center [784, 180] width 1207 height 46
type textarea "**********"
drag, startPoint x: 257, startPoint y: 225, endPoint x: 349, endPoint y: 257, distance: 97.4
click at [257, 224] on button "Add comment" at bounding box center [228, 224] width 96 height 29
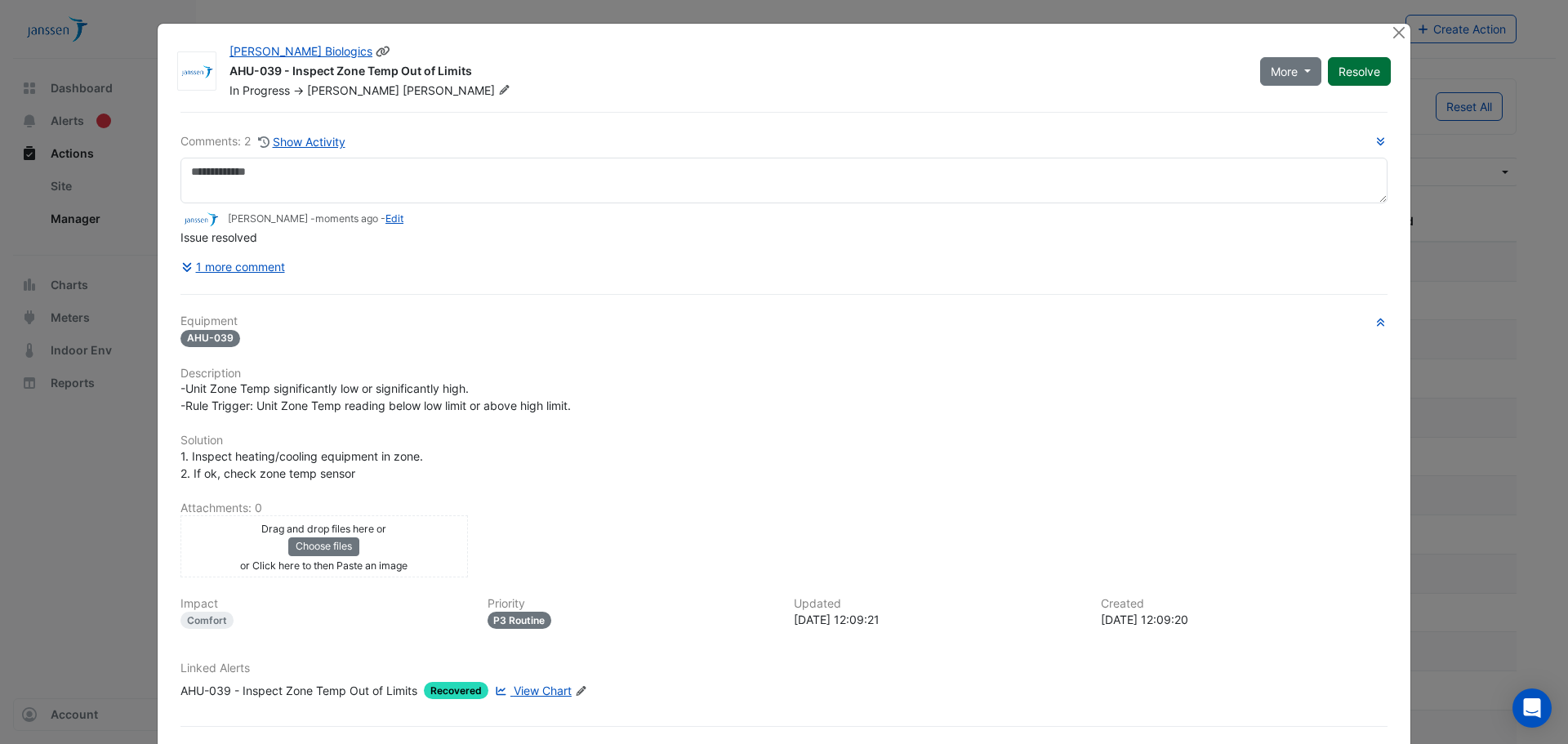
click at [1335, 78] on button "Resolve" at bounding box center [1359, 72] width 63 height 29
click at [1393, 30] on button "Close" at bounding box center [1398, 31] width 17 height 17
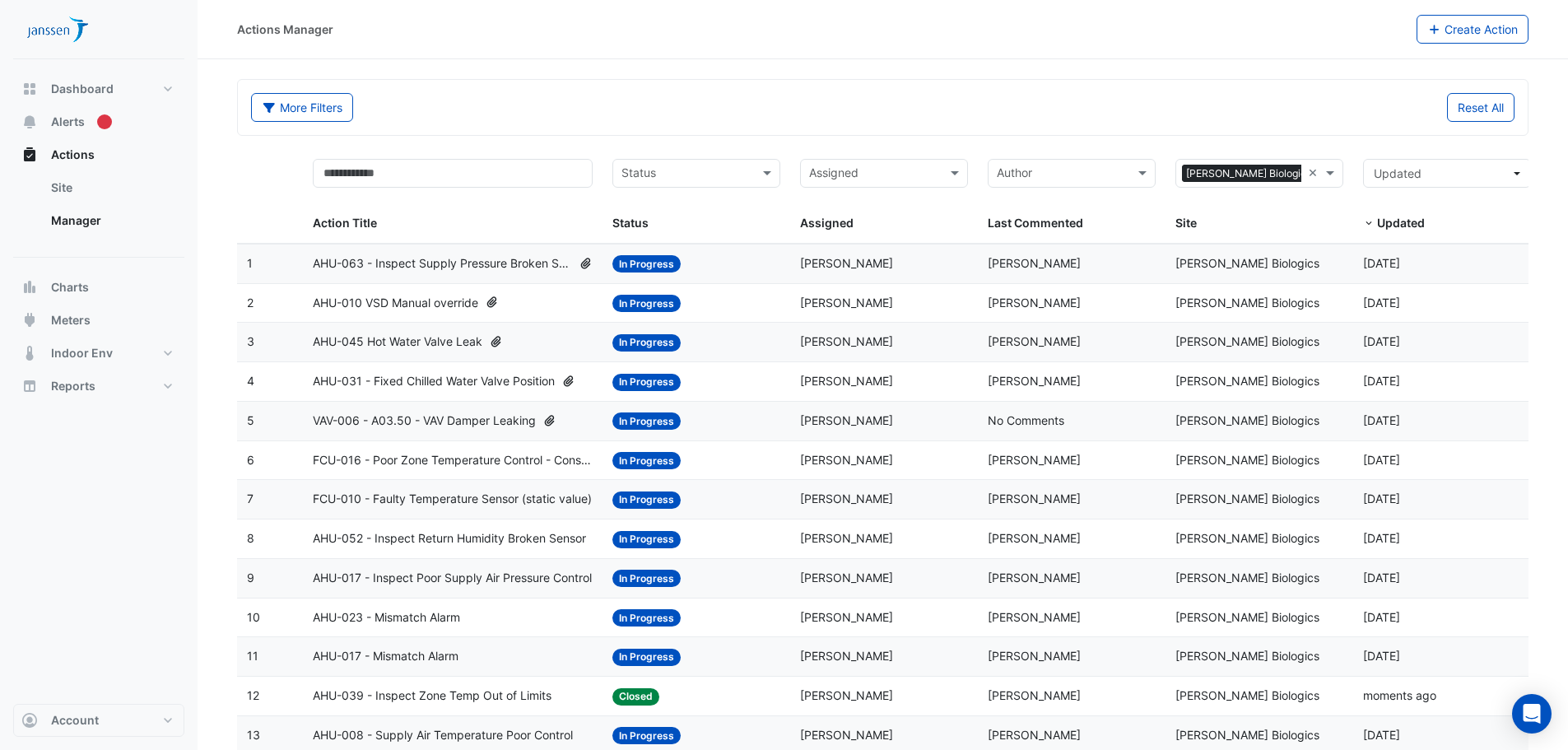
click at [442, 736] on span "AHU-008 - Supply Air Temperature Poor Control" at bounding box center [443, 735] width 260 height 19
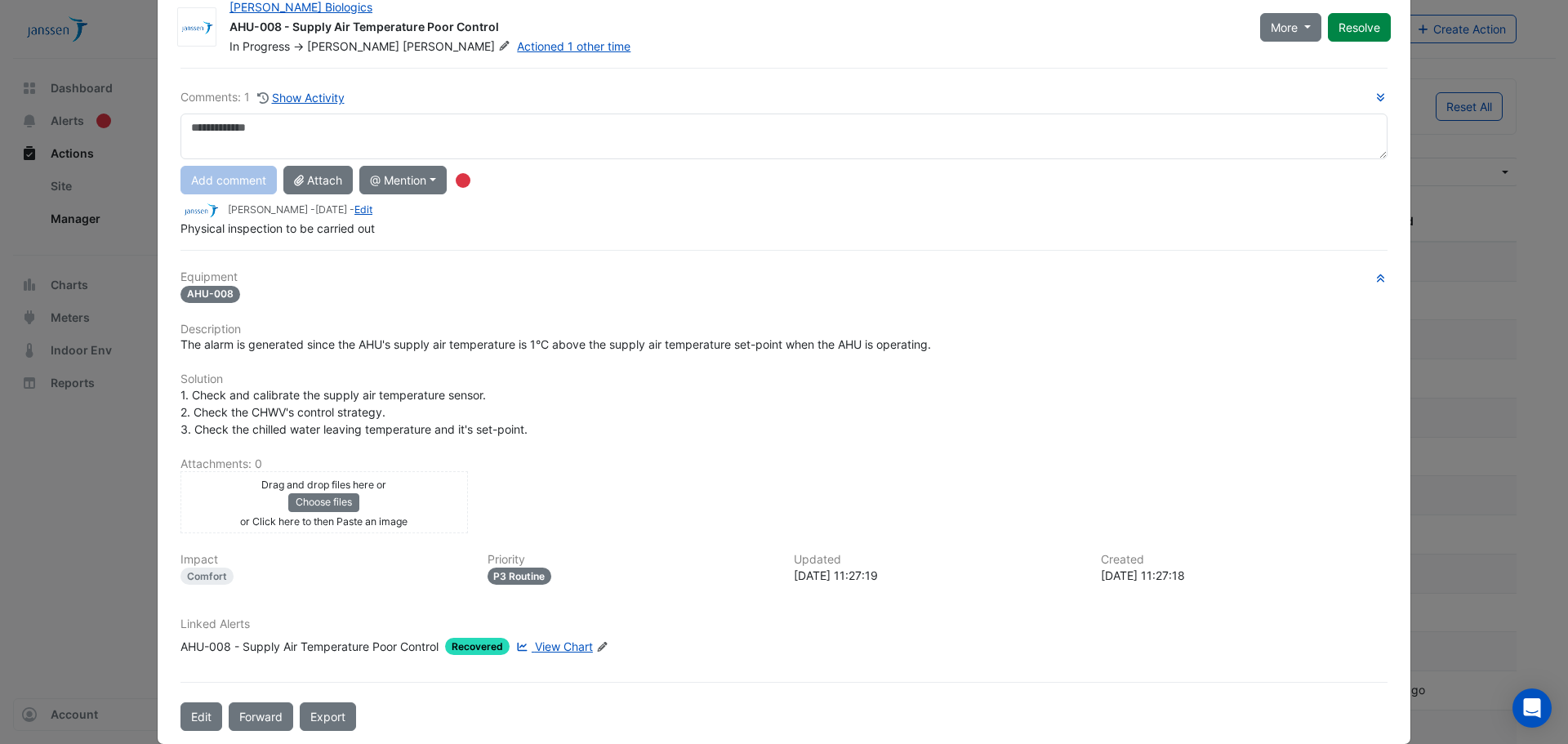
scroll to position [68, 0]
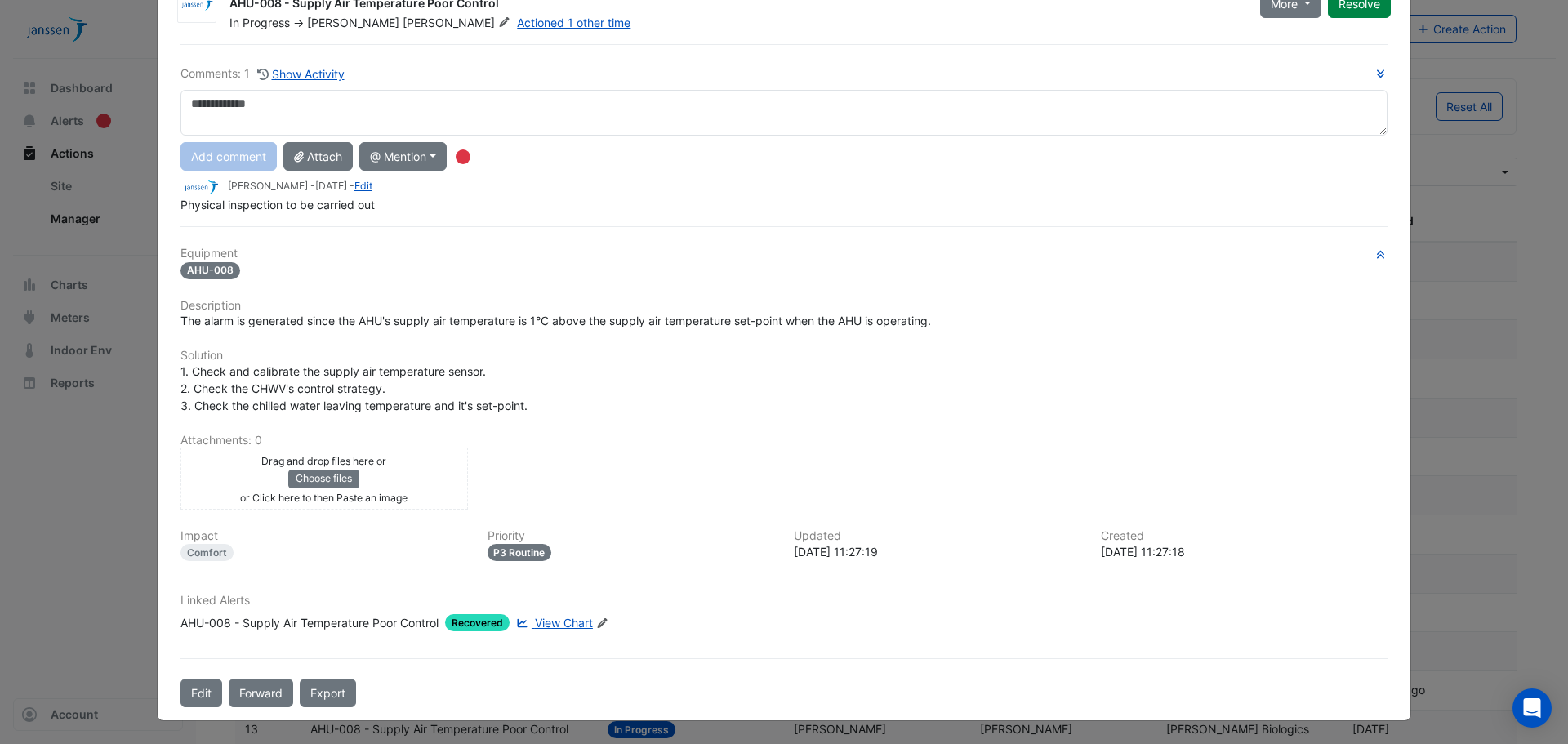
click at [635, 117] on textarea at bounding box center [784, 112] width 1207 height 46
click at [671, 123] on textarea at bounding box center [784, 112] width 1207 height 46
type textarea "**********"
click at [198, 153] on button "Add comment" at bounding box center [228, 156] width 96 height 29
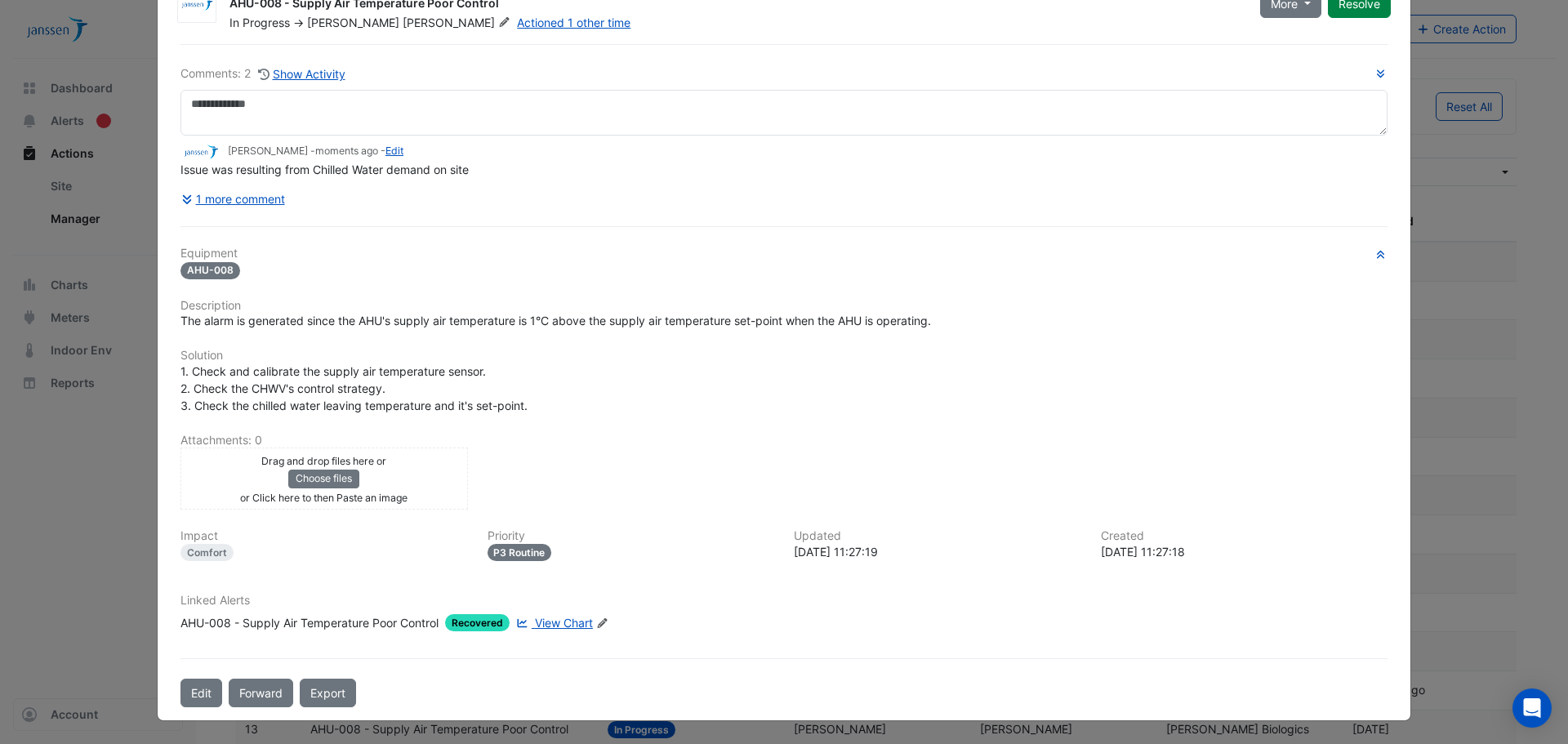
click at [1358, 4] on button "Resolve" at bounding box center [1359, 4] width 63 height 29
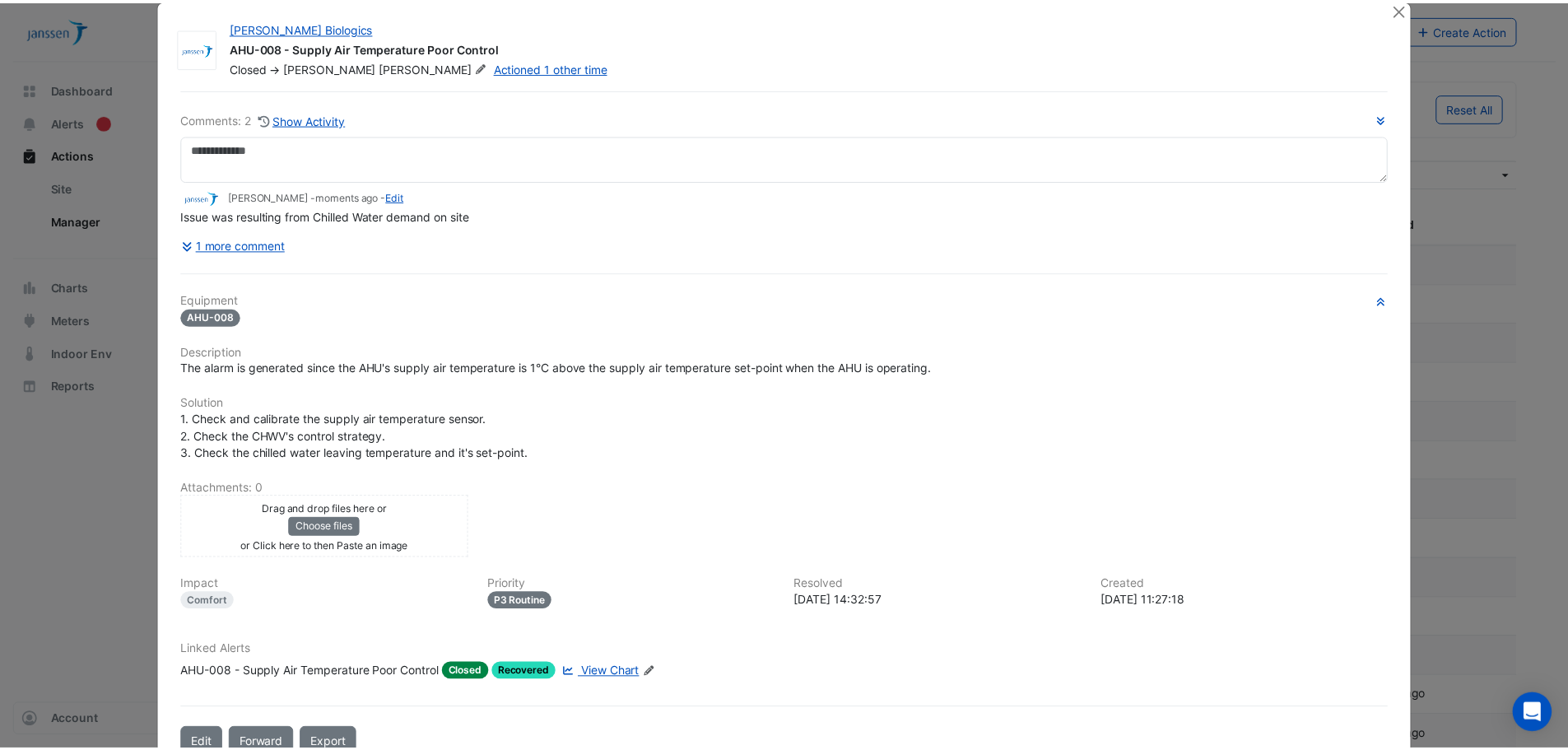
scroll to position [0, 0]
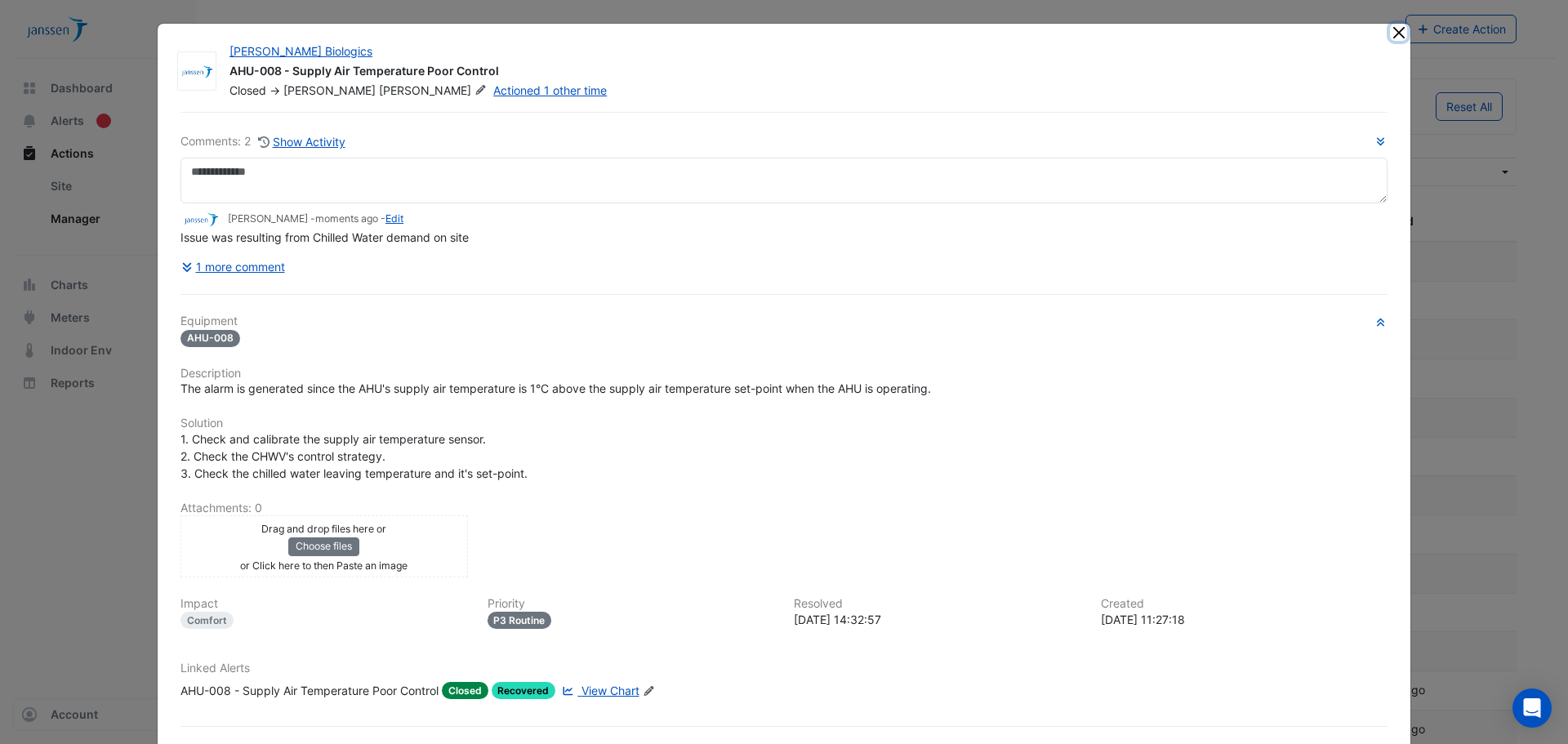
click at [1396, 32] on button "Close" at bounding box center [1398, 31] width 17 height 17
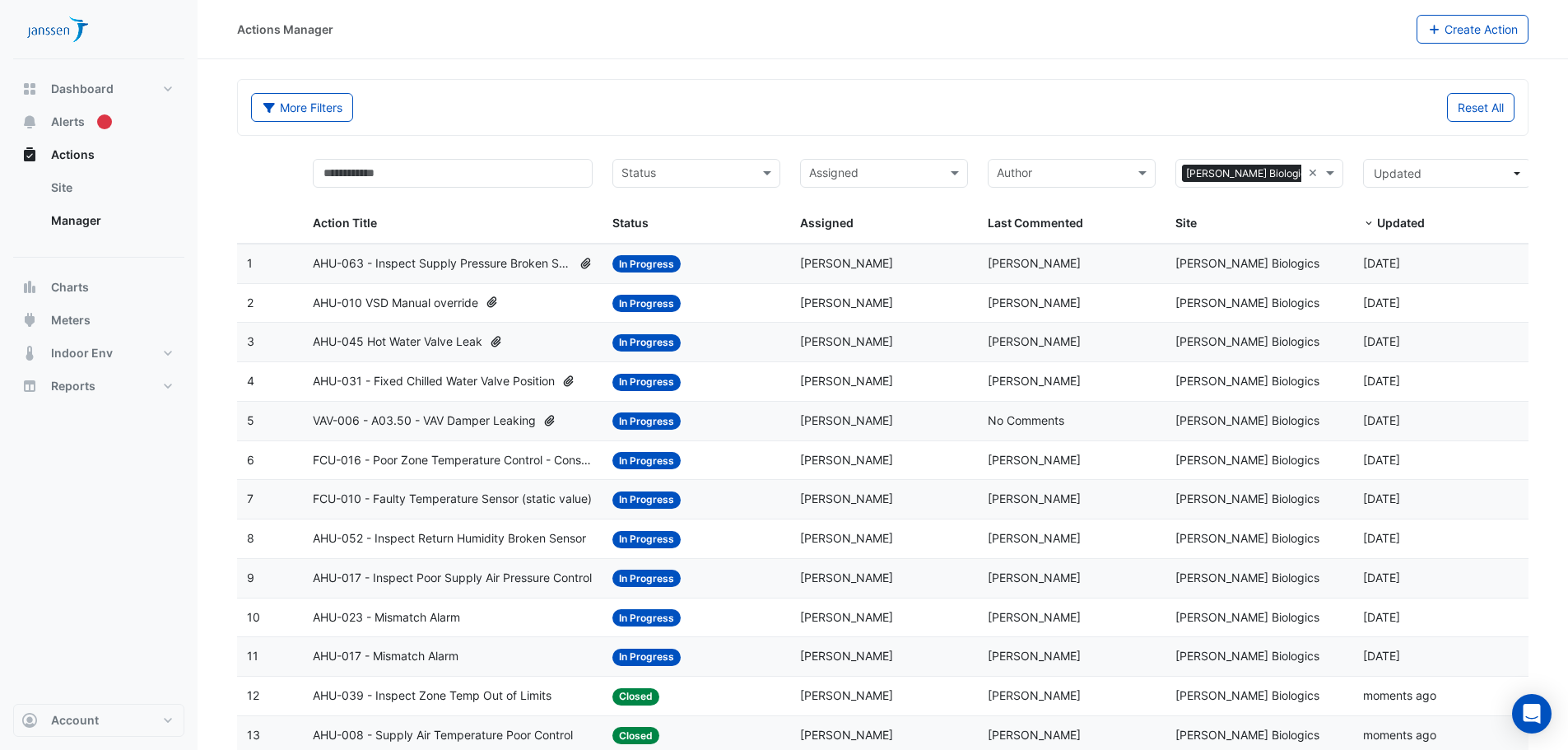
drag, startPoint x: 753, startPoint y: 500, endPoint x: 602, endPoint y: 759, distance: 299.8
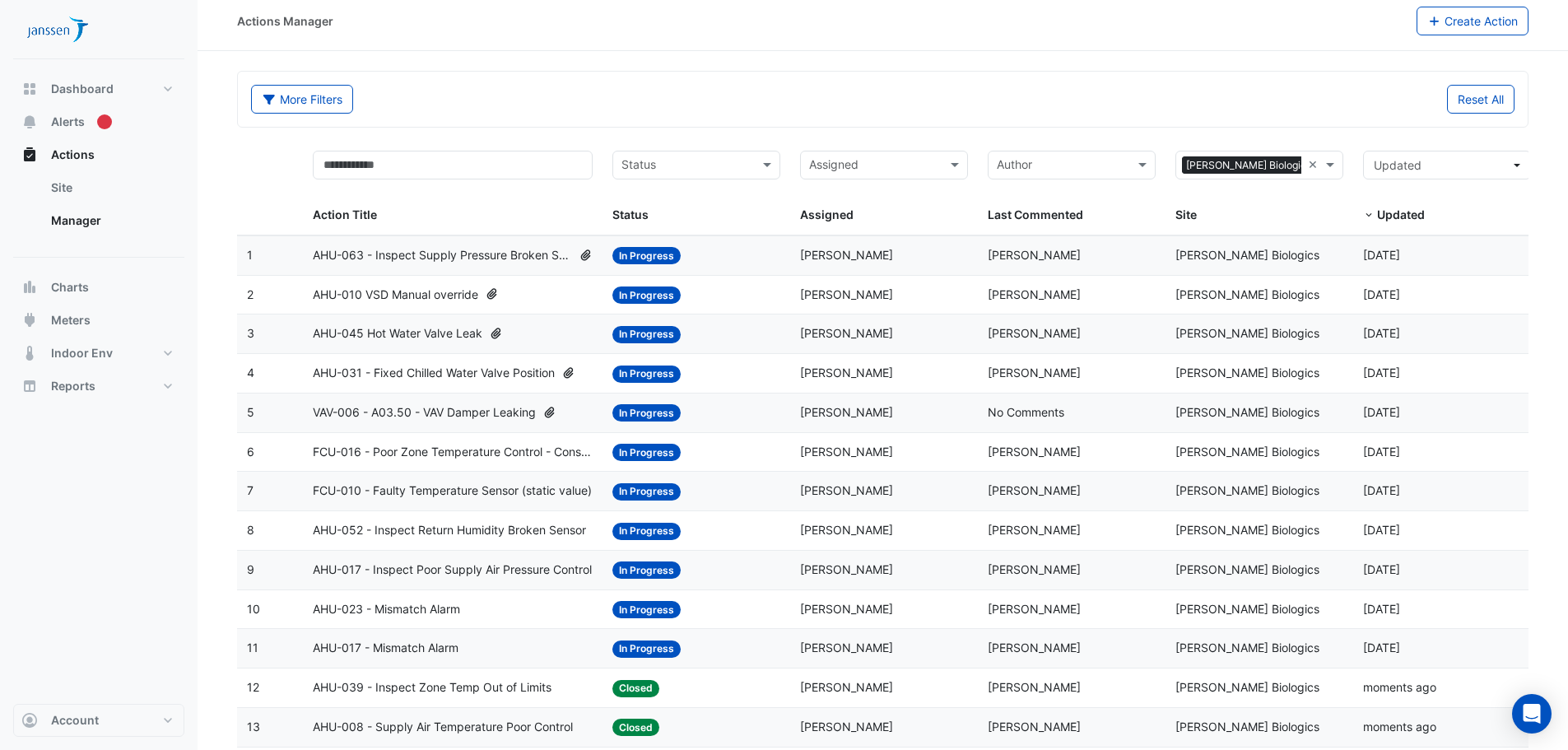
click at [427, 373] on span "AHU-031 - Fixed Chilled Water Valve Position" at bounding box center [434, 373] width 242 height 19
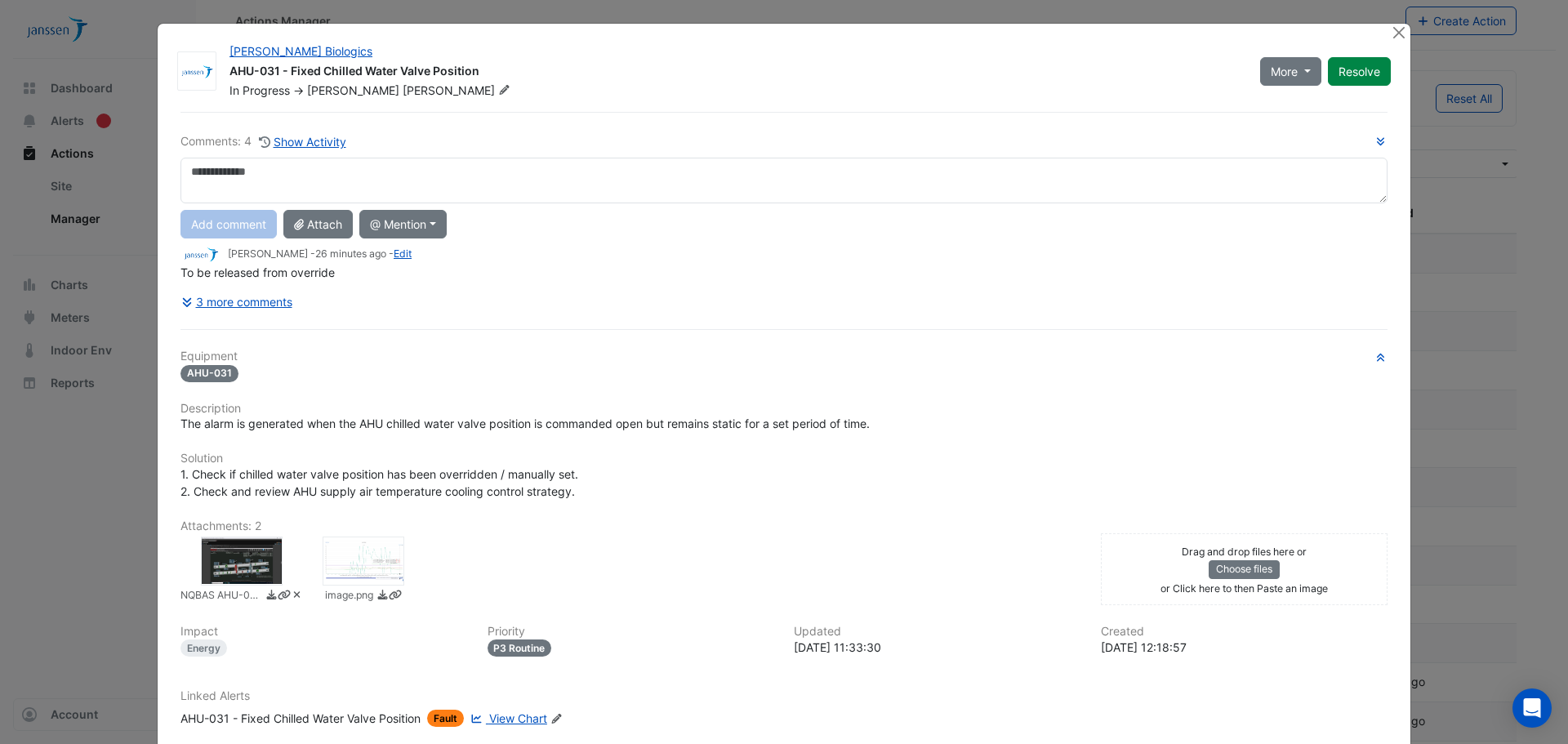
click at [566, 178] on textarea at bounding box center [784, 180] width 1207 height 46
type textarea "**********"
click at [198, 220] on button "Add comment" at bounding box center [228, 224] width 96 height 29
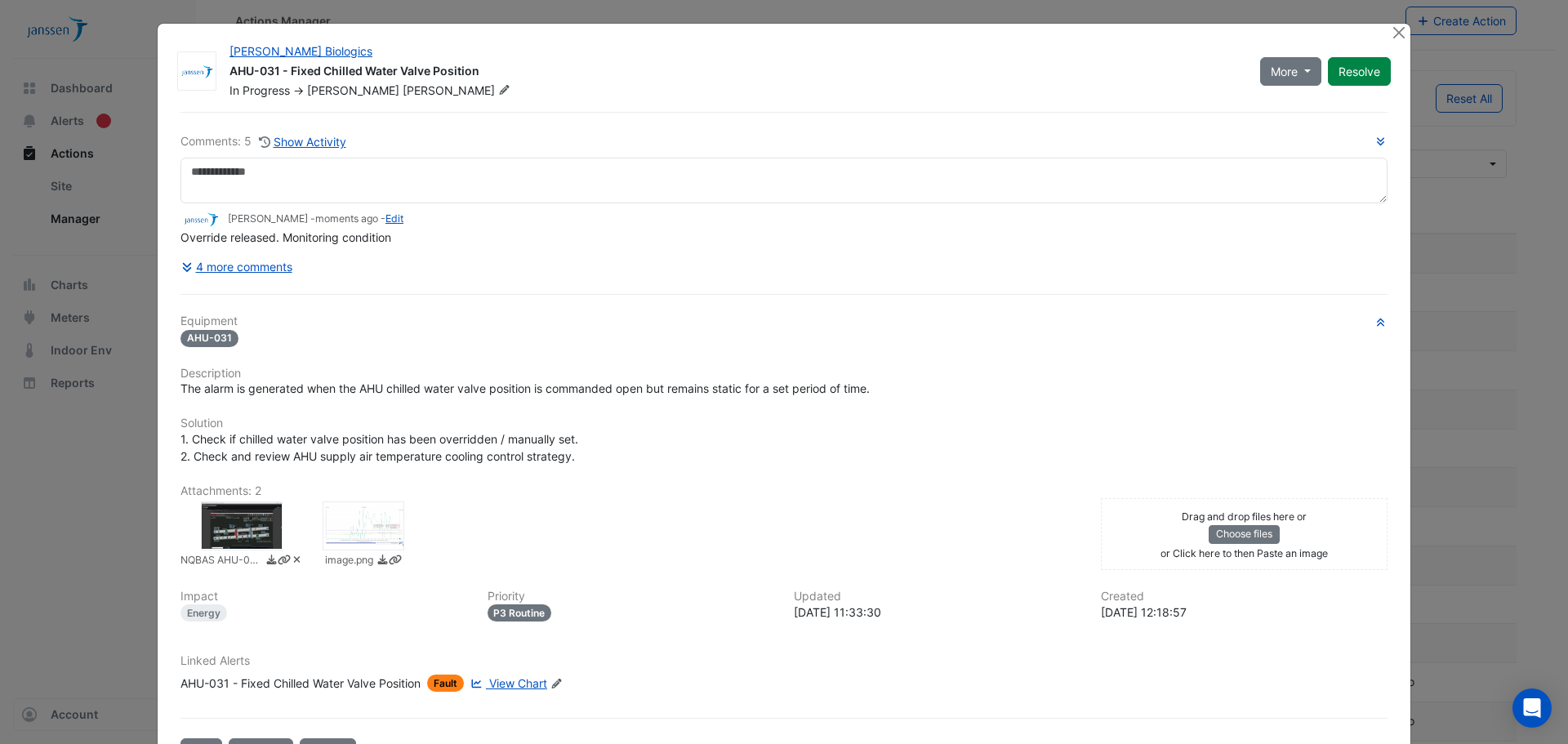
click at [363, 532] on div at bounding box center [363, 525] width 82 height 49
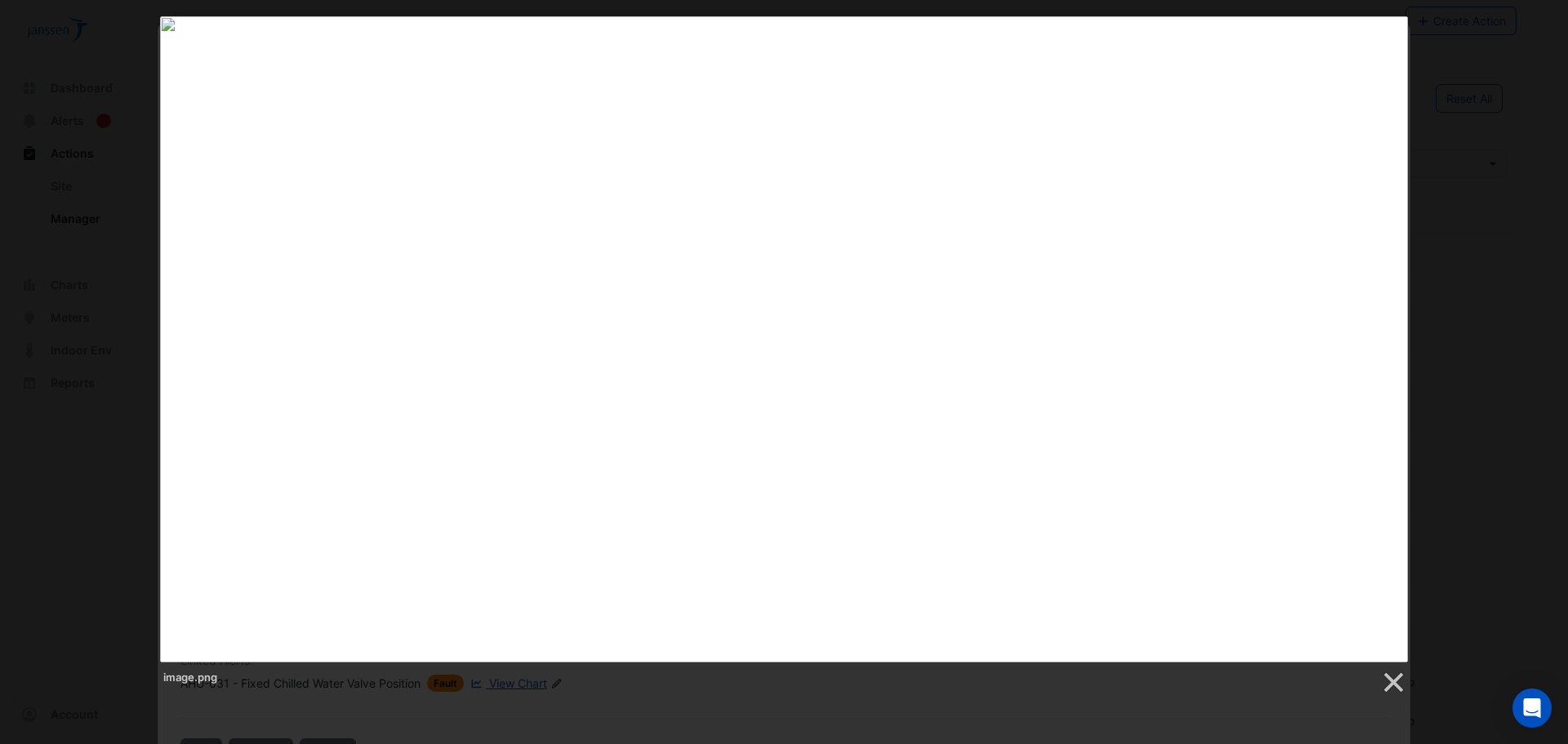
click at [72, 352] on div "image.png" at bounding box center [784, 355] width 1568 height 679
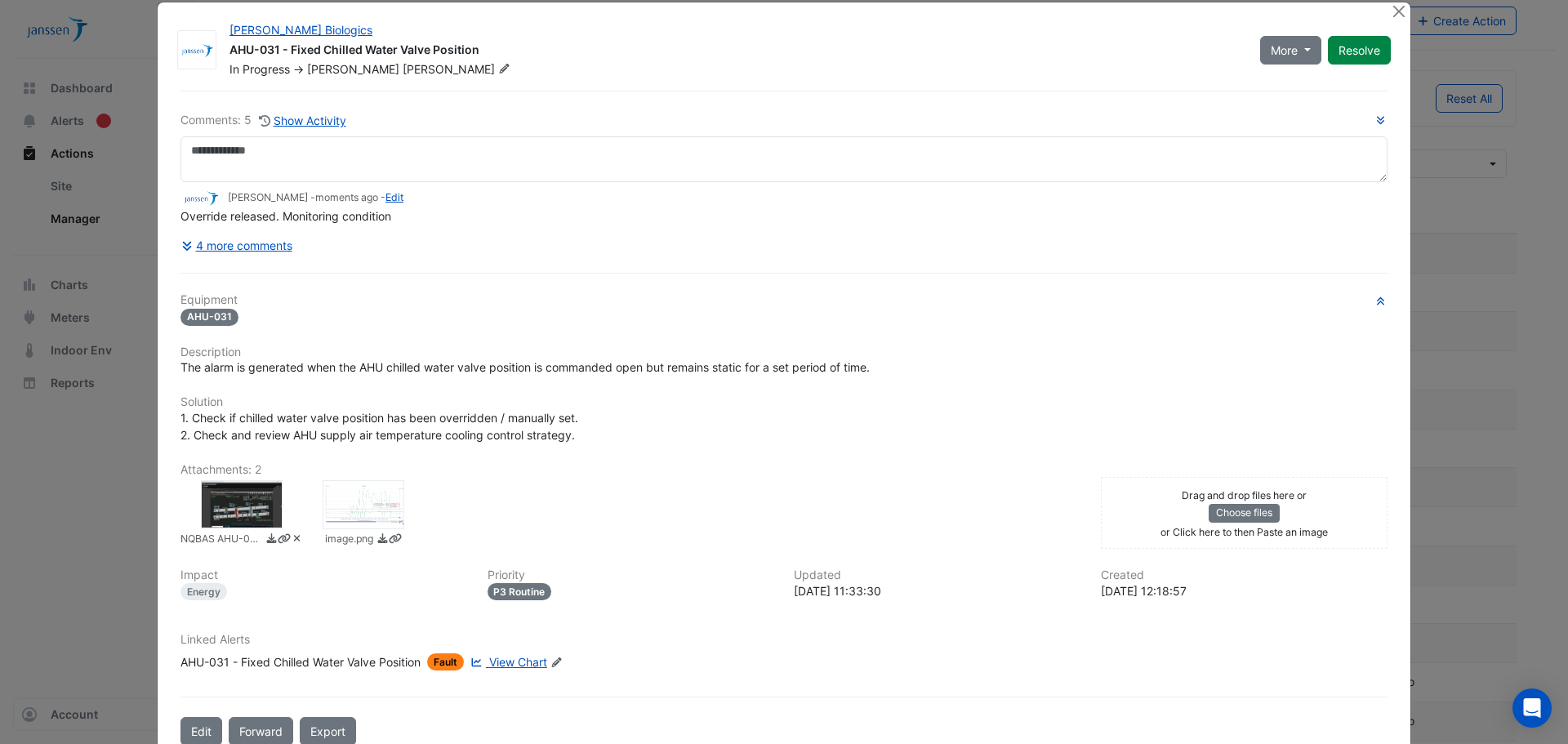
scroll to position [0, 0]
